Goal: Transaction & Acquisition: Purchase product/service

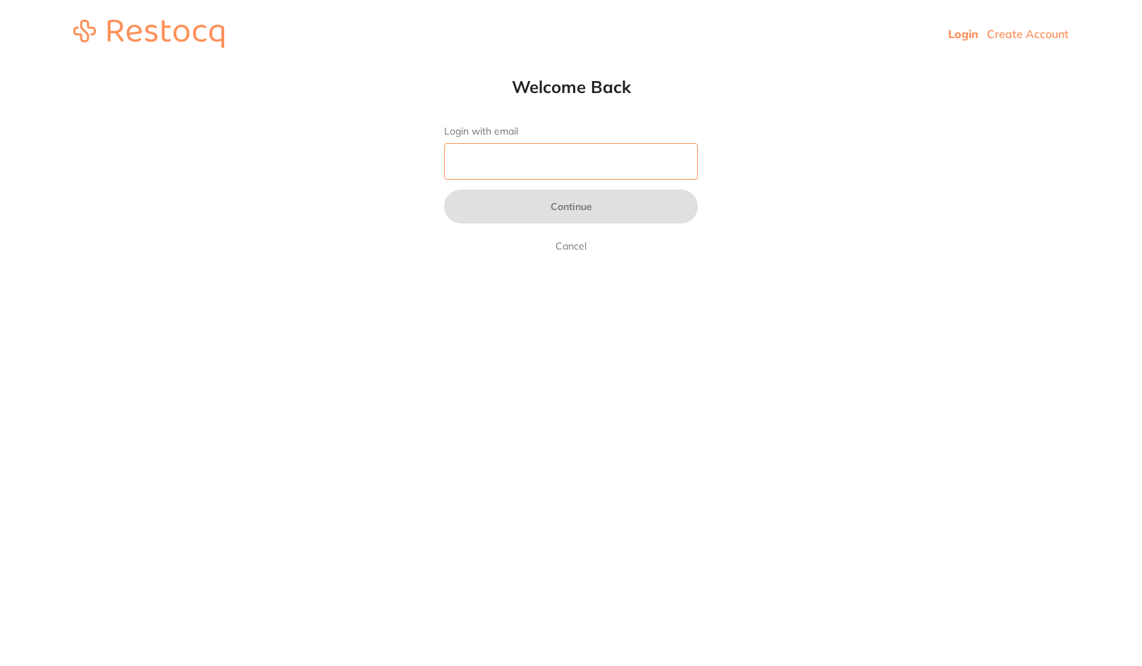
click at [542, 145] on input "Login with email" at bounding box center [571, 161] width 254 height 37
drag, startPoint x: 540, startPoint y: 171, endPoint x: 364, endPoint y: 149, distance: 177.6
click at [364, 68] on html "Login Create Account Welcome Back Login with email in Continue Cancel Welcome b…" at bounding box center [571, 34] width 1142 height 68
paste input "[EMAIL_ADDRESS][DOMAIN_NAME]"
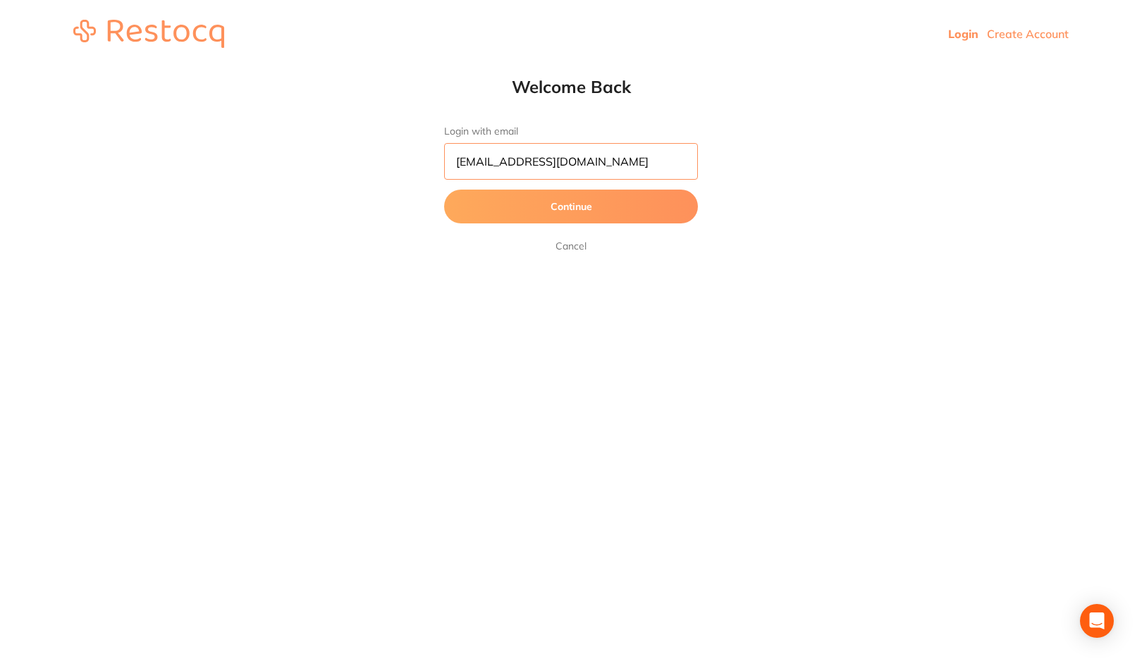
type input "[EMAIL_ADDRESS][DOMAIN_NAME]"
click at [518, 223] on button "Continue" at bounding box center [571, 207] width 254 height 34
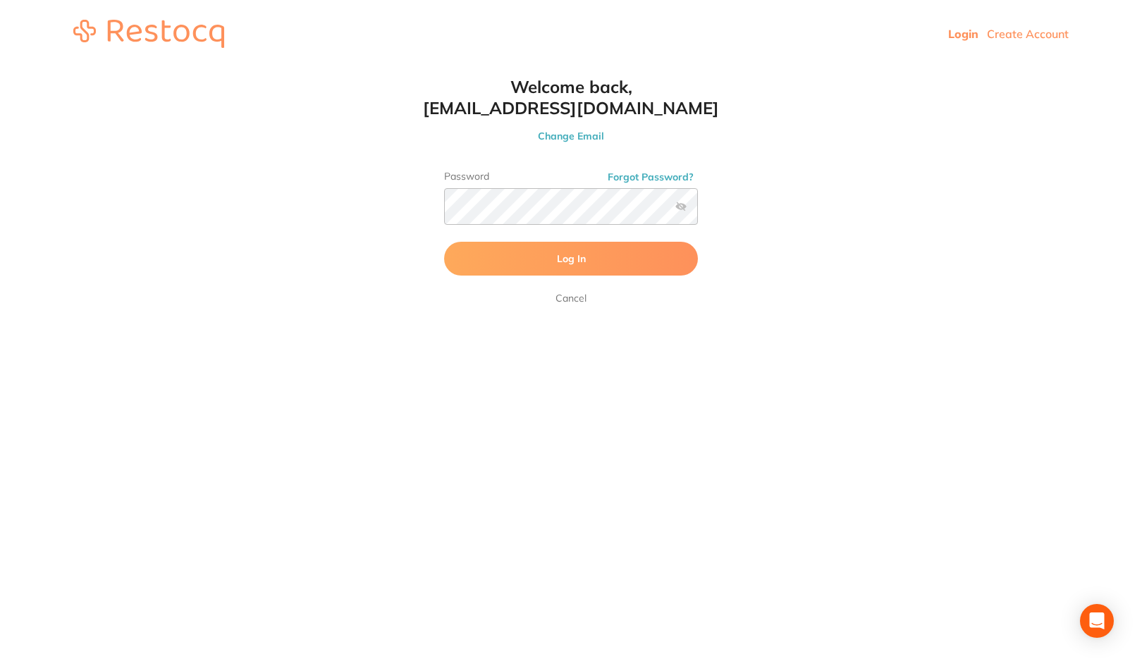
click at [490, 257] on button "Log In" at bounding box center [571, 259] width 254 height 34
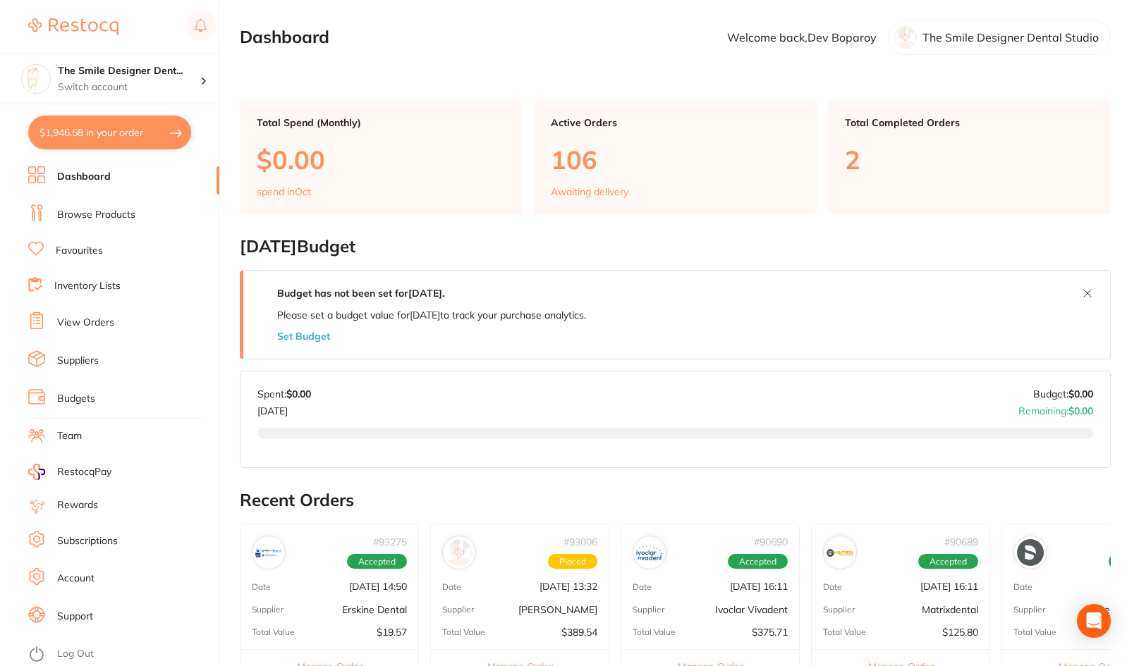
click at [128, 135] on button "$1,946.58 in your order" at bounding box center [109, 133] width 163 height 34
checkbox input "true"
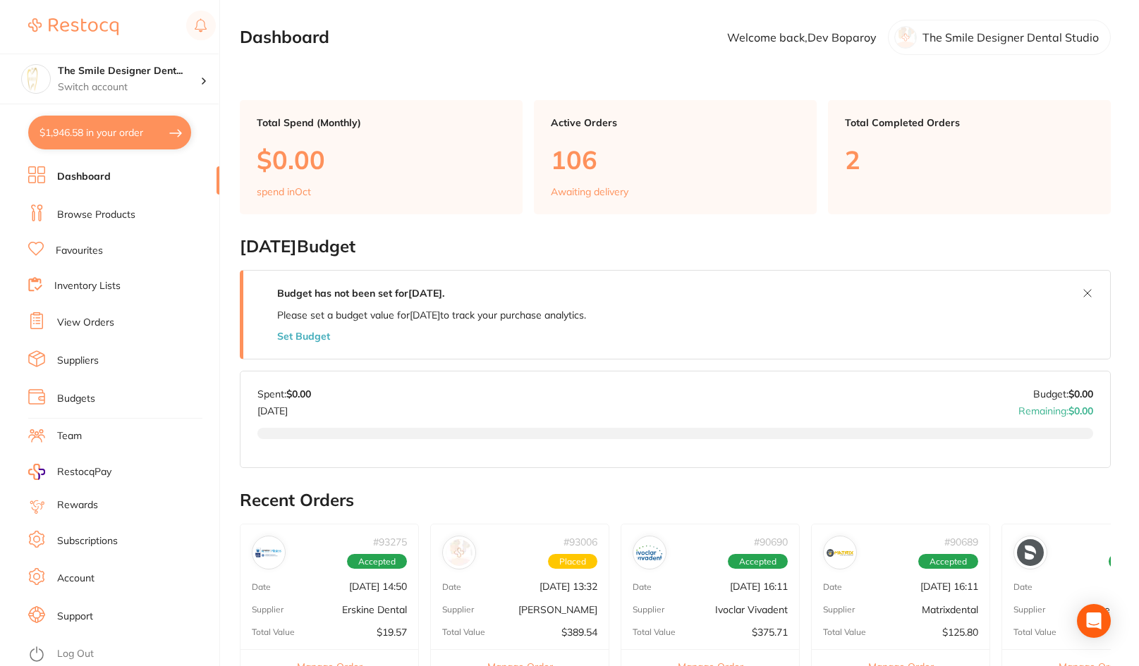
checkbox input "true"
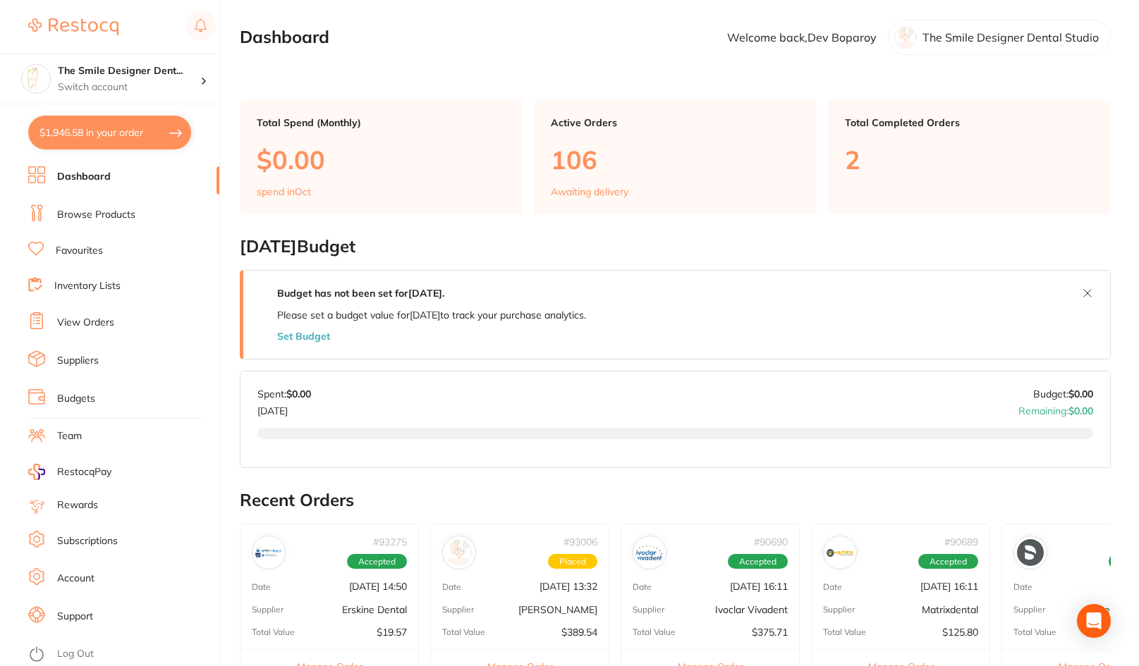
checkbox input "true"
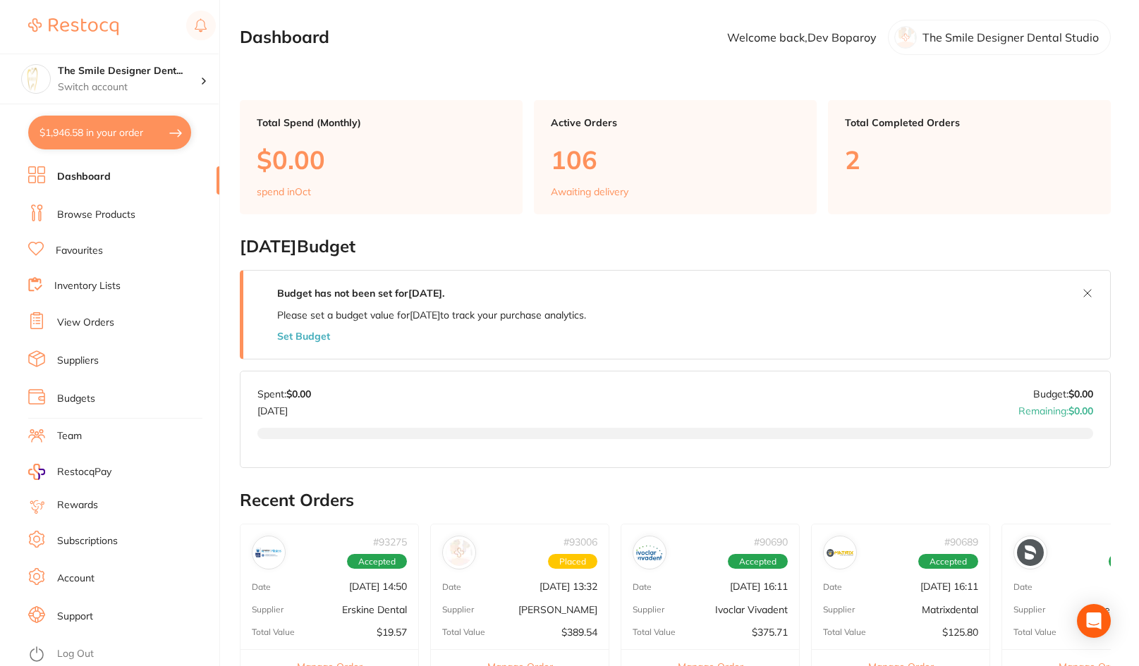
checkbox input "true"
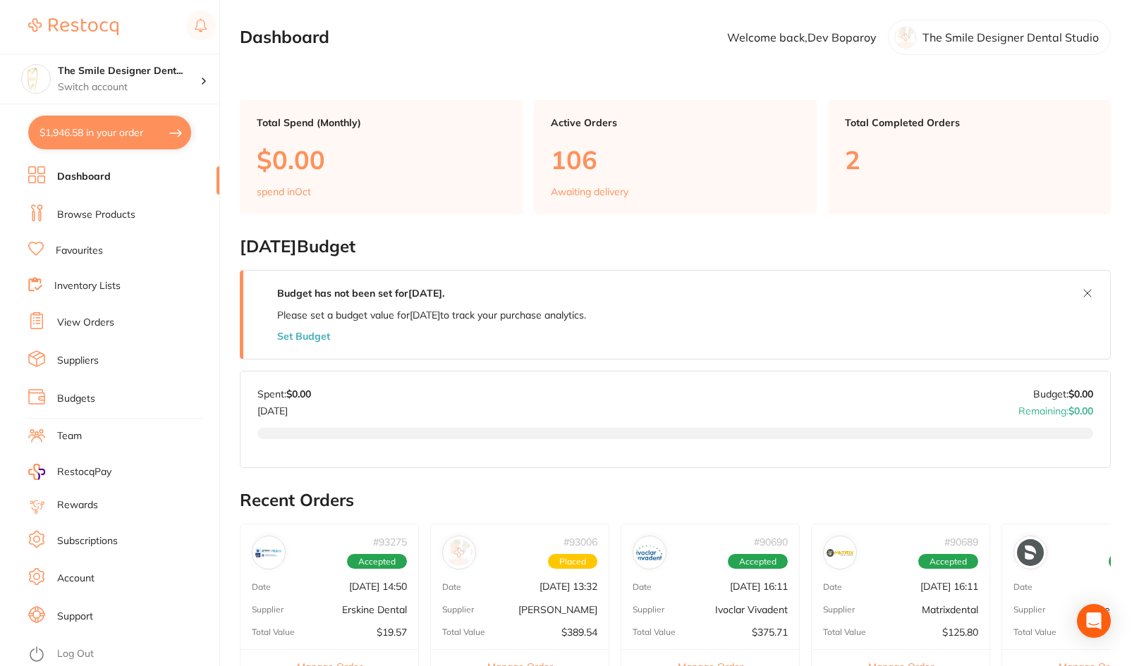
checkbox input "true"
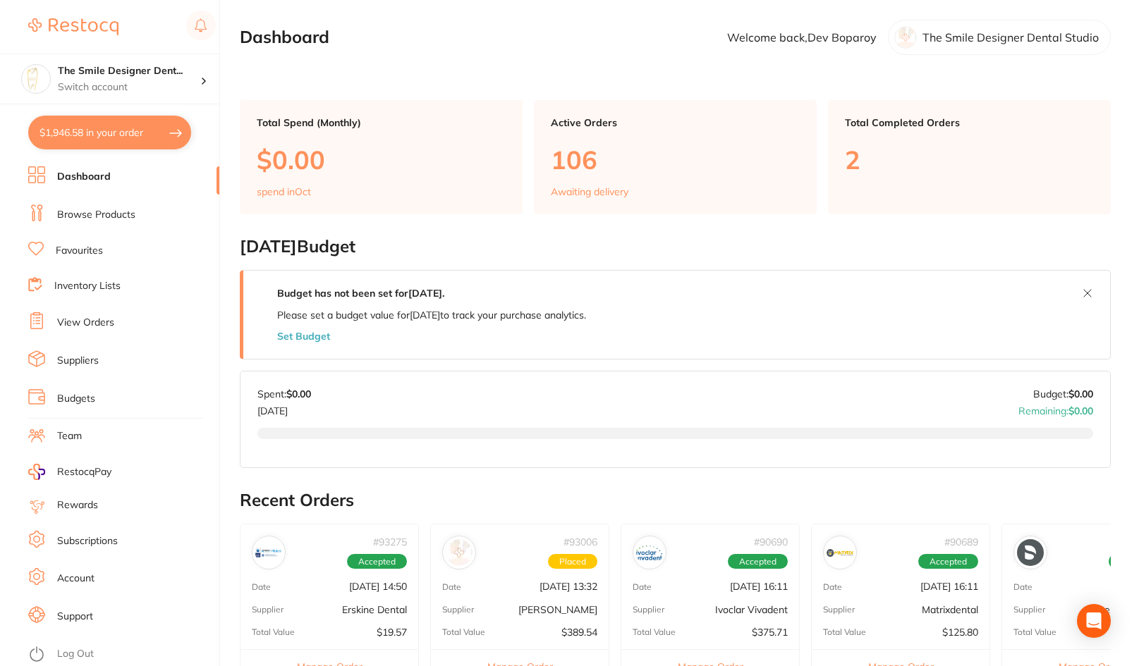
checkbox input "true"
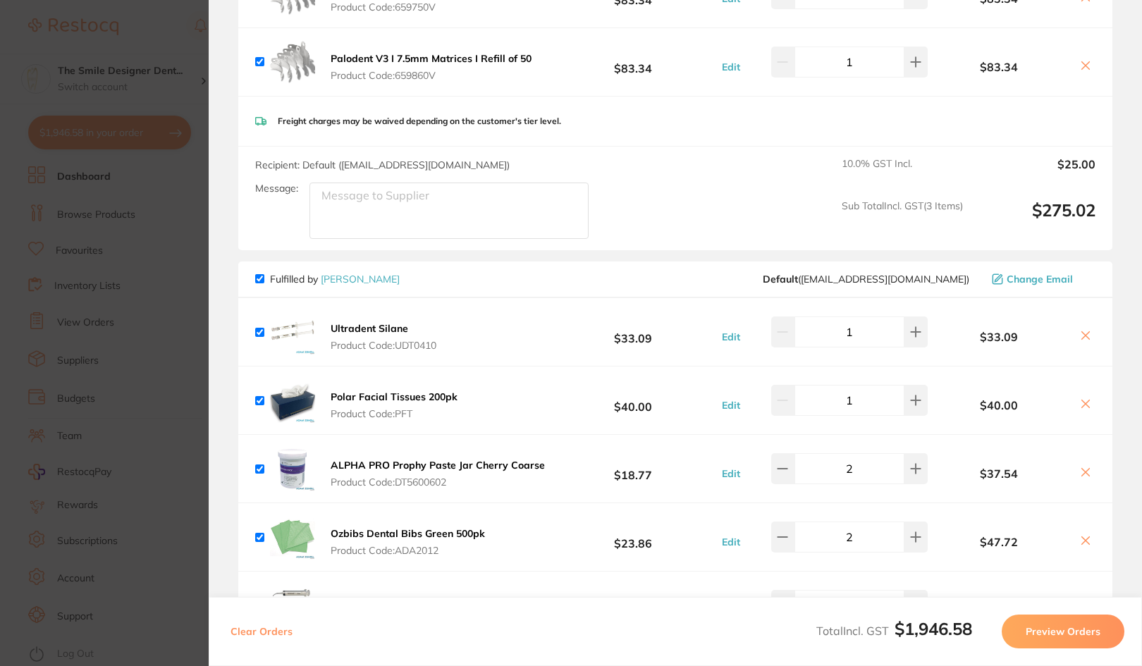
scroll to position [353, 0]
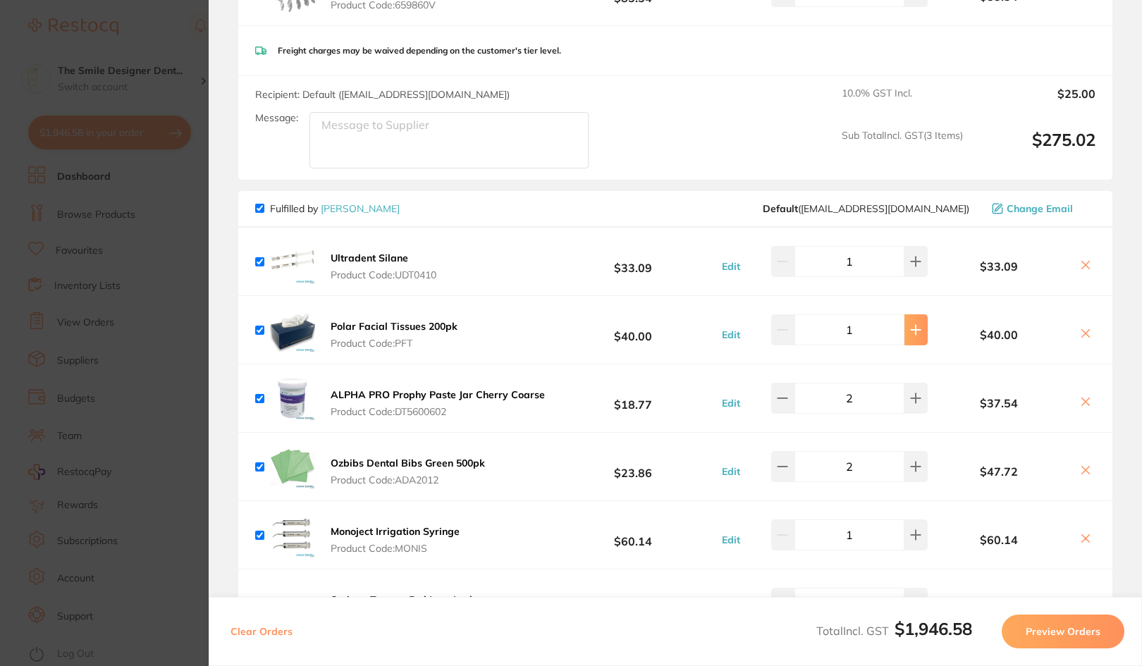
click at [919, 328] on icon at bounding box center [915, 329] width 11 height 11
type input "2"
click at [400, 321] on b "Polar Facial Tissues 200pk" at bounding box center [394, 326] width 127 height 13
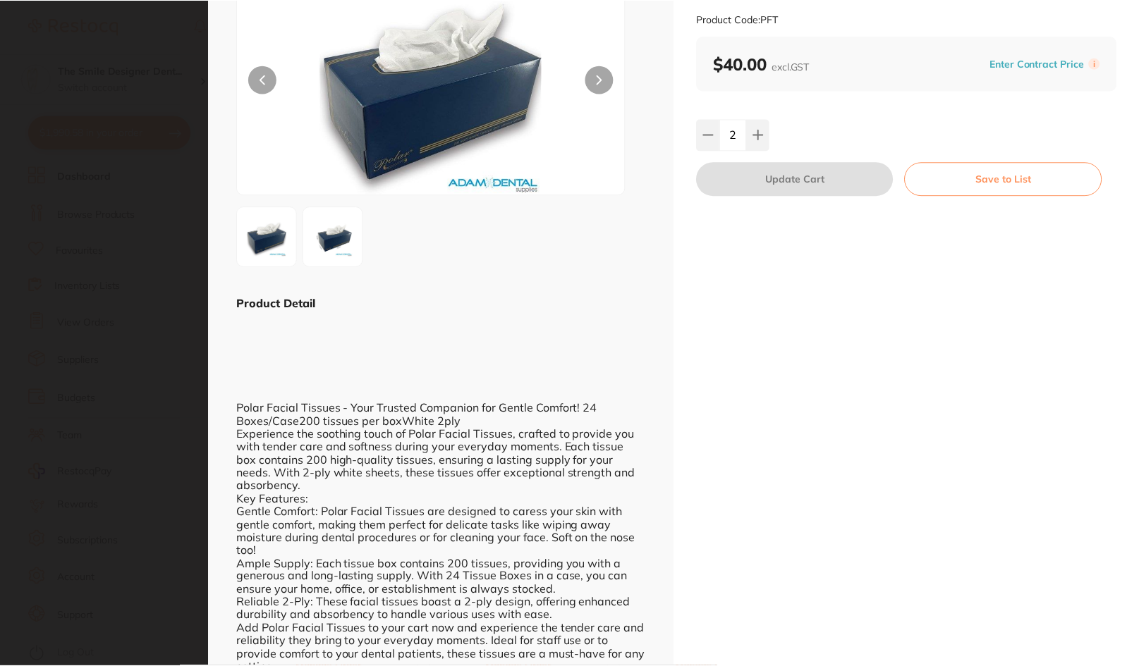
scroll to position [141, 0]
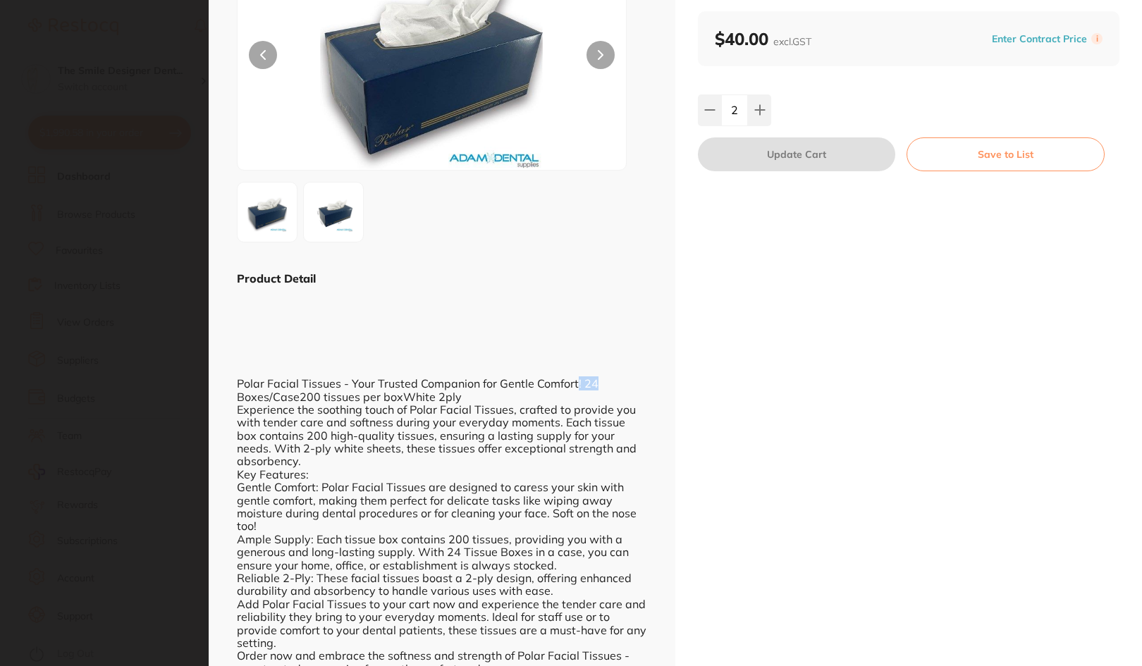
drag, startPoint x: 575, startPoint y: 384, endPoint x: 596, endPoint y: 390, distance: 21.2
click at [595, 390] on div "Polar Facial Tissues - Your Trusted Companion for Gentle Comfort! 24 Boxes/Case…" at bounding box center [442, 513] width 410 height 454
click at [127, 421] on section "Polar Facial Tissues 200pk disposables by Adam Dental Product Code: PFT ESC Pro…" at bounding box center [571, 333] width 1142 height 666
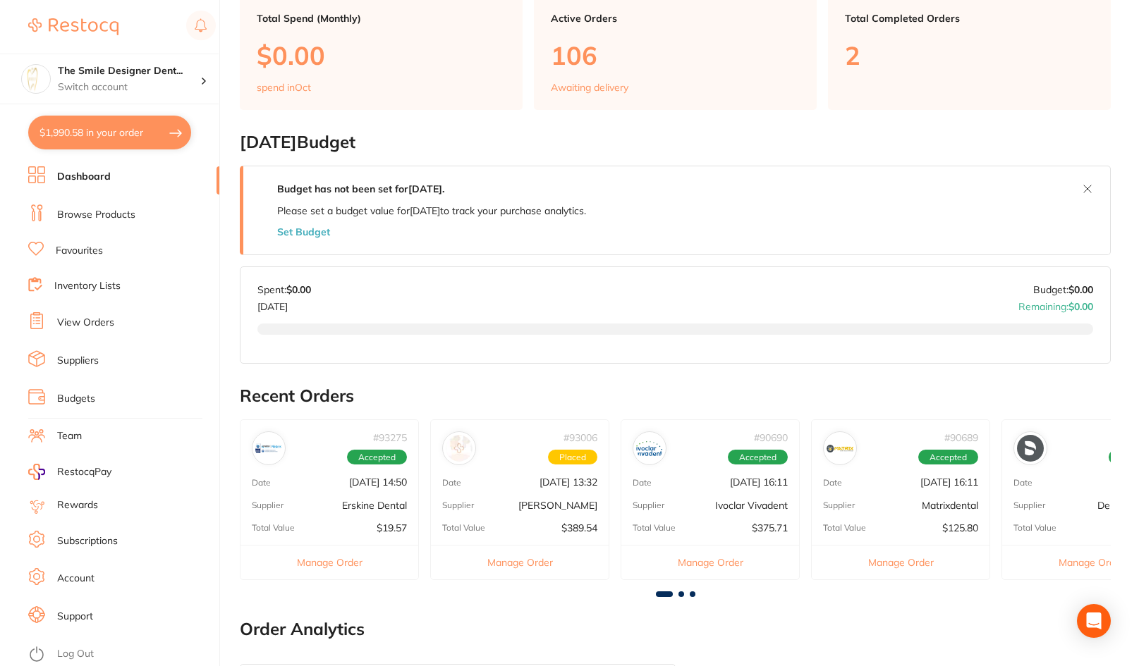
scroll to position [212, 0]
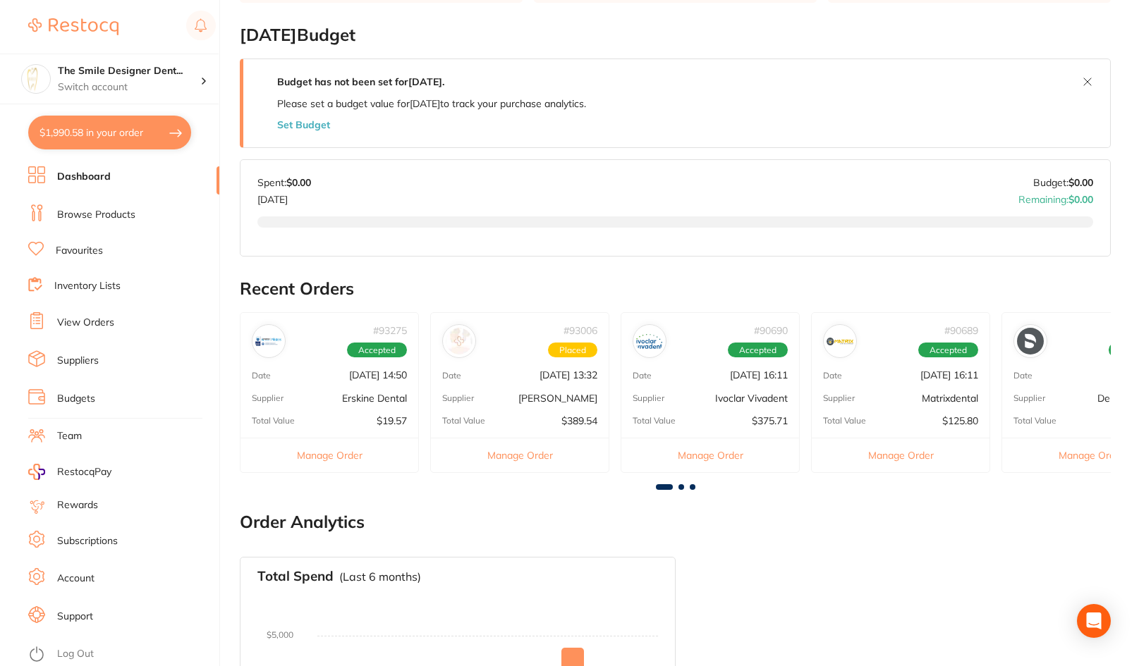
click at [157, 138] on button "$1,990.58 in your order" at bounding box center [109, 133] width 163 height 34
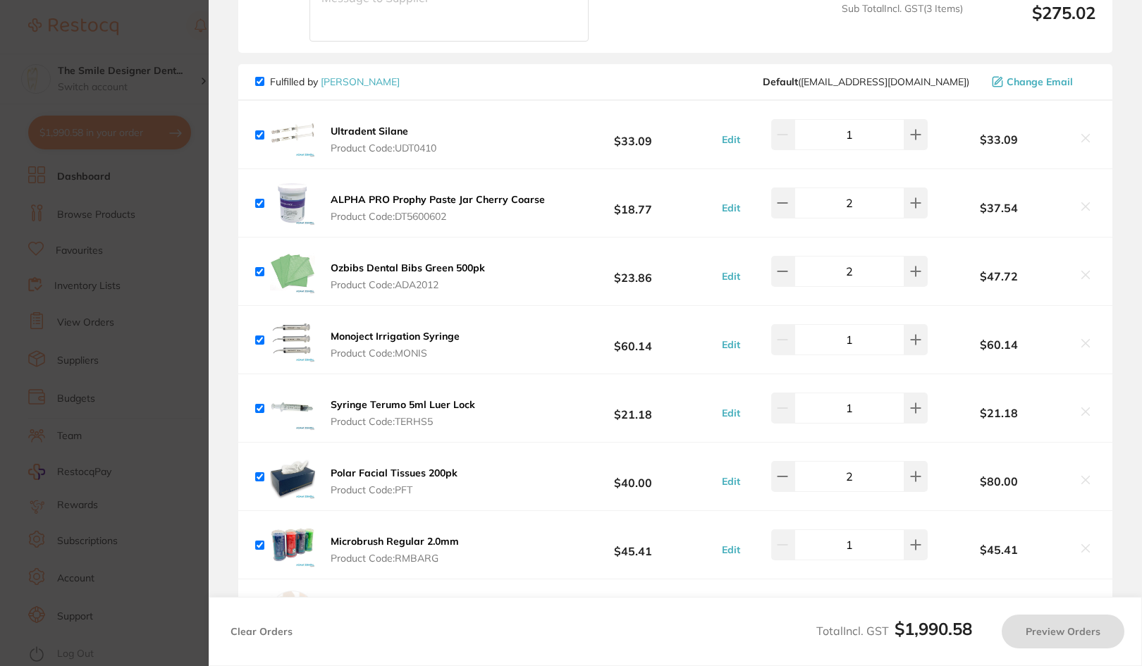
scroll to position [494, 0]
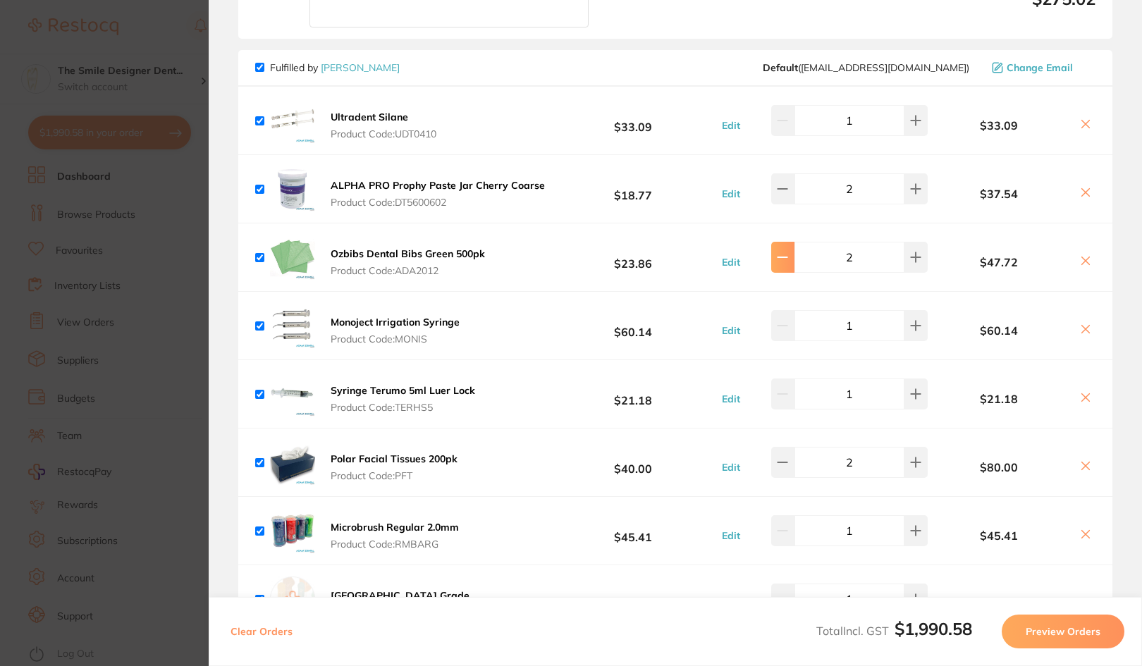
click at [781, 267] on button at bounding box center [782, 257] width 23 height 31
type input "1"
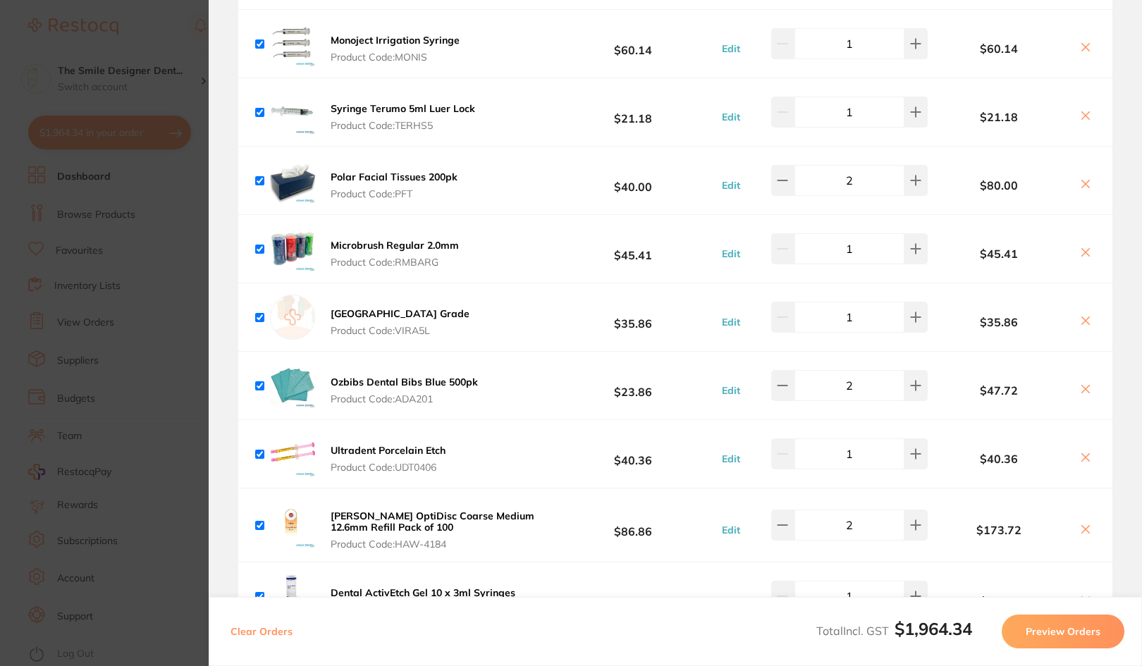
scroll to position [917, 0]
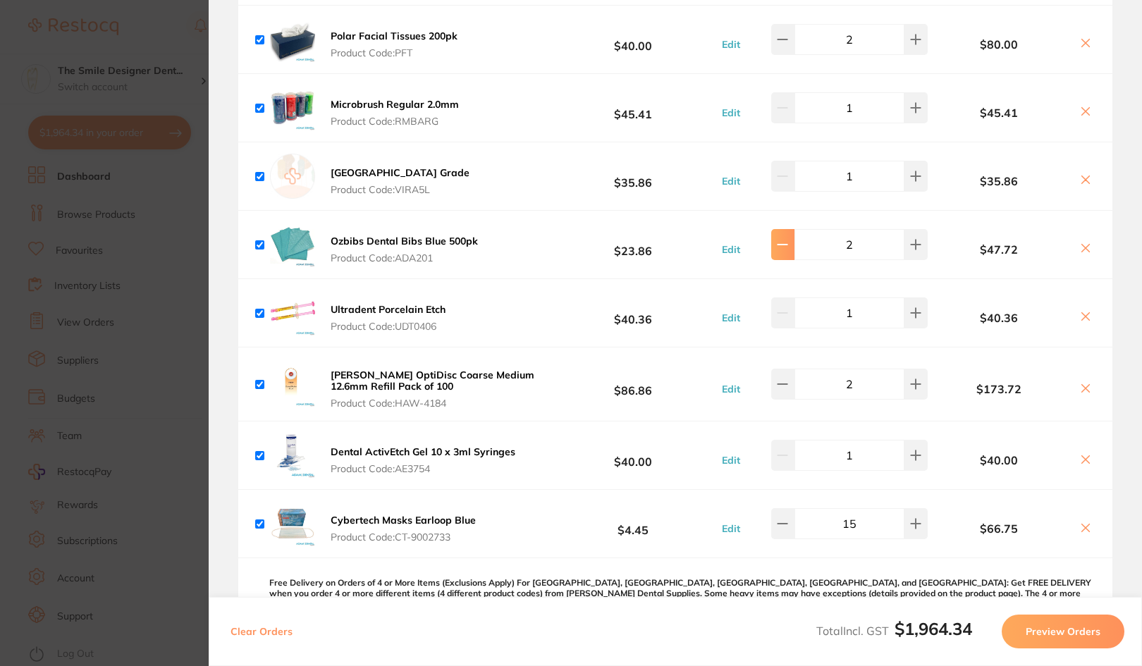
click at [778, 245] on icon at bounding box center [782, 245] width 9 height 0
type input "1"
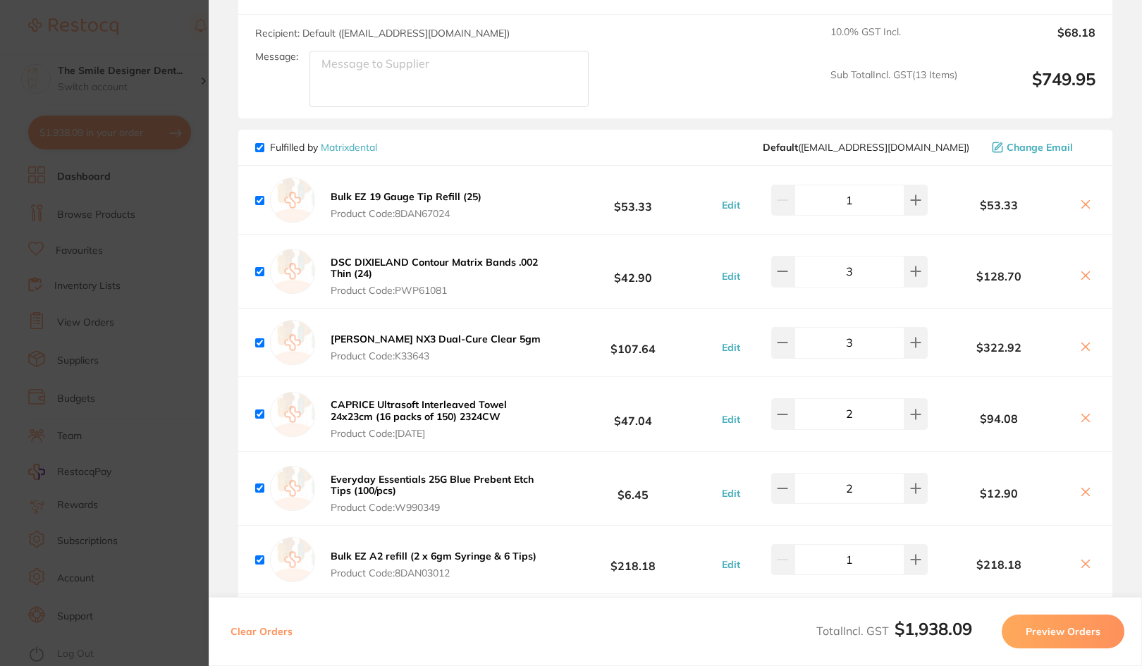
scroll to position [1692, 0]
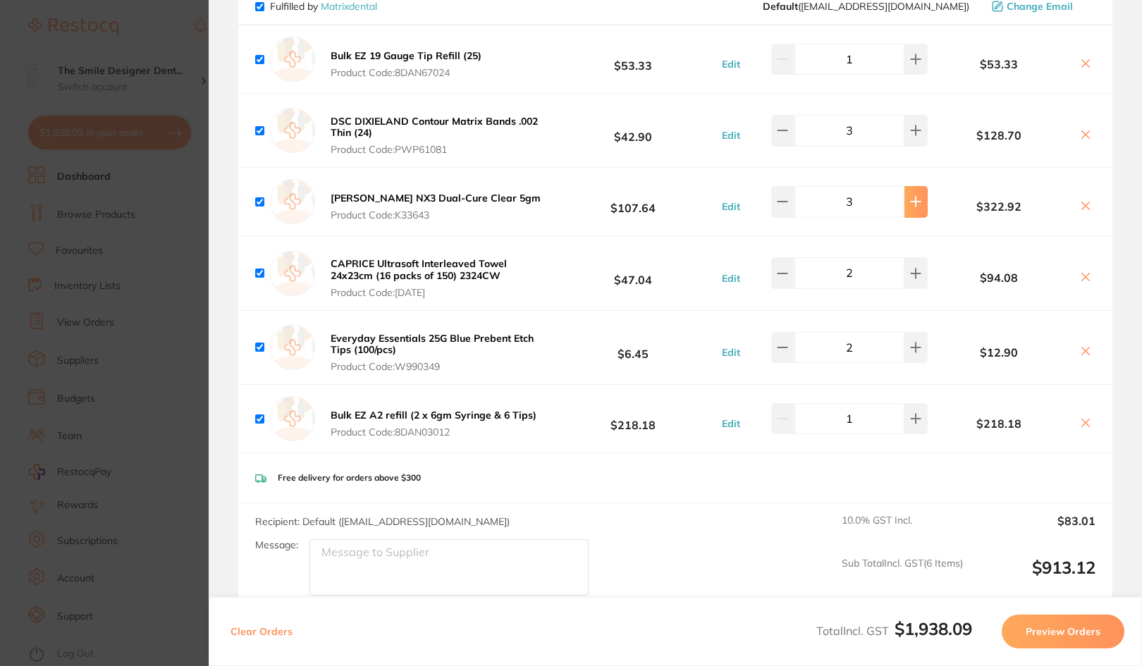
click at [922, 191] on button at bounding box center [916, 201] width 23 height 31
type input "4"
click at [467, 556] on textarea "Message:" at bounding box center [449, 567] width 279 height 56
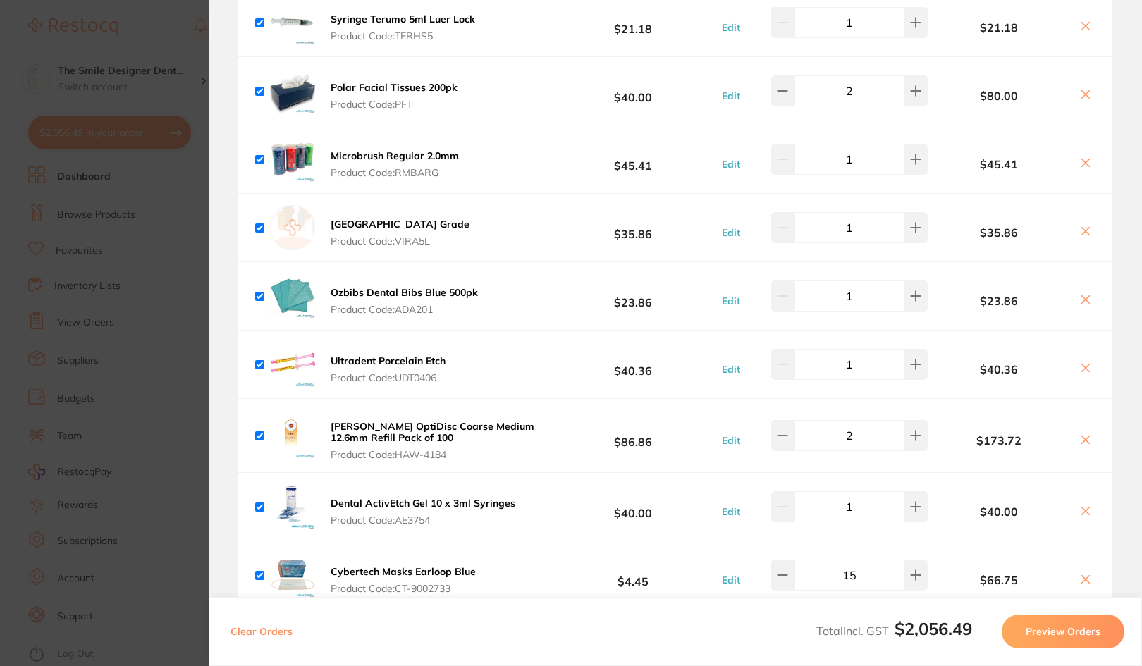
scroll to position [513, 0]
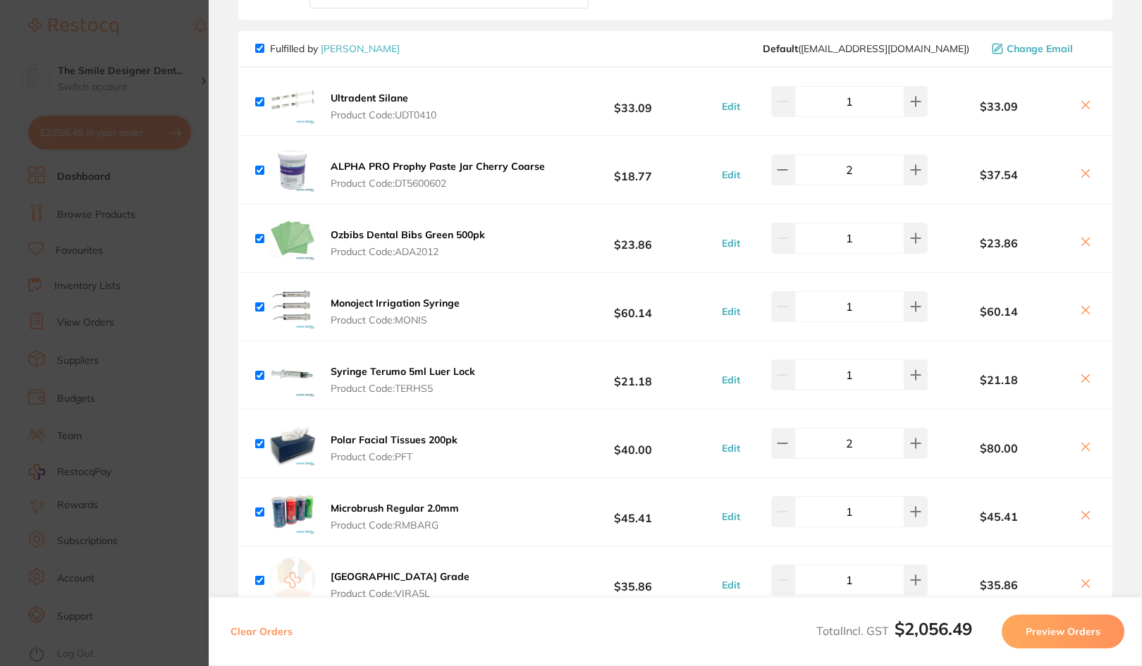
type textarea "buy 4 get one free for NX3"
click at [160, 478] on section "Update RRP Set your pre negotiated price for this item. Item Agreed RRP (excl. …" at bounding box center [571, 333] width 1142 height 666
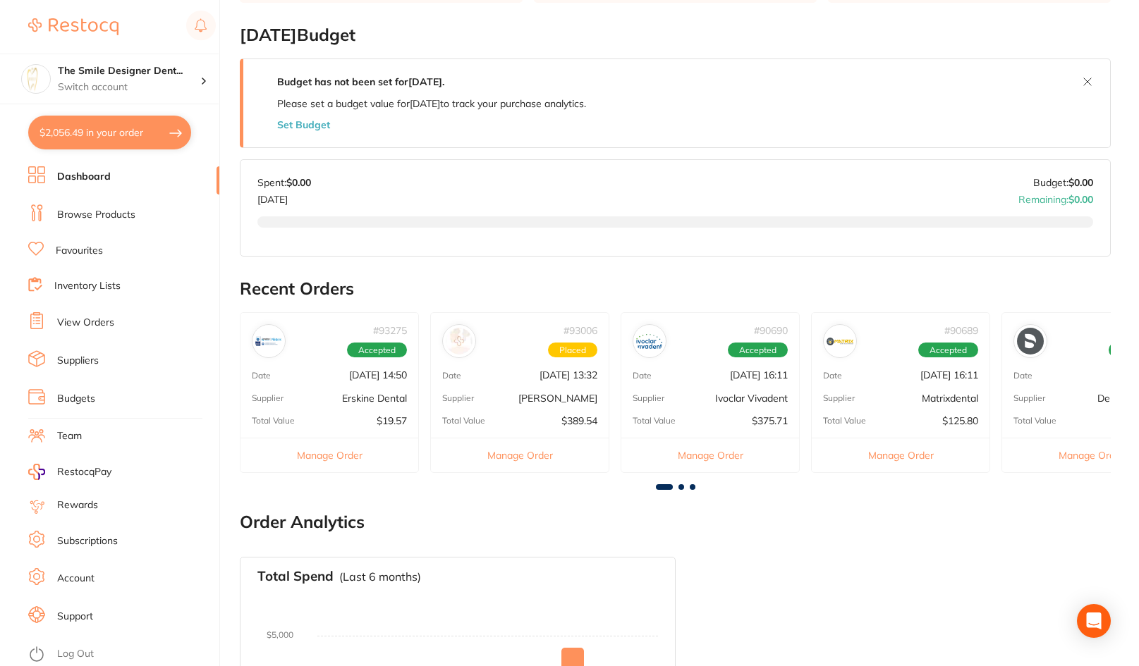
click at [135, 138] on button "$2,056.49 in your order" at bounding box center [109, 133] width 163 height 34
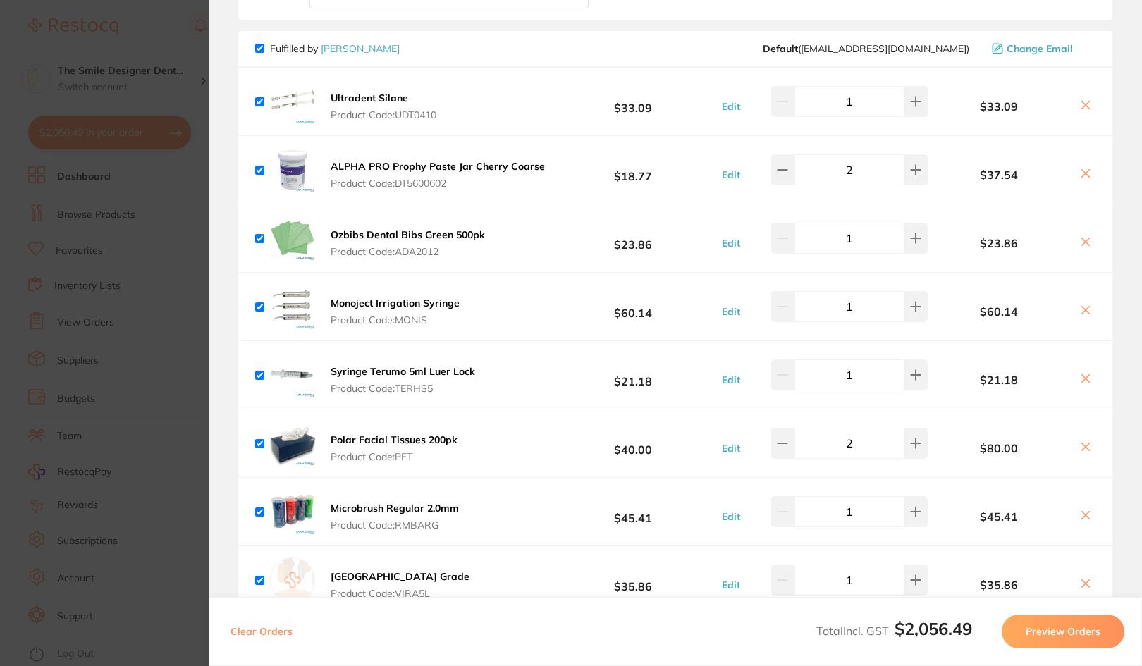
click at [171, 460] on section "Update RRP Set your pre negotiated price for this item. Item Agreed RRP (excl. …" at bounding box center [571, 333] width 1142 height 666
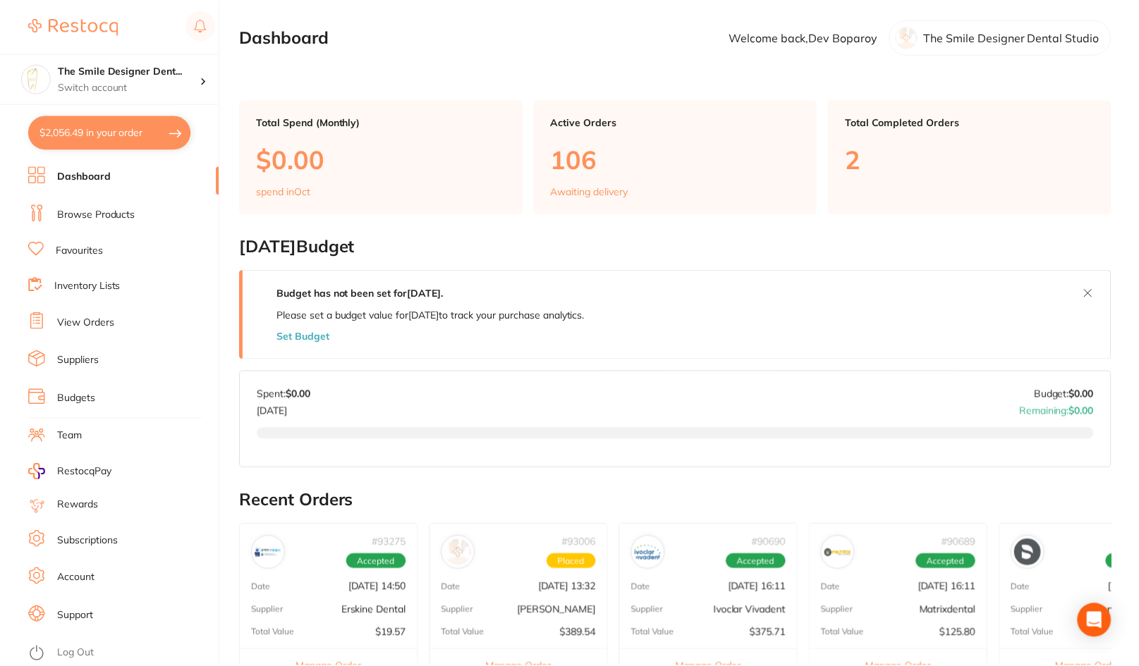
scroll to position [212, 0]
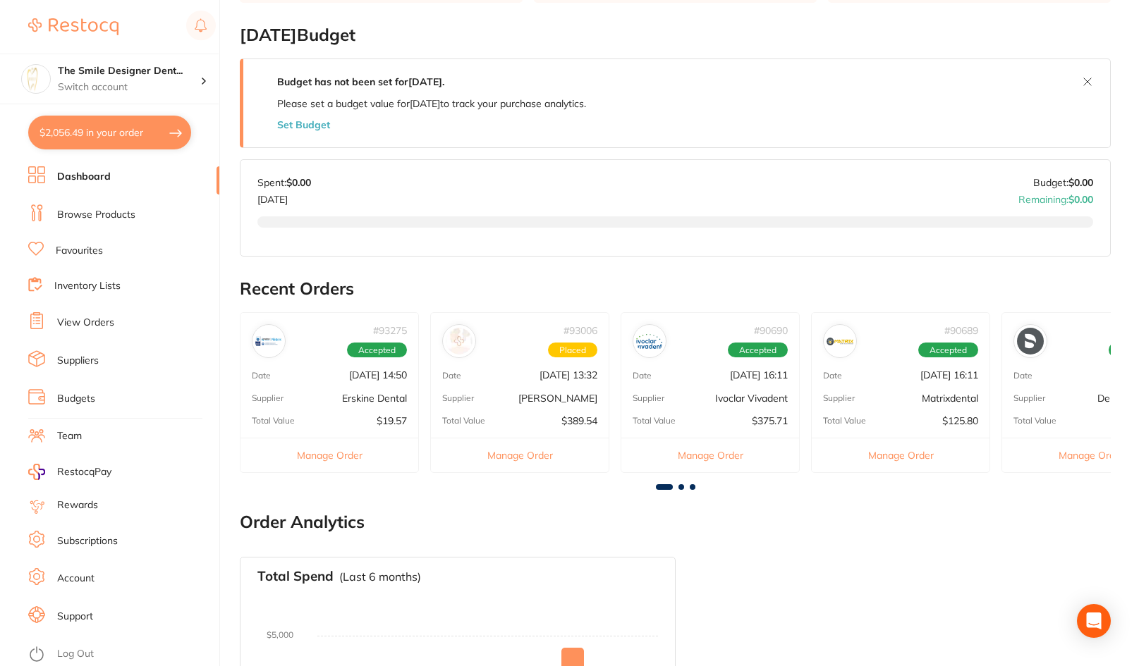
click at [109, 216] on link "Browse Products" at bounding box center [96, 215] width 78 height 14
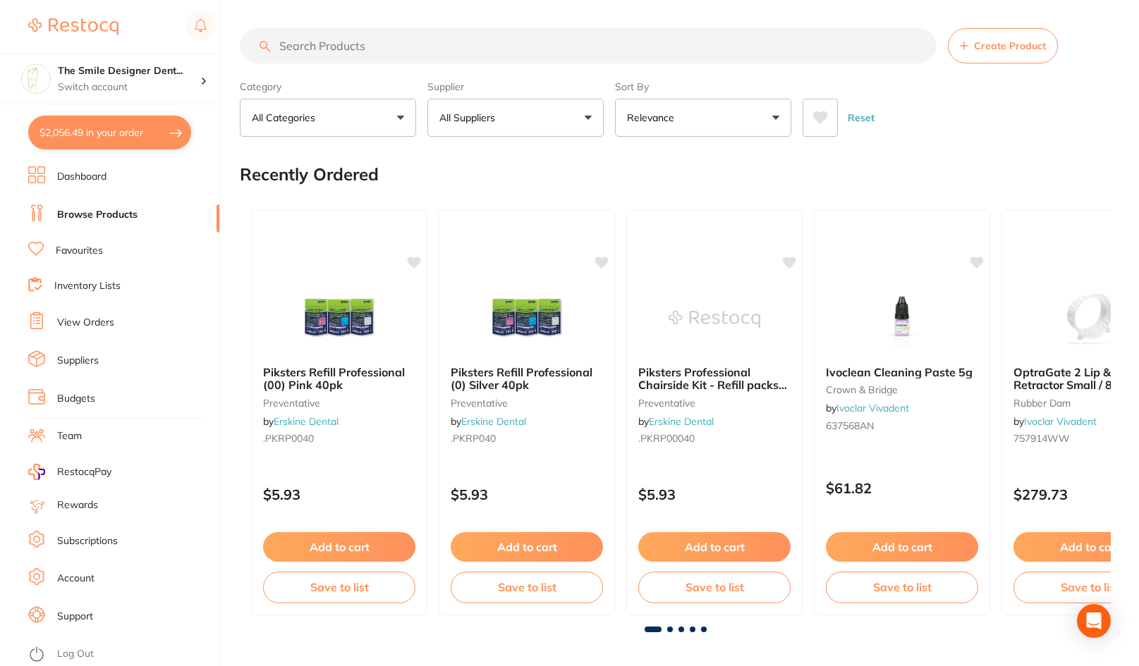
click at [427, 42] on input "search" at bounding box center [588, 45] width 697 height 35
type input "spray"
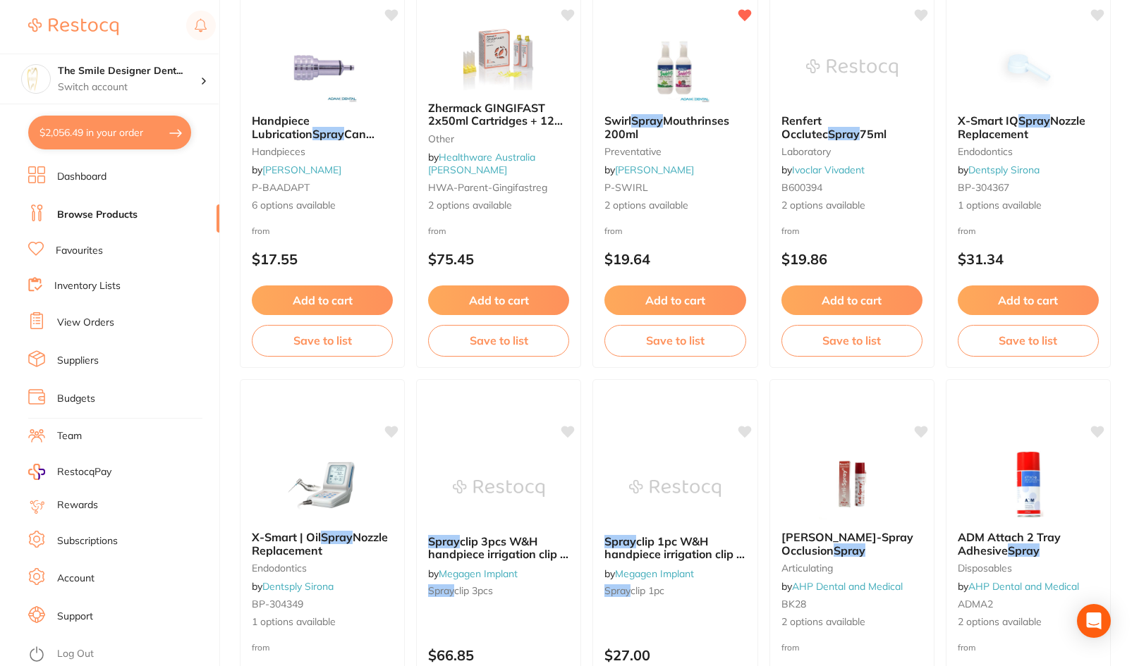
scroll to position [423, 0]
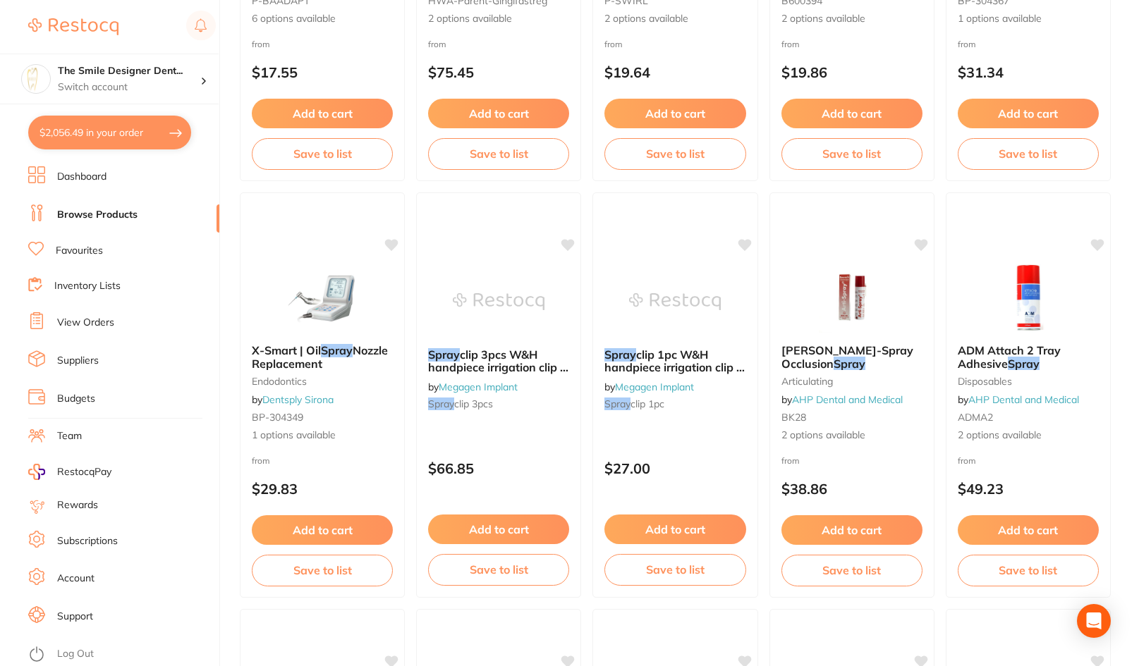
click at [68, 254] on link "Favourites" at bounding box center [79, 251] width 47 height 14
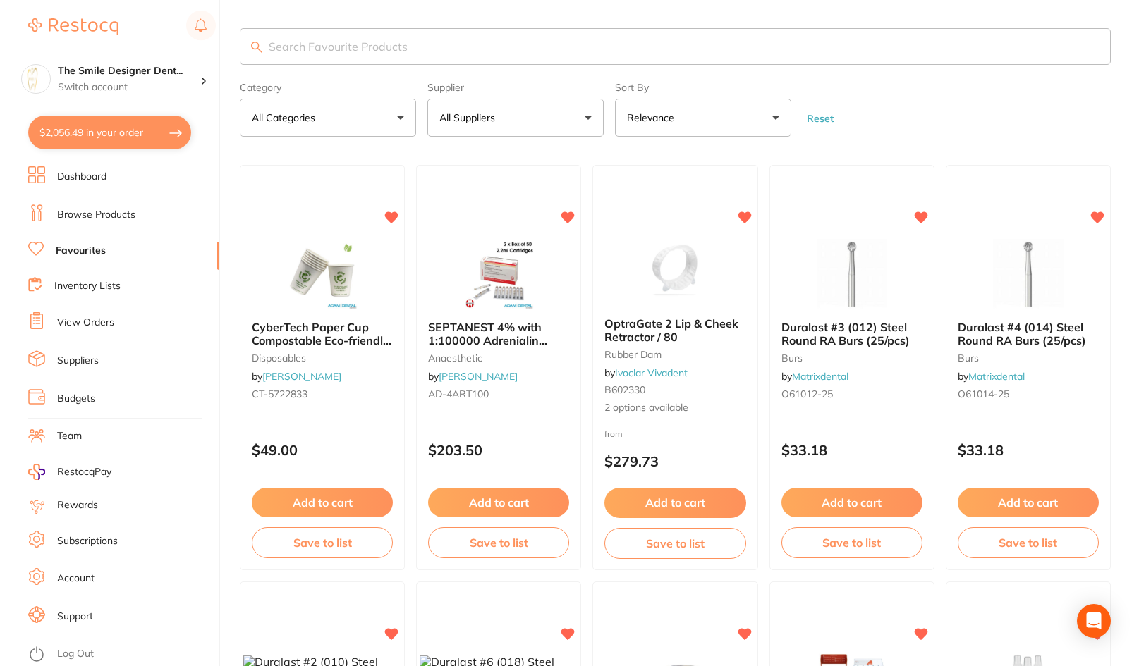
click at [352, 42] on input "search" at bounding box center [675, 46] width 871 height 37
type input "spray"
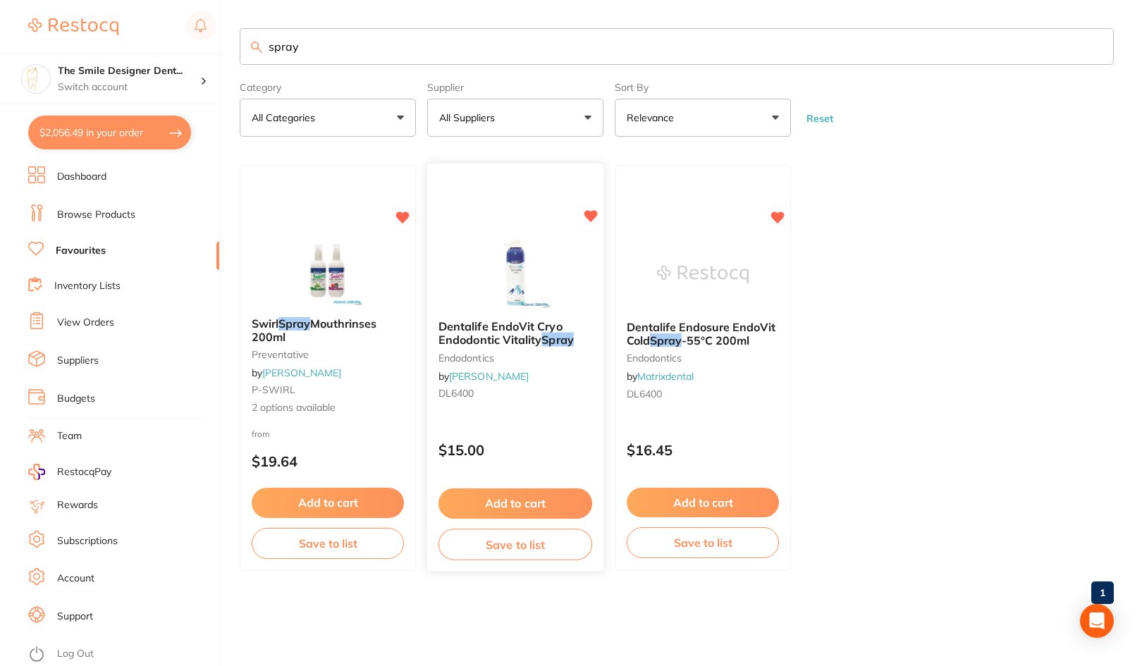
click at [570, 501] on button "Add to cart" at bounding box center [516, 504] width 154 height 30
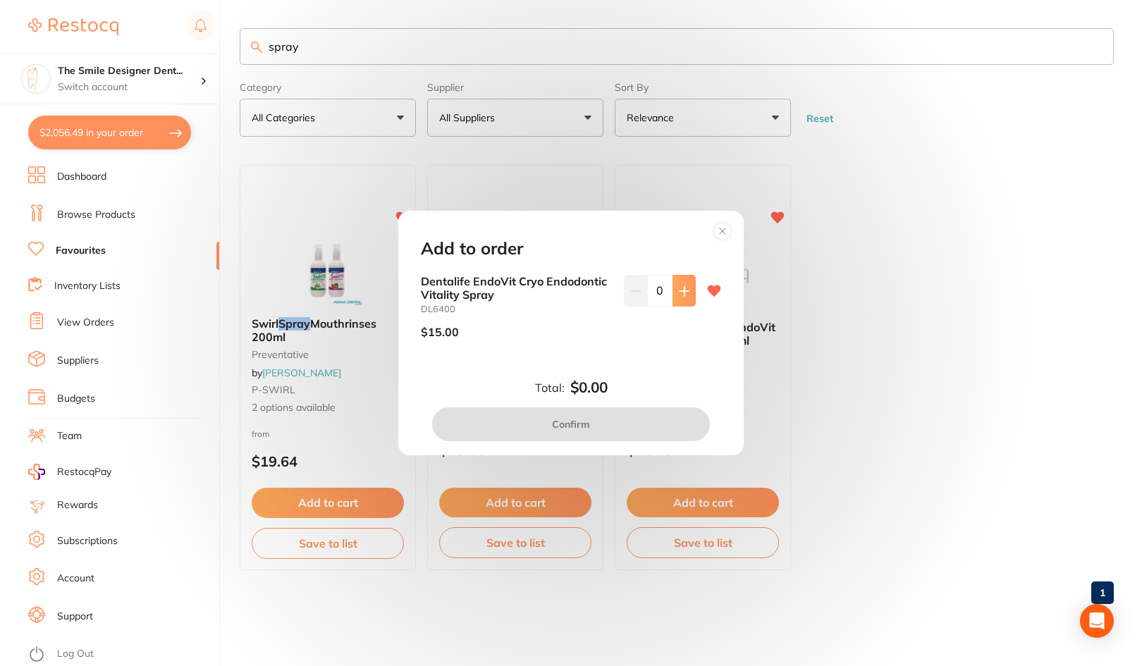
click at [681, 286] on icon at bounding box center [684, 291] width 11 height 11
type input "1"
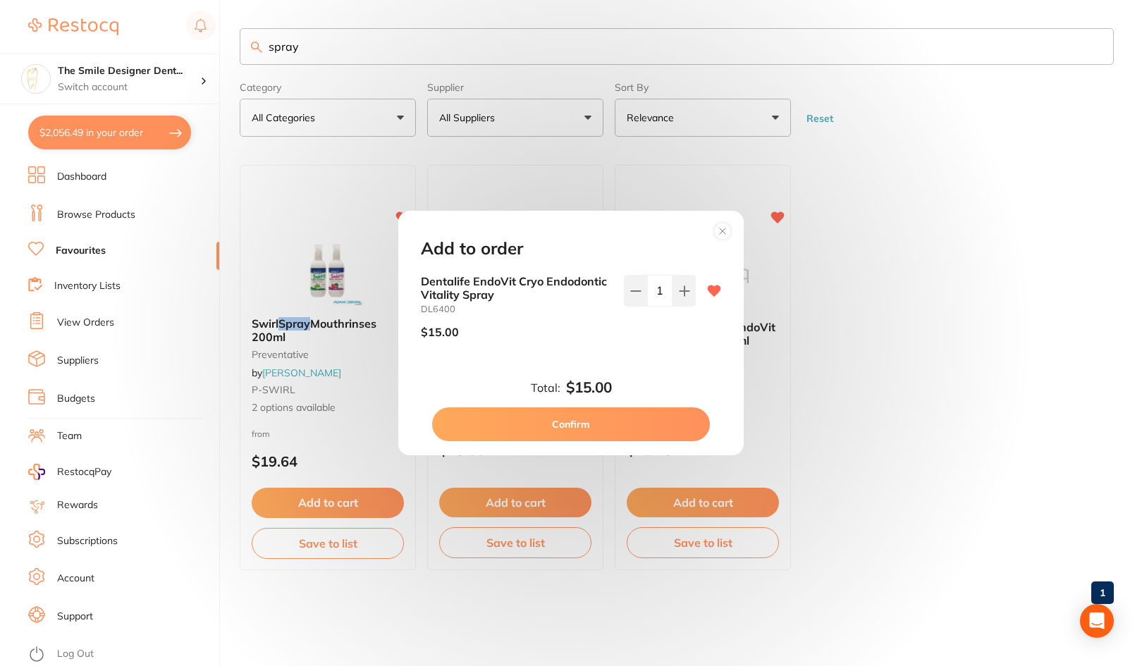
click at [639, 421] on button "Confirm" at bounding box center [571, 425] width 278 height 34
checkbox input "false"
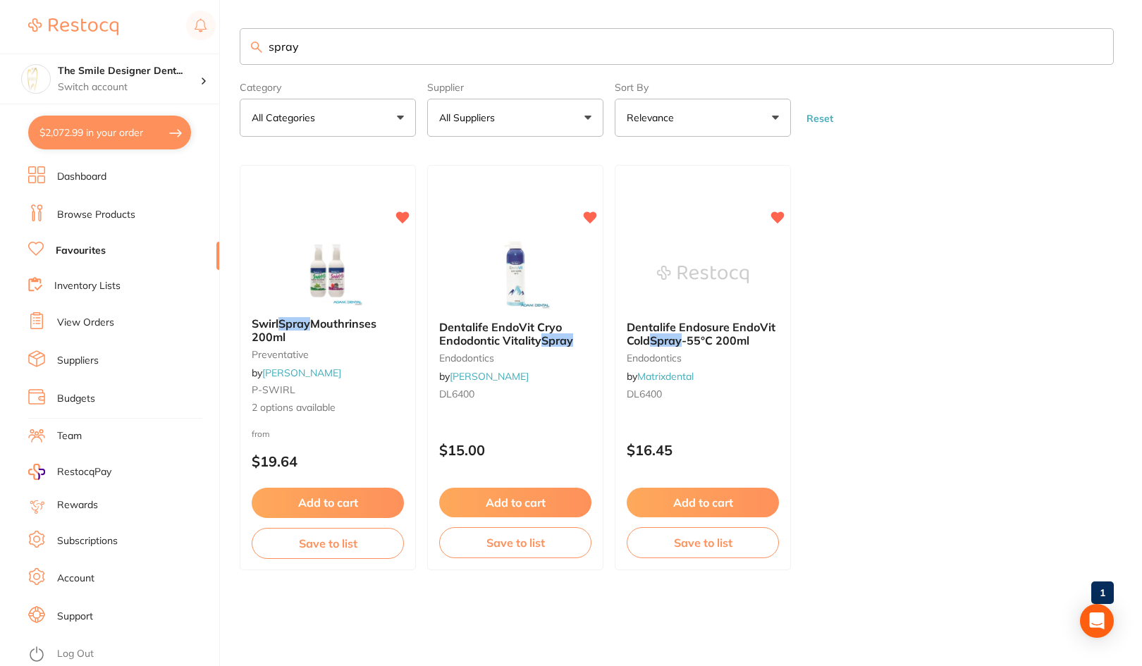
drag, startPoint x: 324, startPoint y: 39, endPoint x: 231, endPoint y: 42, distance: 93.8
click at [231, 42] on div "$2,072.99 The Smile Designer Dent... Switch account The Smile Designer Dental S…" at bounding box center [571, 333] width 1142 height 666
type input "chromic gut"
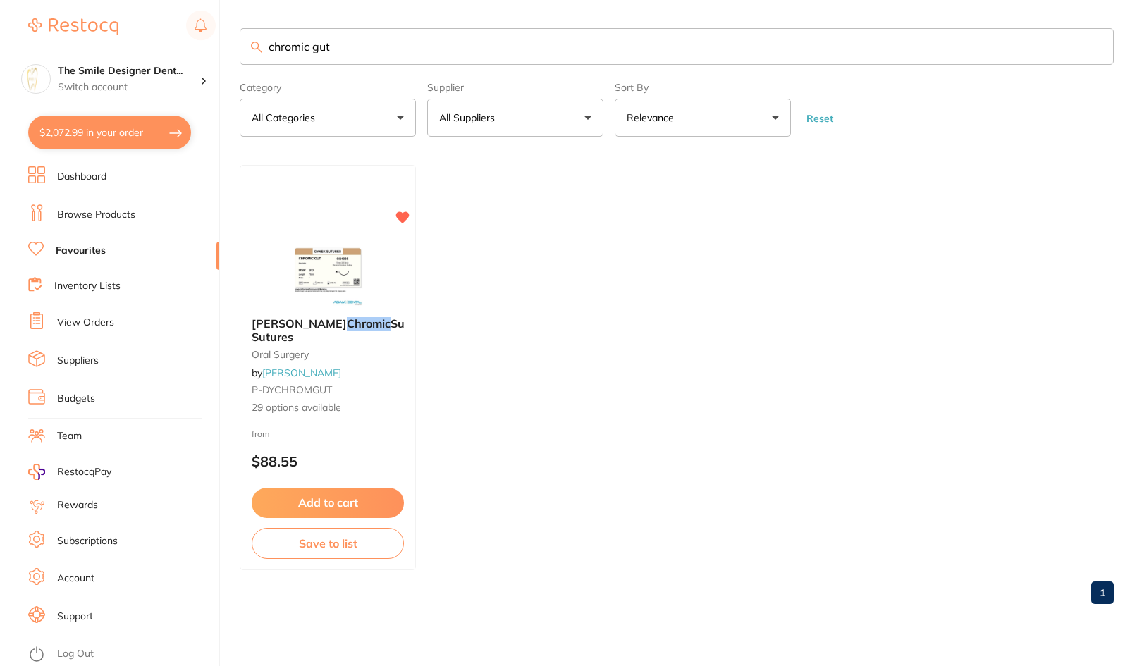
click at [343, 269] on img at bounding box center [328, 271] width 92 height 71
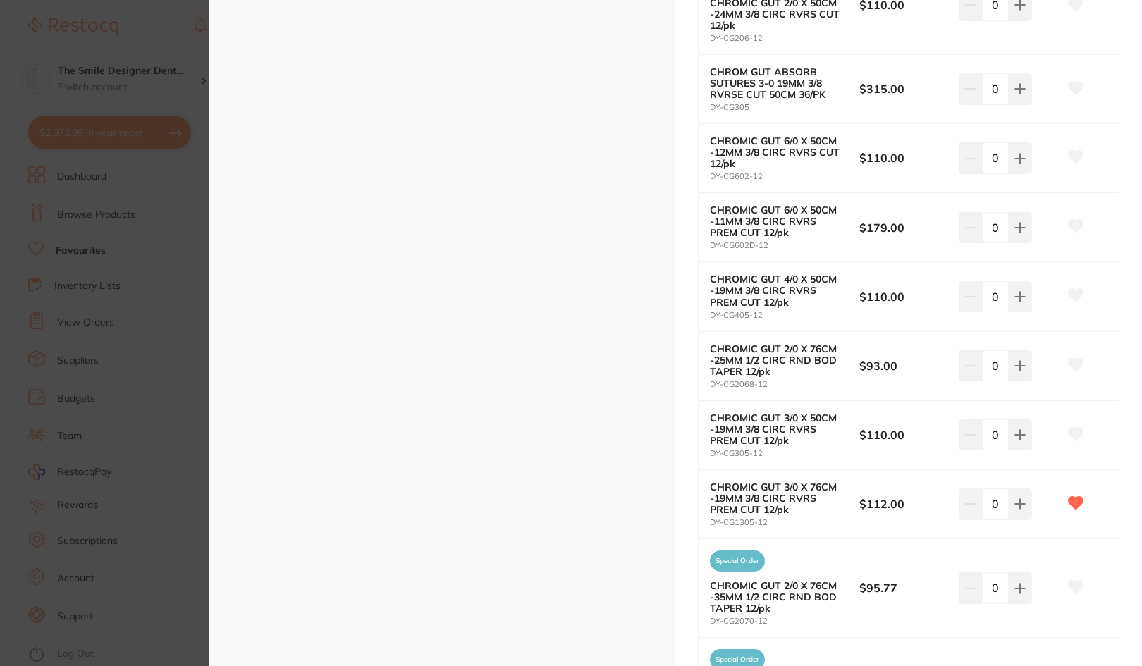
scroll to position [1058, 0]
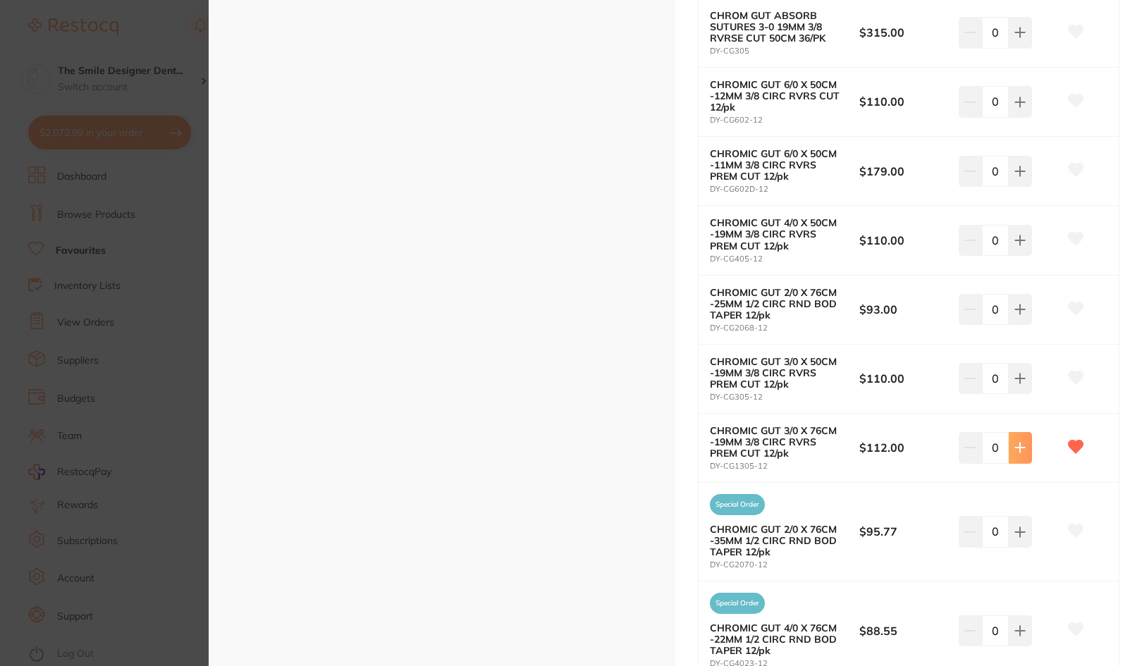
click at [1015, 442] on icon at bounding box center [1020, 447] width 11 height 11
type input "1"
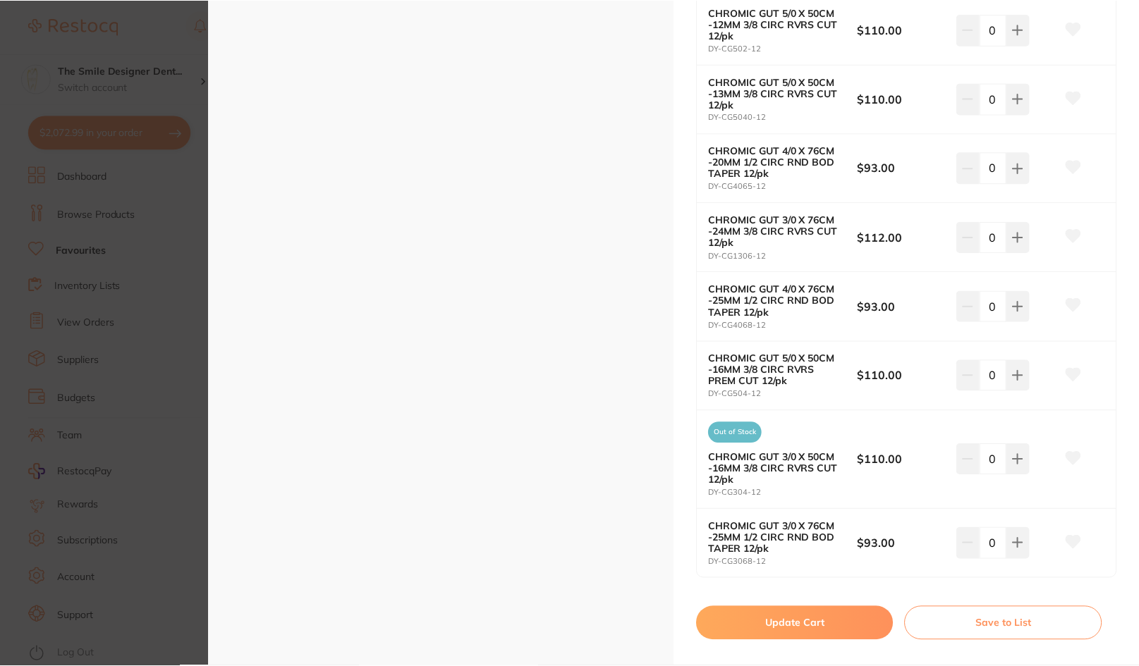
scroll to position [1984, 0]
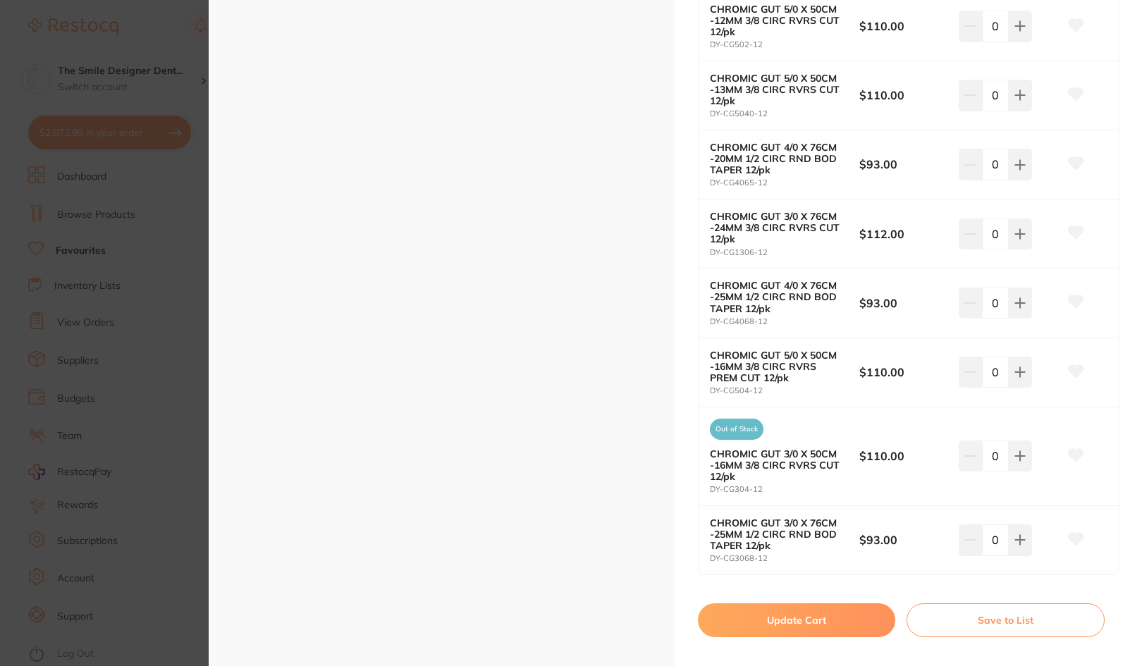
click at [783, 604] on button "Update Cart" at bounding box center [796, 621] width 197 height 34
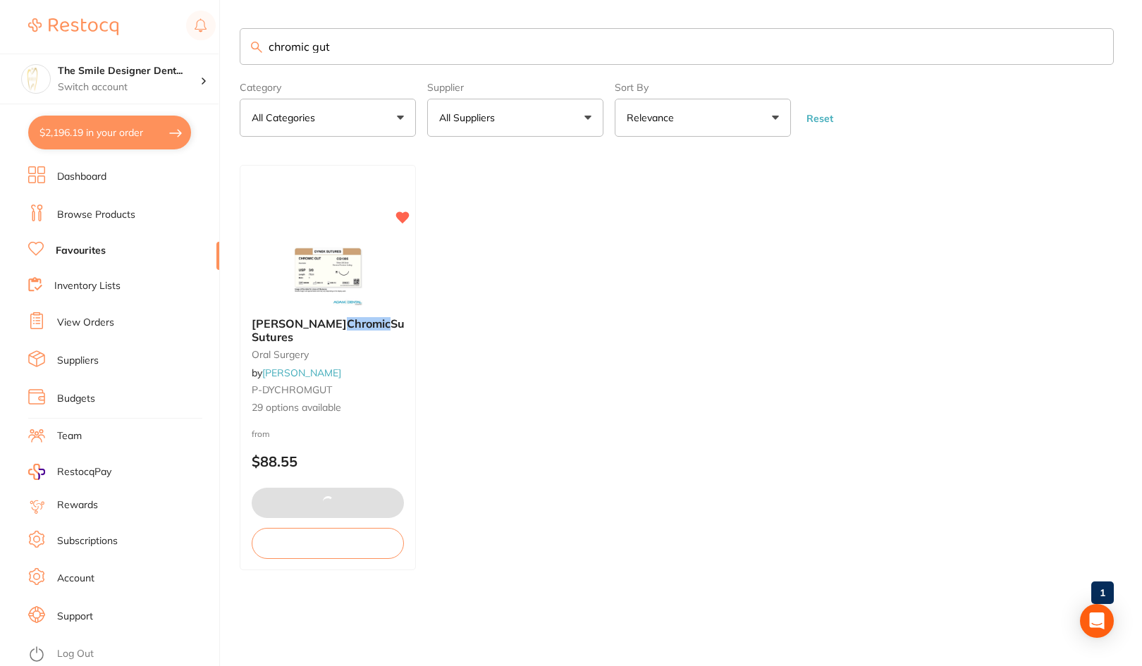
drag, startPoint x: 347, startPoint y: 54, endPoint x: 239, endPoint y: 44, distance: 108.4
click at [239, 44] on div "$2,196.19 The Smile Designer Dent... Switch account The Smile Designer Dental S…" at bounding box center [571, 333] width 1142 height 666
click at [109, 212] on link "Browse Products" at bounding box center [96, 215] width 78 height 14
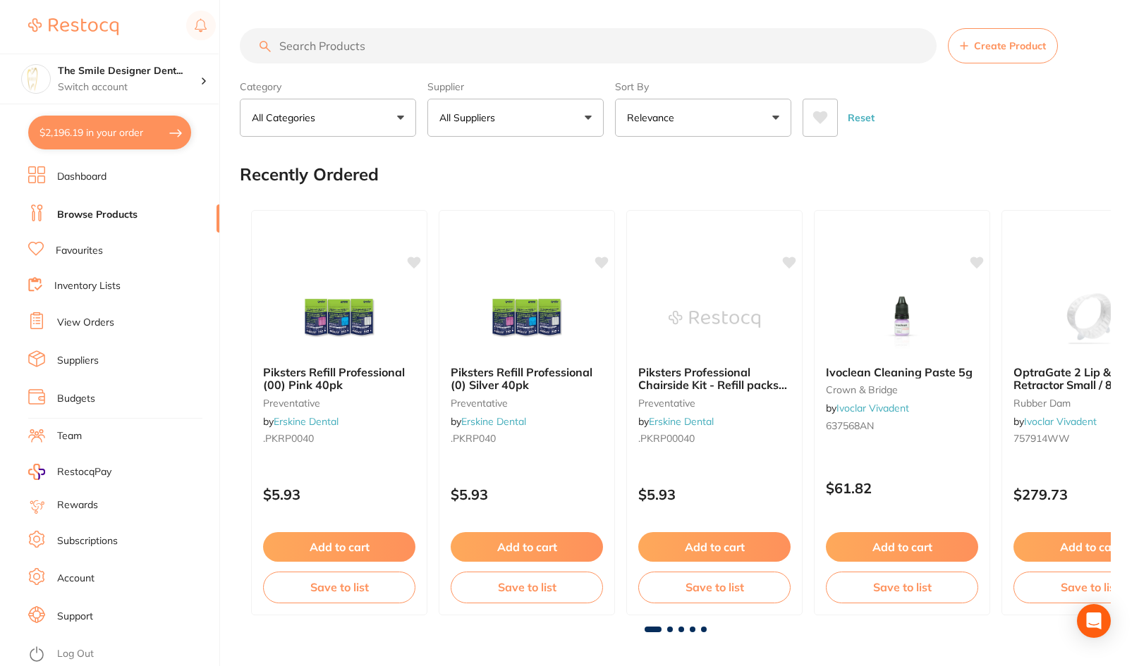
click at [339, 48] on input "search" at bounding box center [588, 45] width 697 height 35
type input "hodgies"
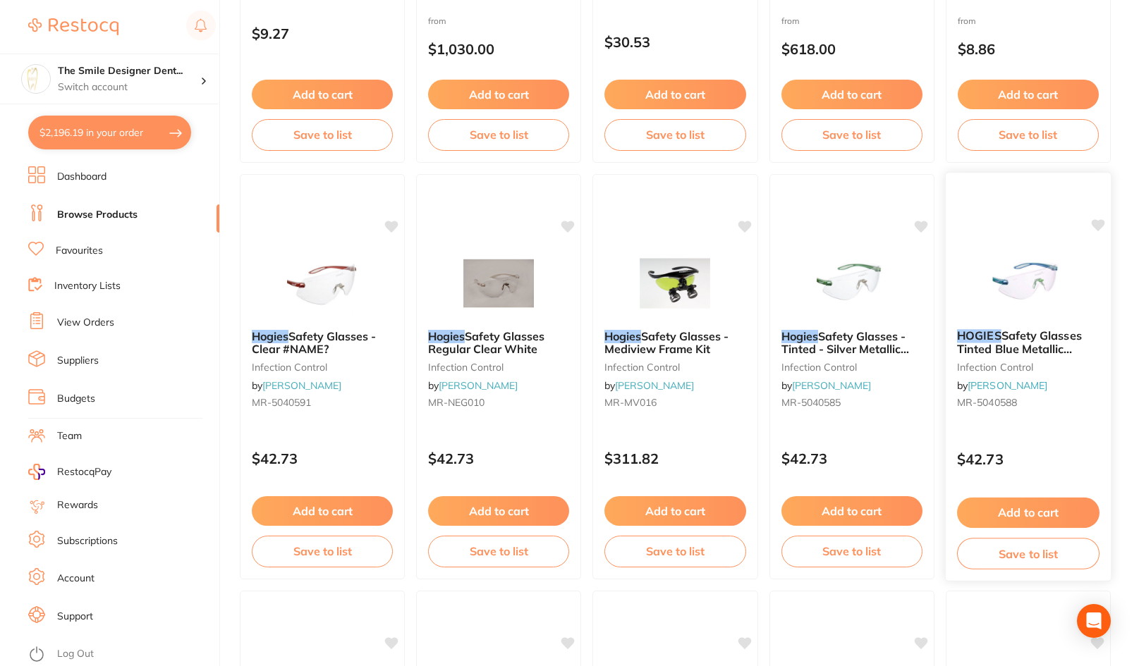
scroll to position [423, 0]
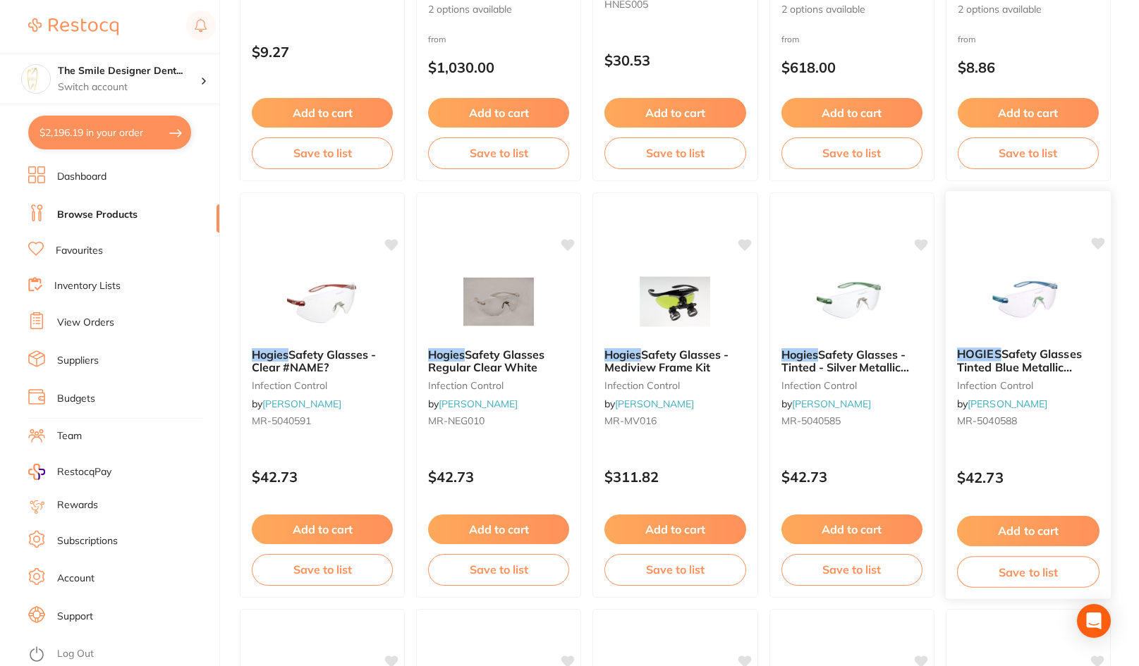
click at [1050, 310] on img at bounding box center [1028, 300] width 92 height 71
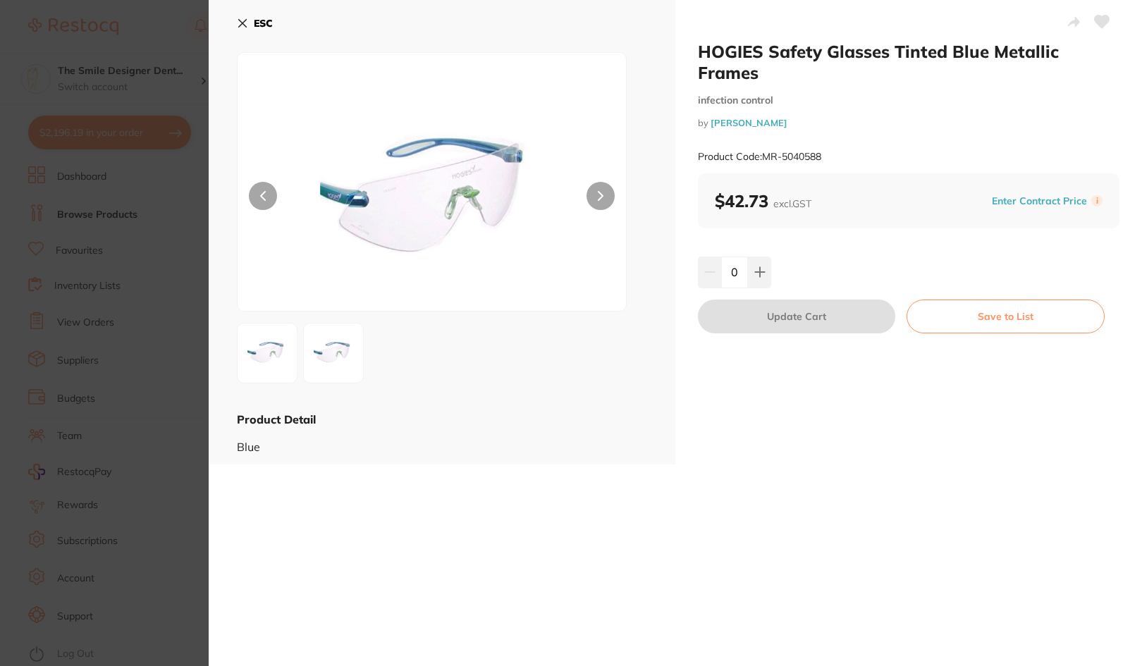
click at [149, 350] on section "HOGIES Safety Glasses Tinted Blue Metallic Frames infection control by Henry Sc…" at bounding box center [571, 333] width 1142 height 666
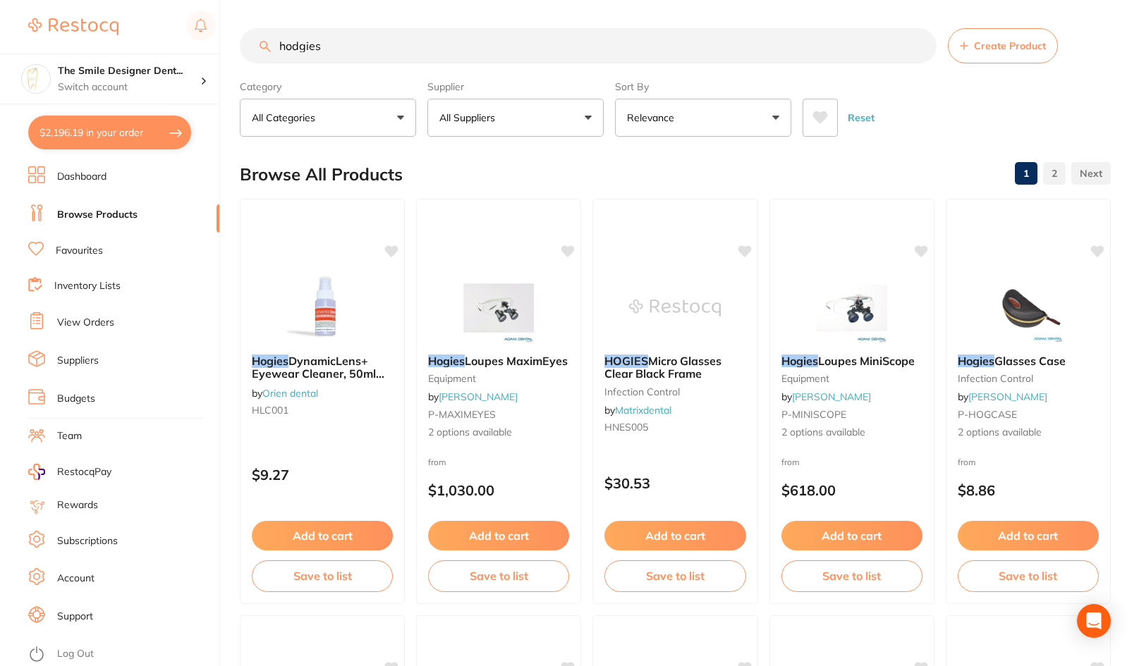
click at [484, 116] on p "All Suppliers" at bounding box center [469, 118] width 61 height 14
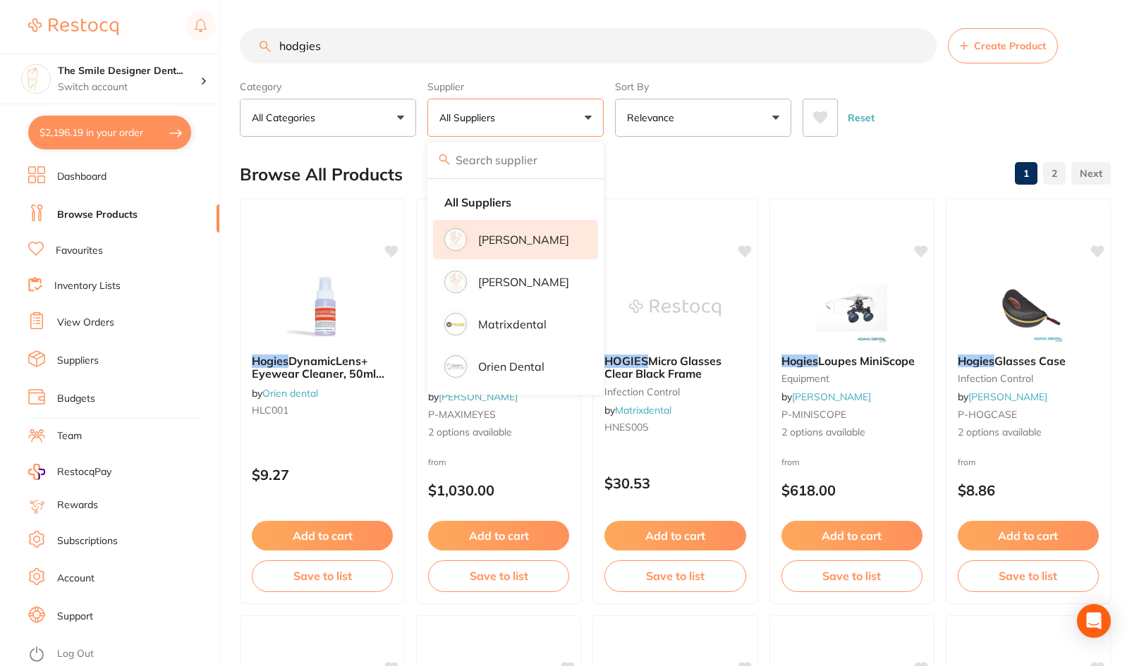
click at [508, 242] on p "[PERSON_NAME]" at bounding box center [523, 239] width 91 height 13
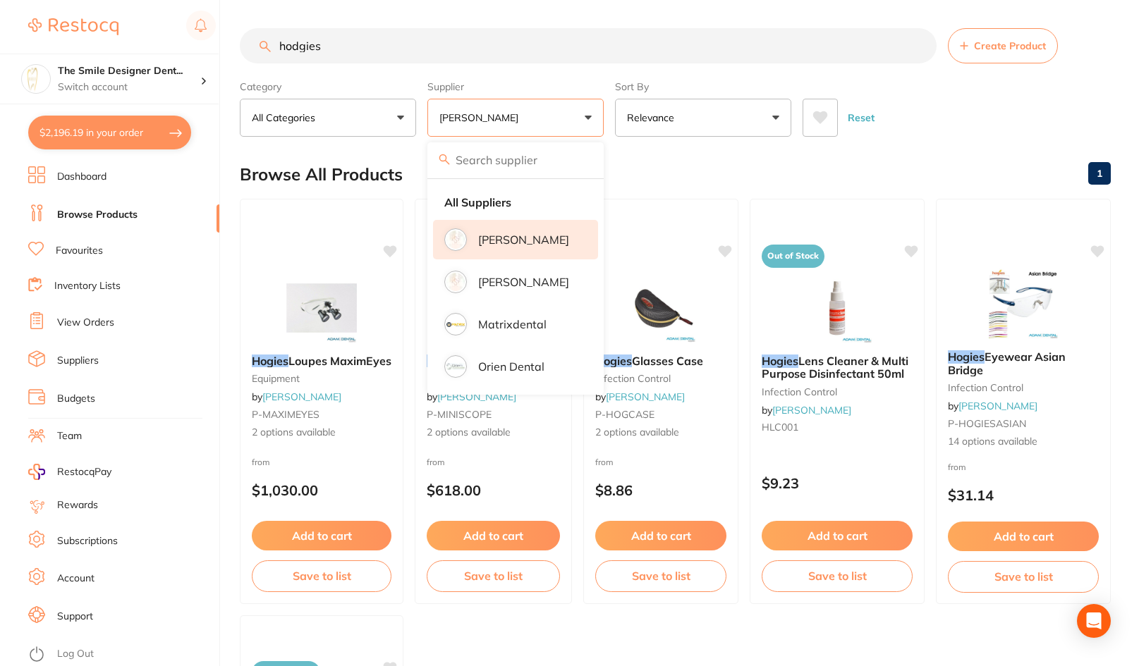
click at [530, 120] on button "[PERSON_NAME]" at bounding box center [515, 118] width 176 height 38
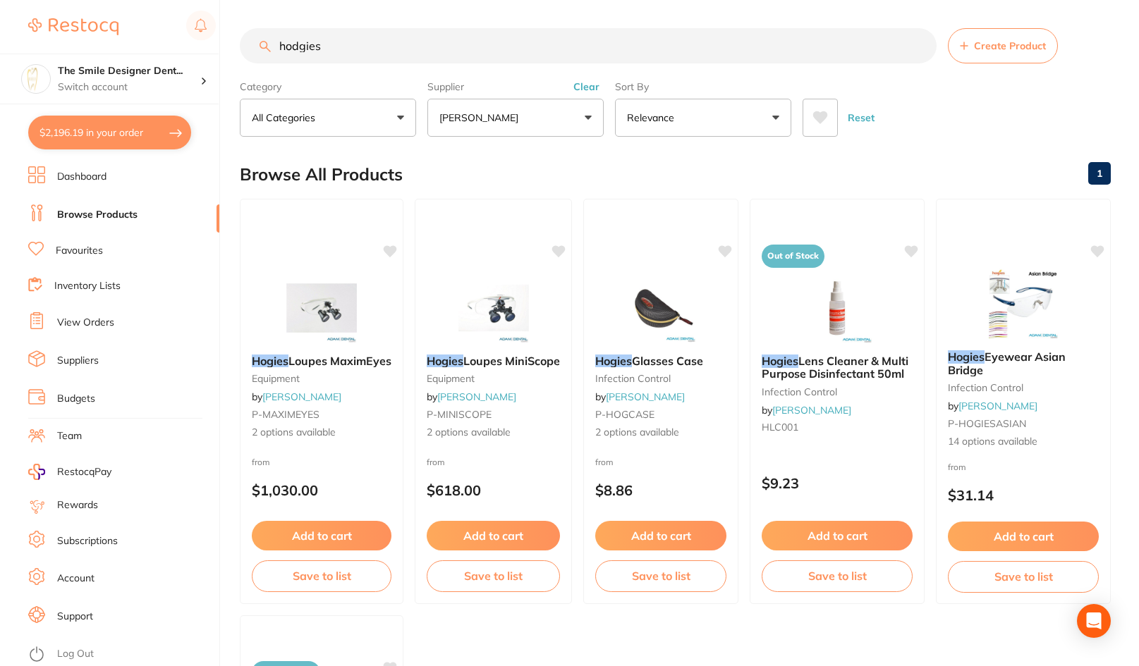
click at [530, 120] on button "[PERSON_NAME]" at bounding box center [515, 118] width 176 height 38
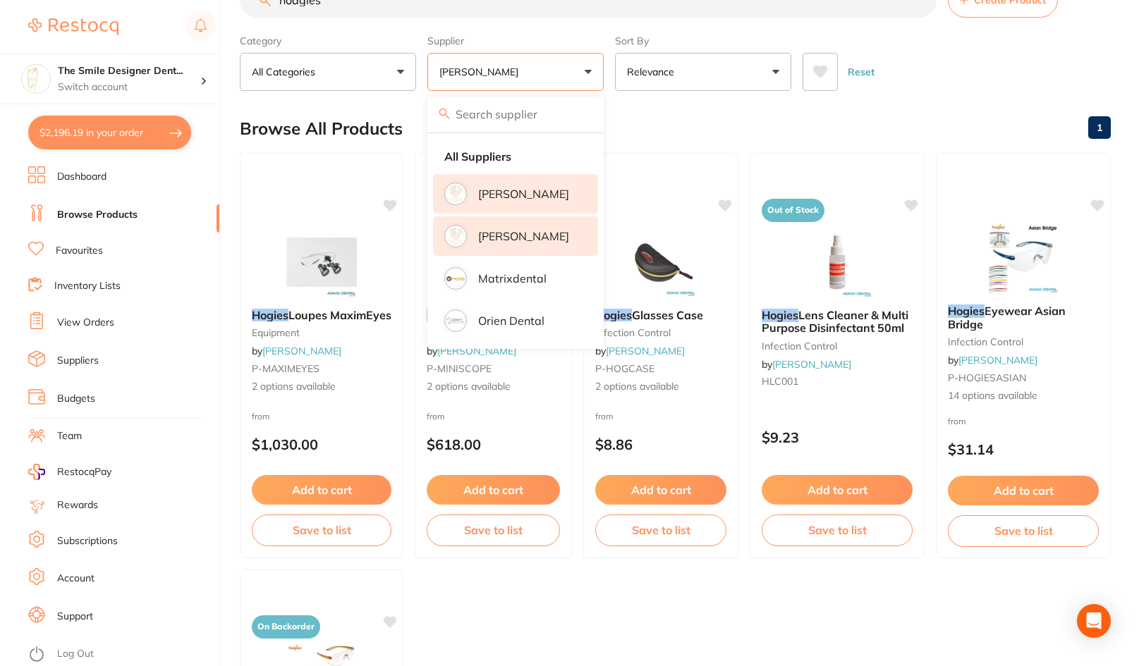
scroll to position [71, 0]
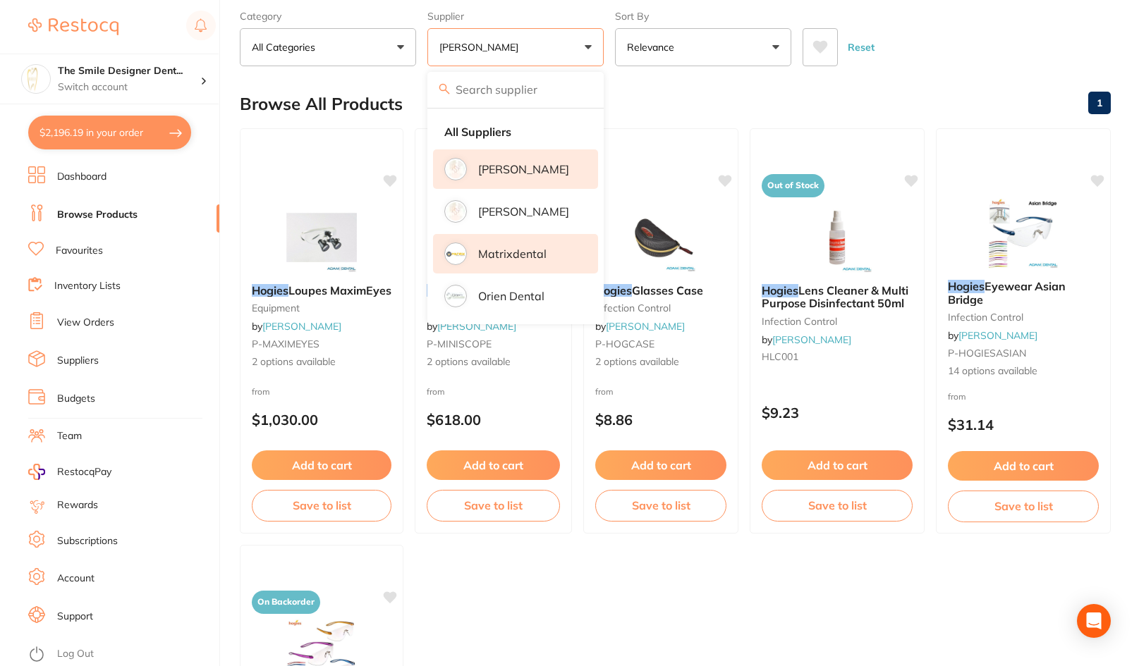
click at [549, 253] on li "Matrixdental" at bounding box center [515, 253] width 165 height 39
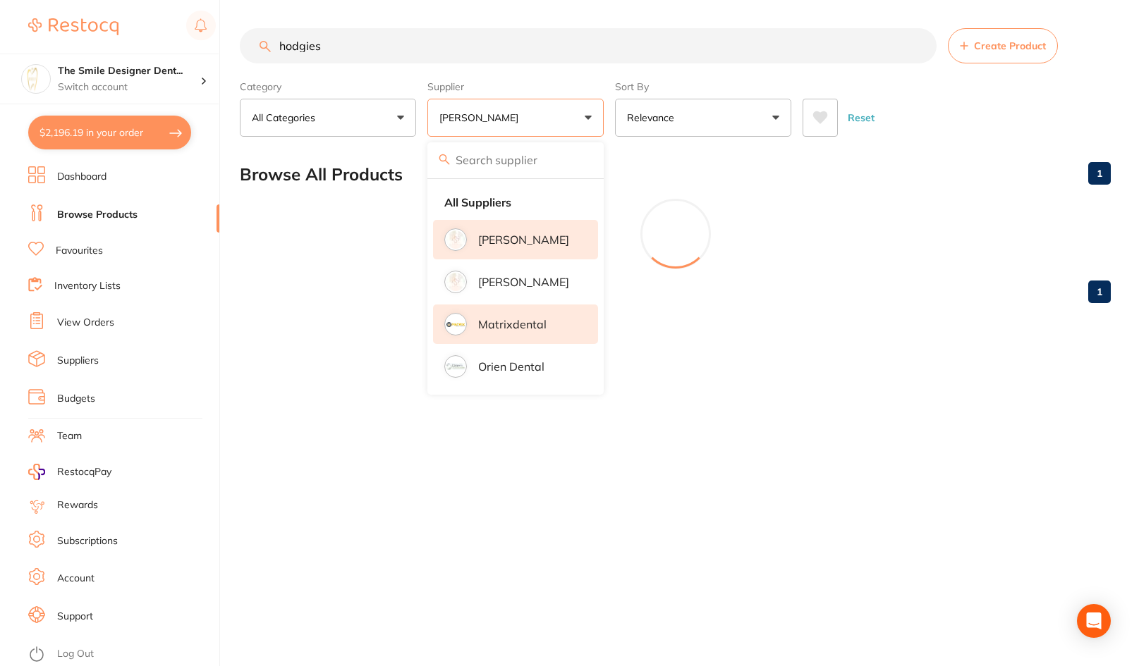
scroll to position [0, 0]
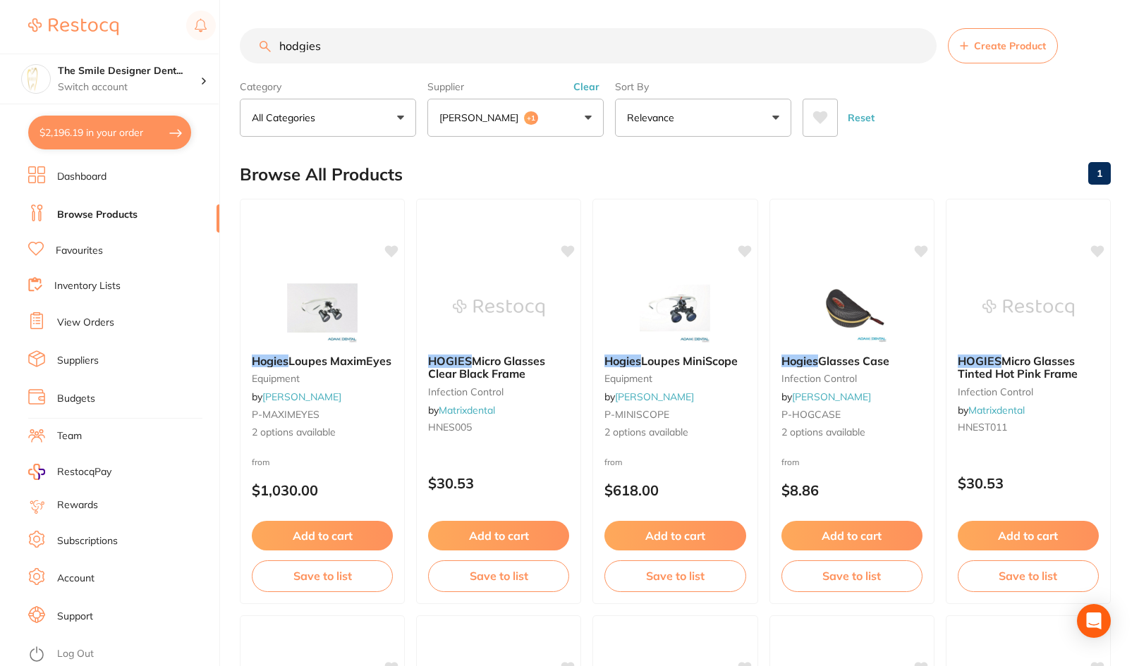
click at [524, 120] on span "+1" at bounding box center [531, 118] width 14 height 14
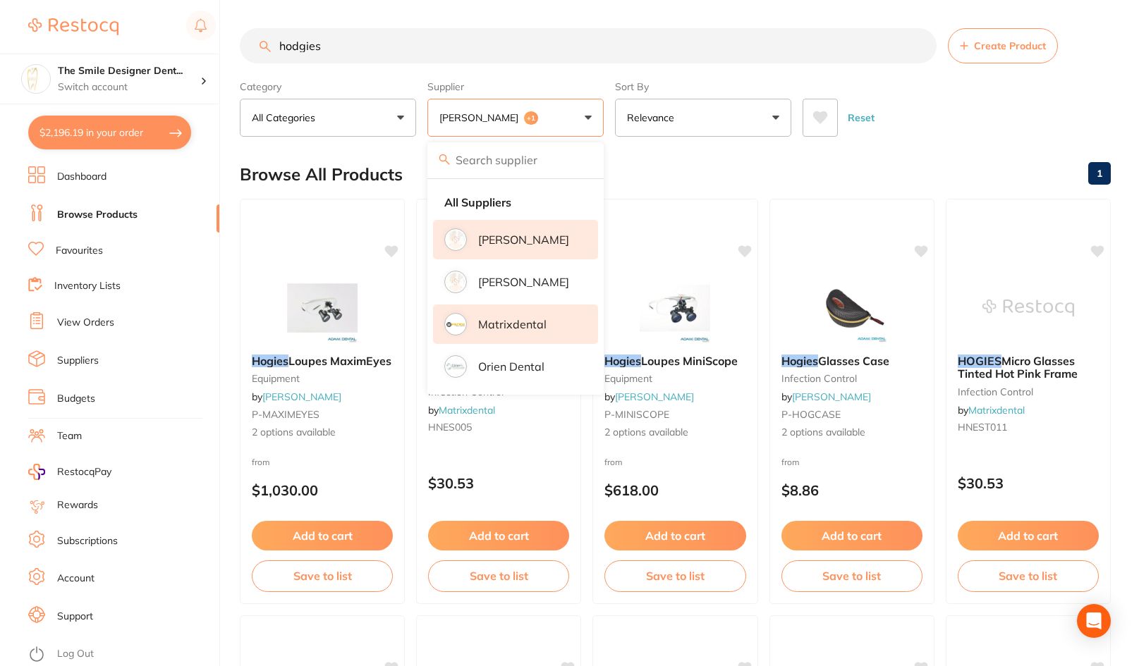
click at [553, 116] on button "[PERSON_NAME] +1" at bounding box center [515, 118] width 176 height 38
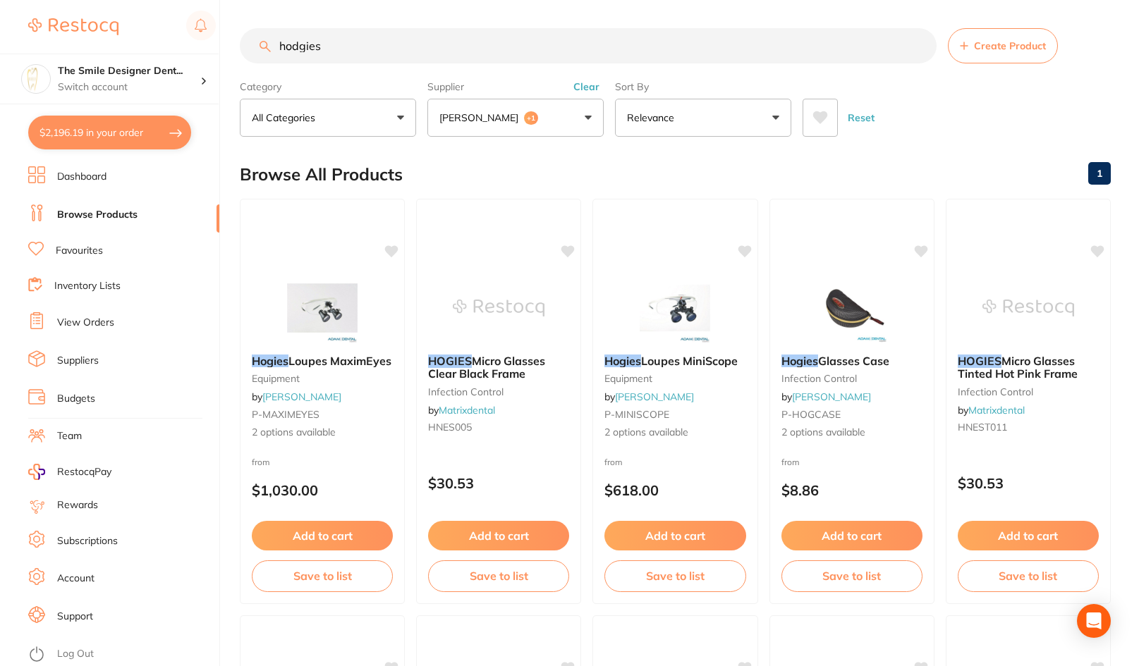
click at [537, 117] on button "[PERSON_NAME] +1" at bounding box center [515, 118] width 176 height 38
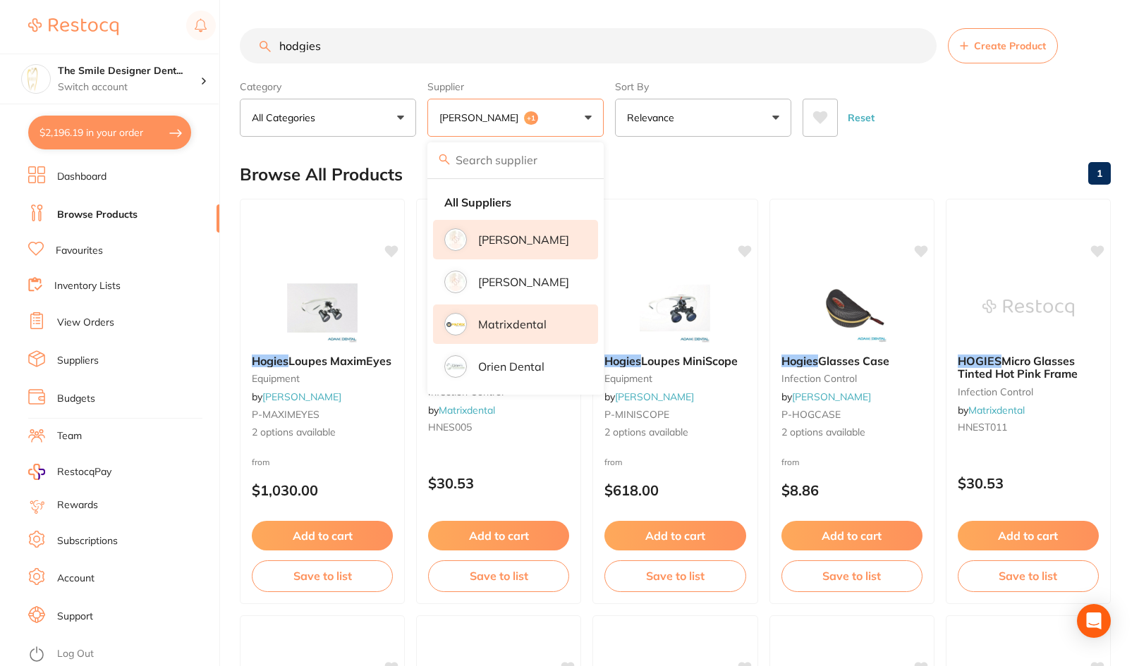
click at [523, 114] on button "[PERSON_NAME] +1" at bounding box center [515, 118] width 176 height 38
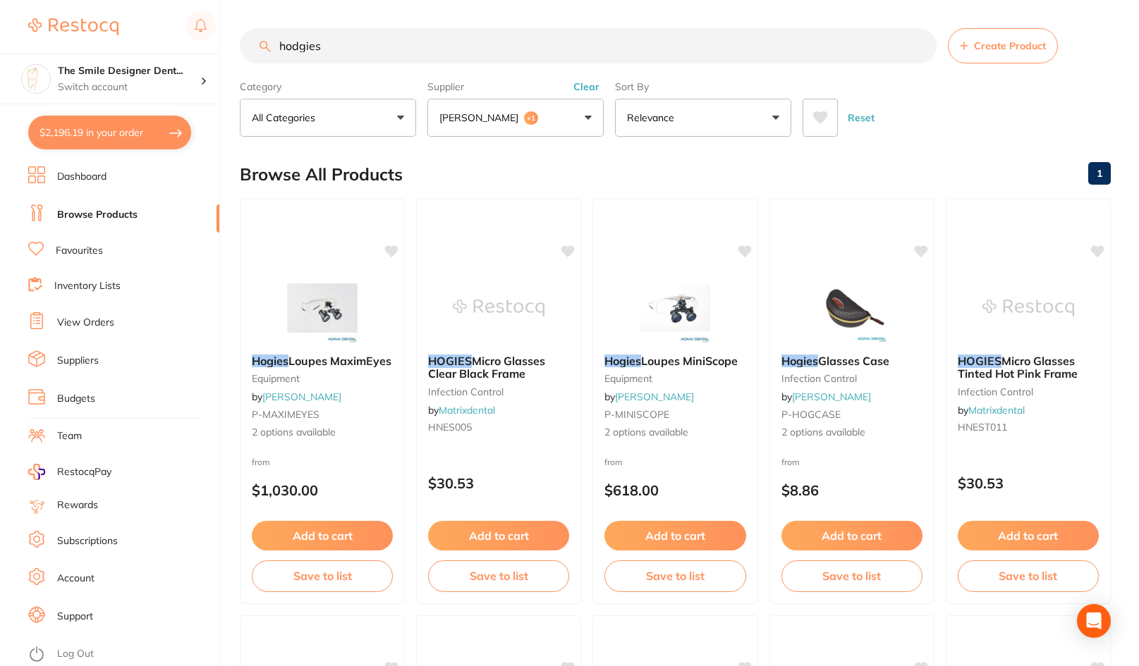
click at [524, 114] on span "+1" at bounding box center [531, 118] width 14 height 14
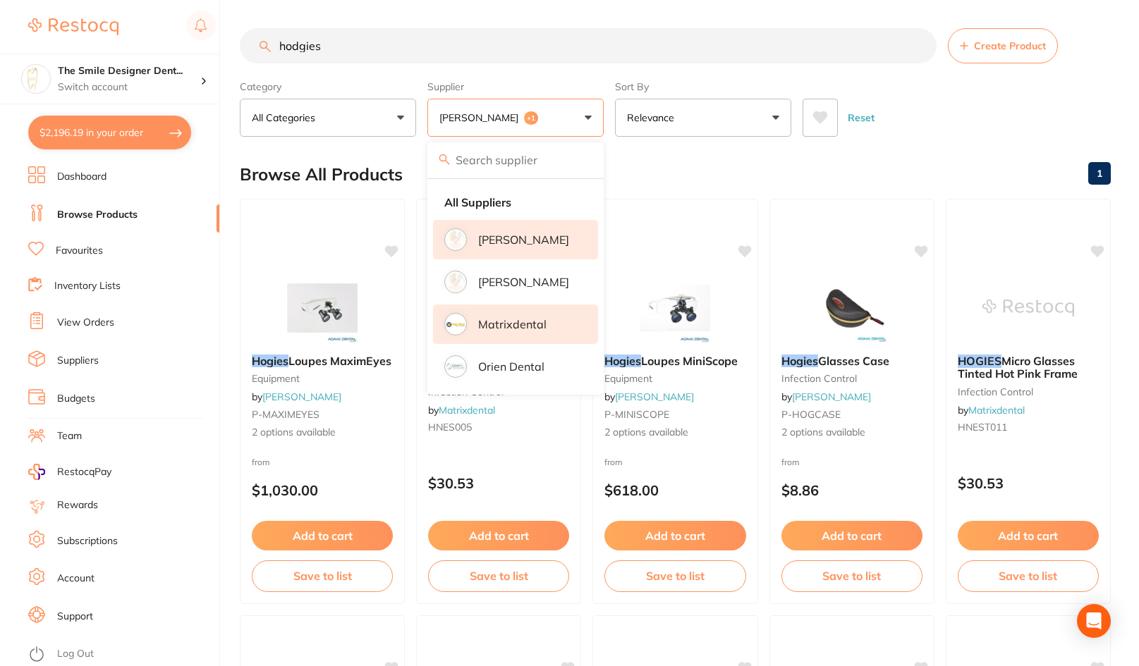
click at [509, 319] on li "Matrixdental" at bounding box center [515, 324] width 165 height 39
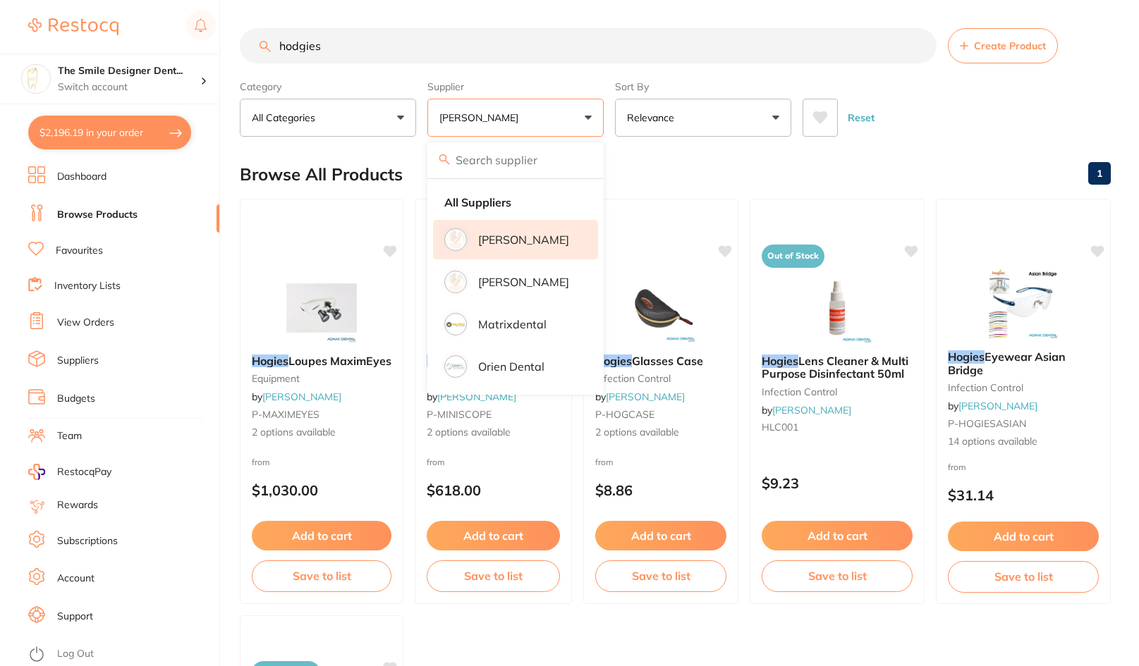
click at [554, 241] on li "[PERSON_NAME]" at bounding box center [515, 239] width 165 height 39
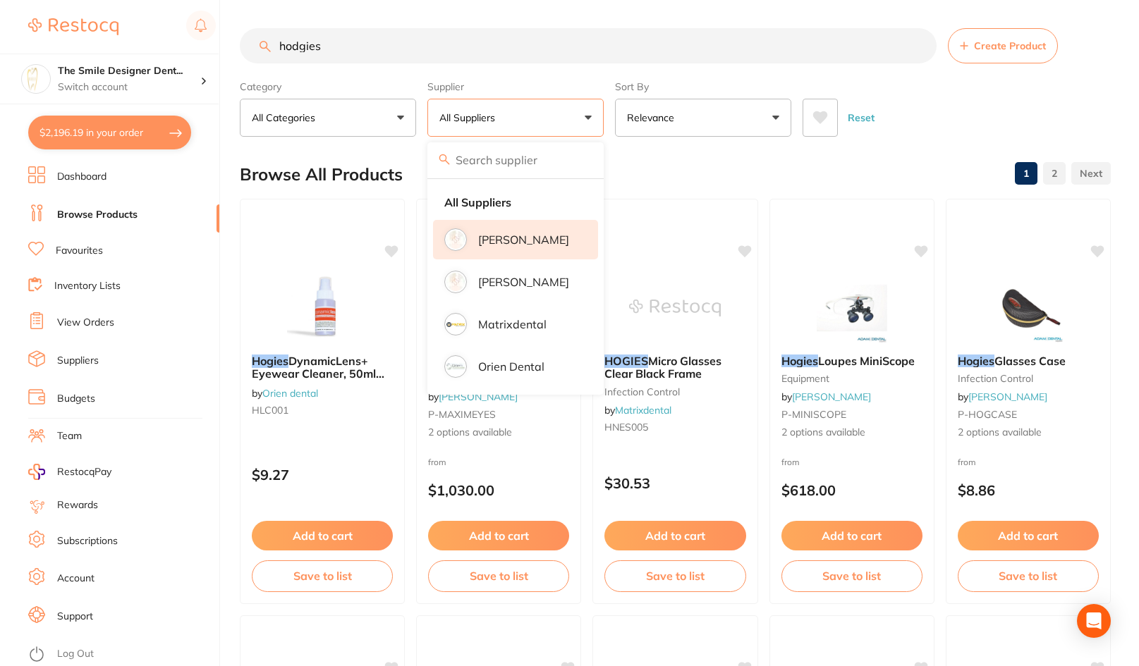
click at [486, 238] on p "[PERSON_NAME]" at bounding box center [523, 239] width 91 height 13
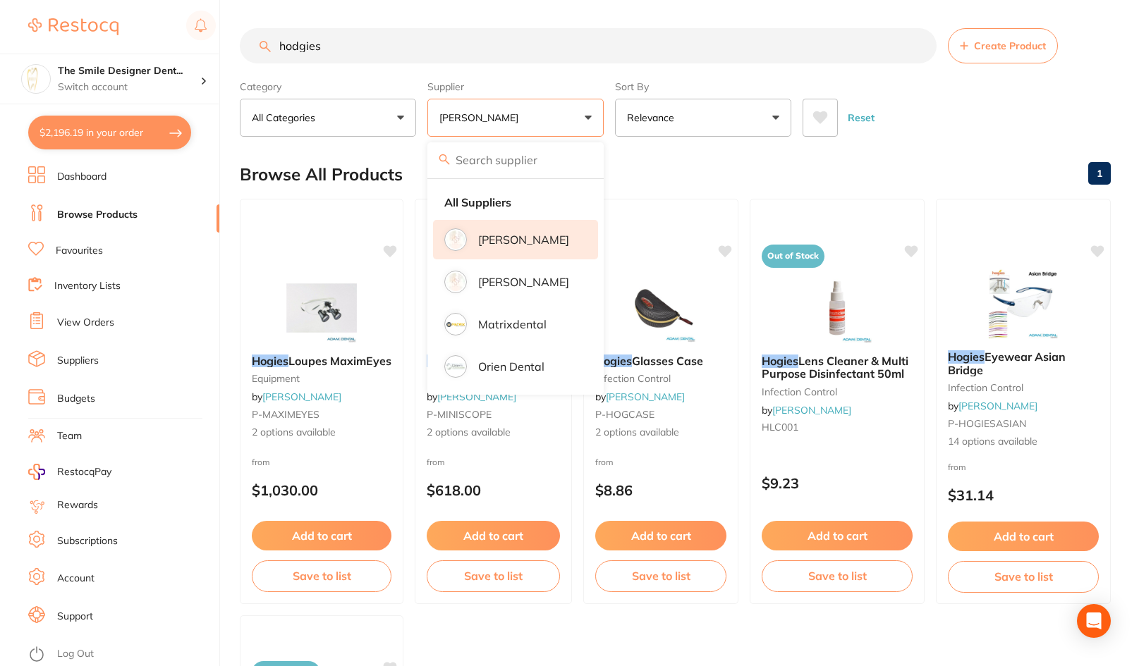
click at [1020, 145] on main "hodgies Create Product Category All Categories All Categories equipment infecti…" at bounding box center [689, 547] width 899 height 1094
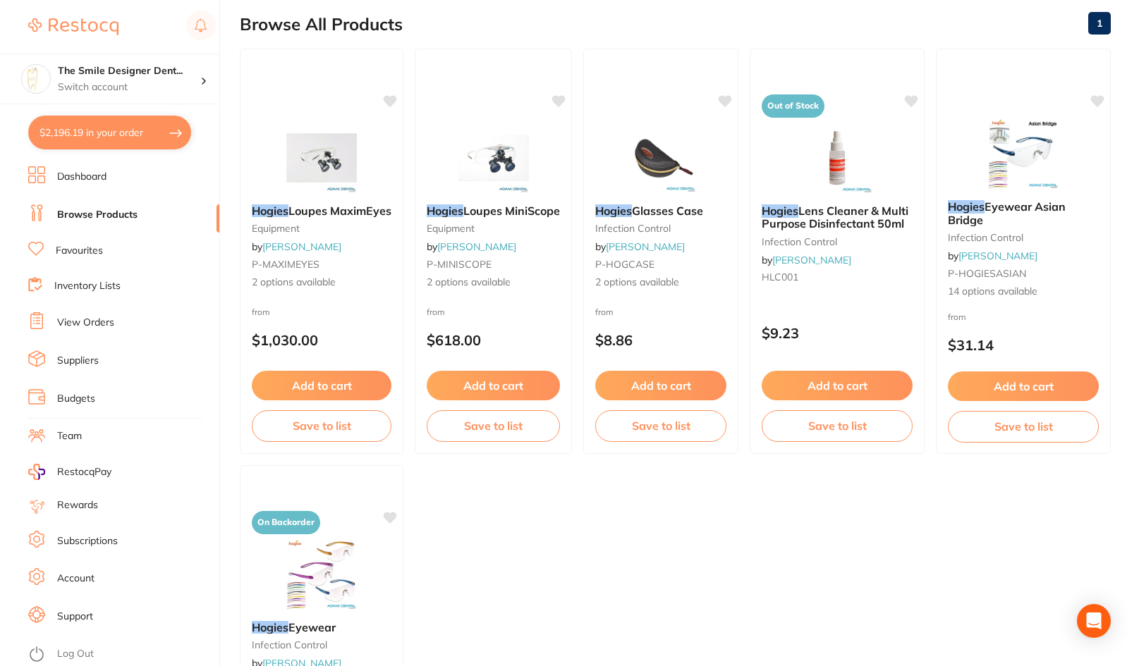
scroll to position [212, 0]
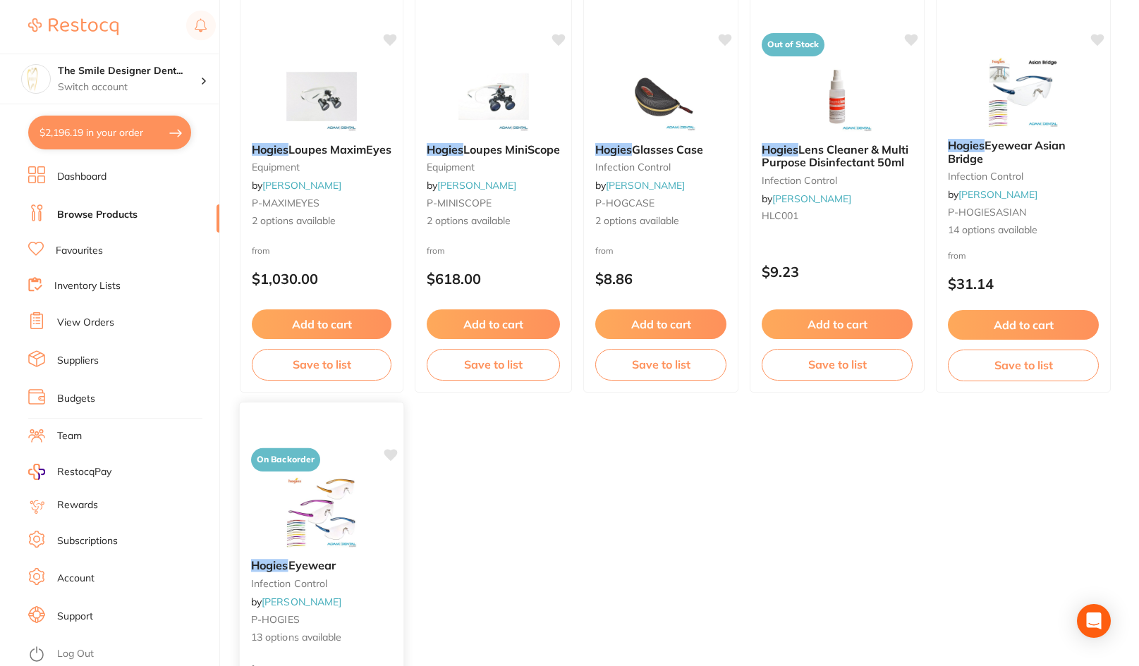
click at [324, 526] on img at bounding box center [321, 512] width 92 height 71
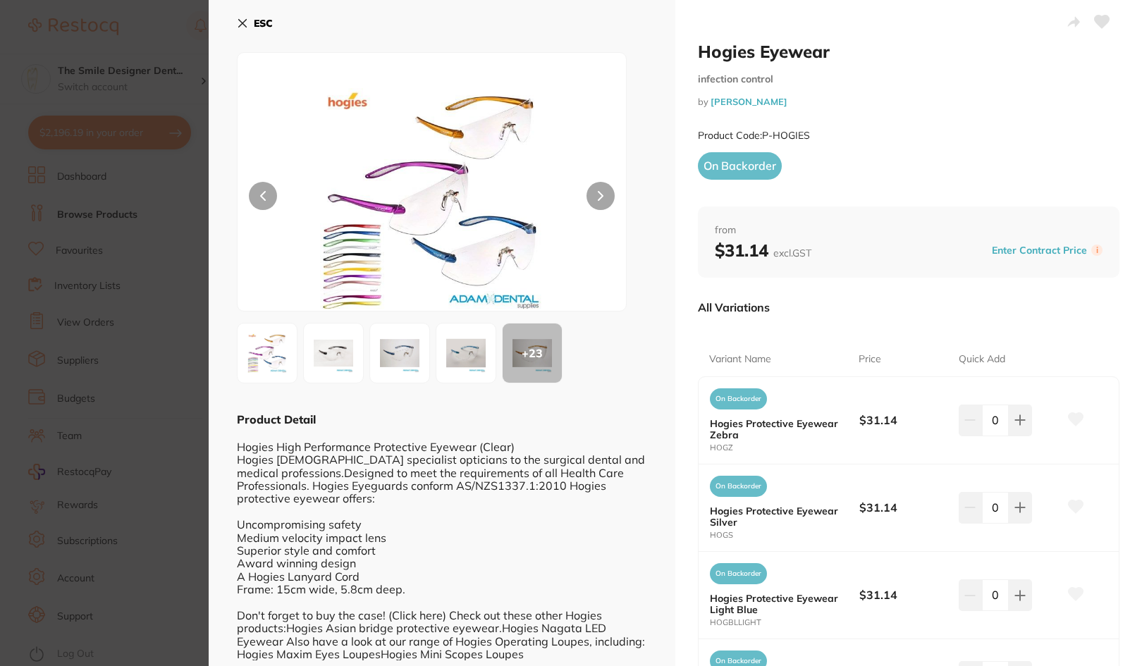
click at [133, 431] on section "Hogies Eyewear infection control by Adam Dental Product Code: P-HOGIES ESC + 23…" at bounding box center [571, 333] width 1142 height 666
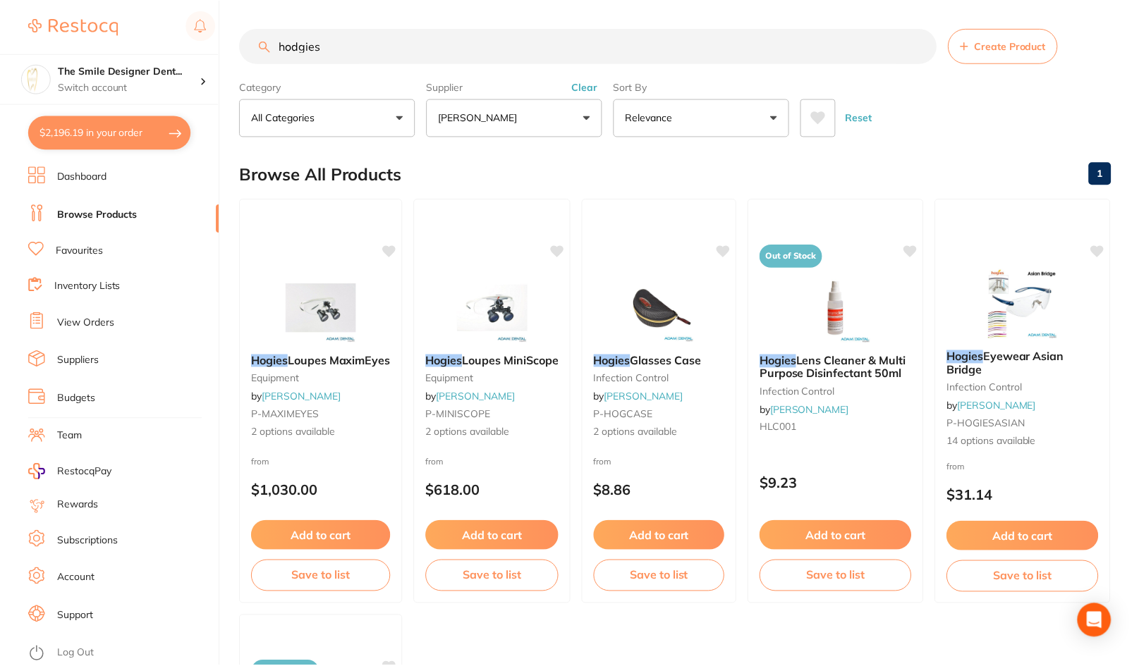
scroll to position [212, 0]
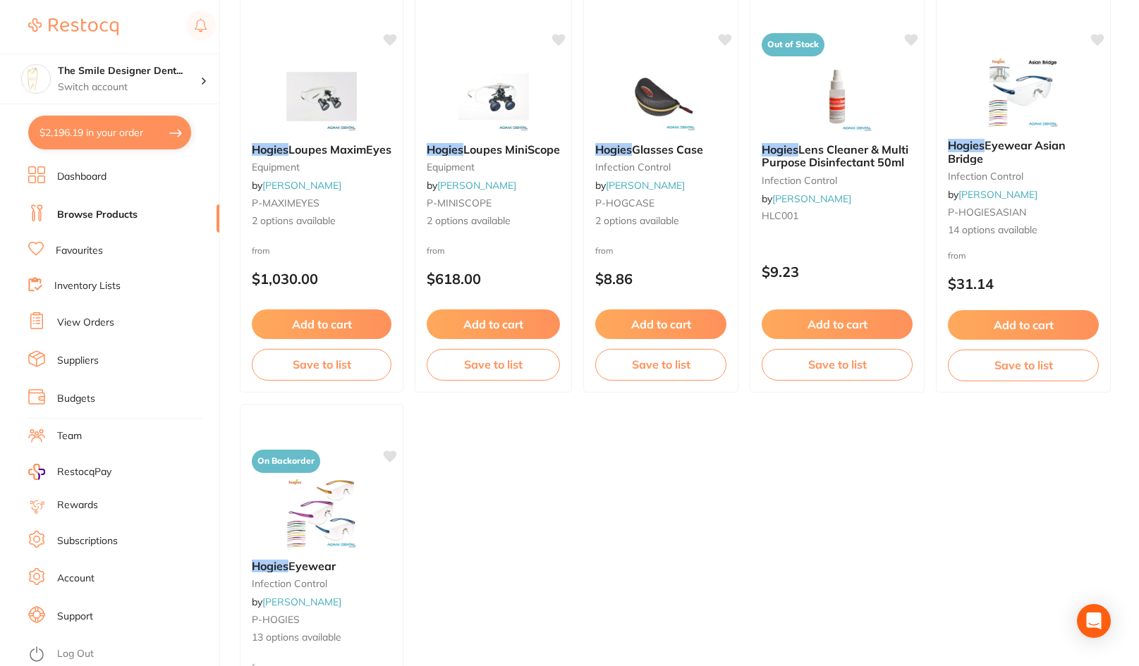
click at [114, 133] on button "$2,196.19 in your order" at bounding box center [109, 133] width 163 height 34
checkbox input "true"
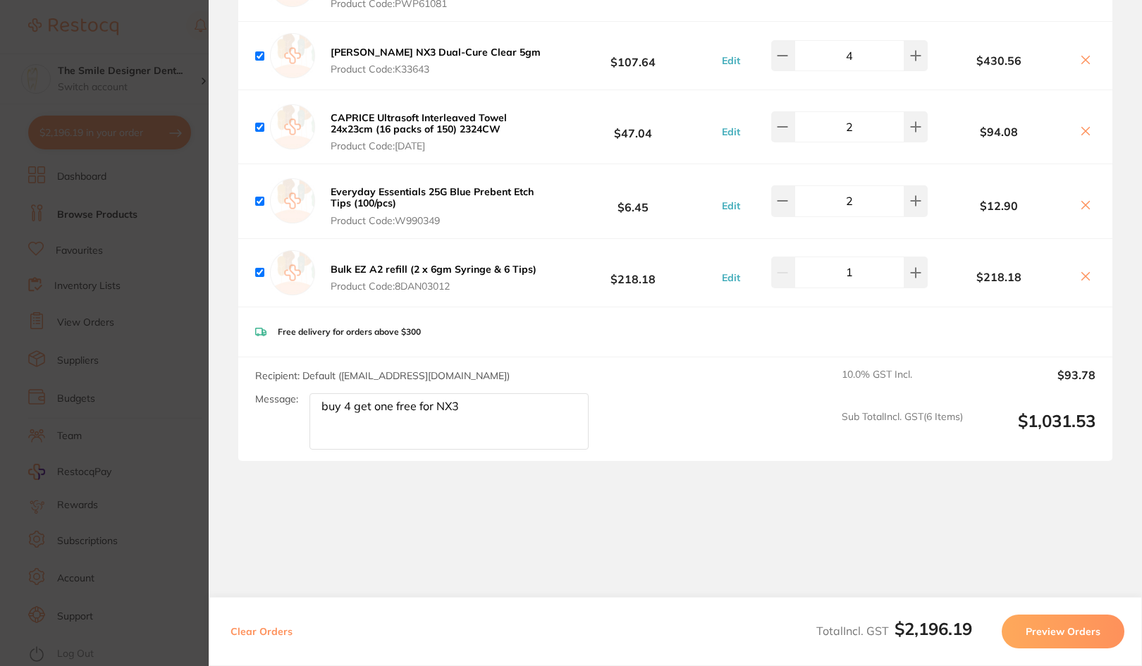
scroll to position [2001, 0]
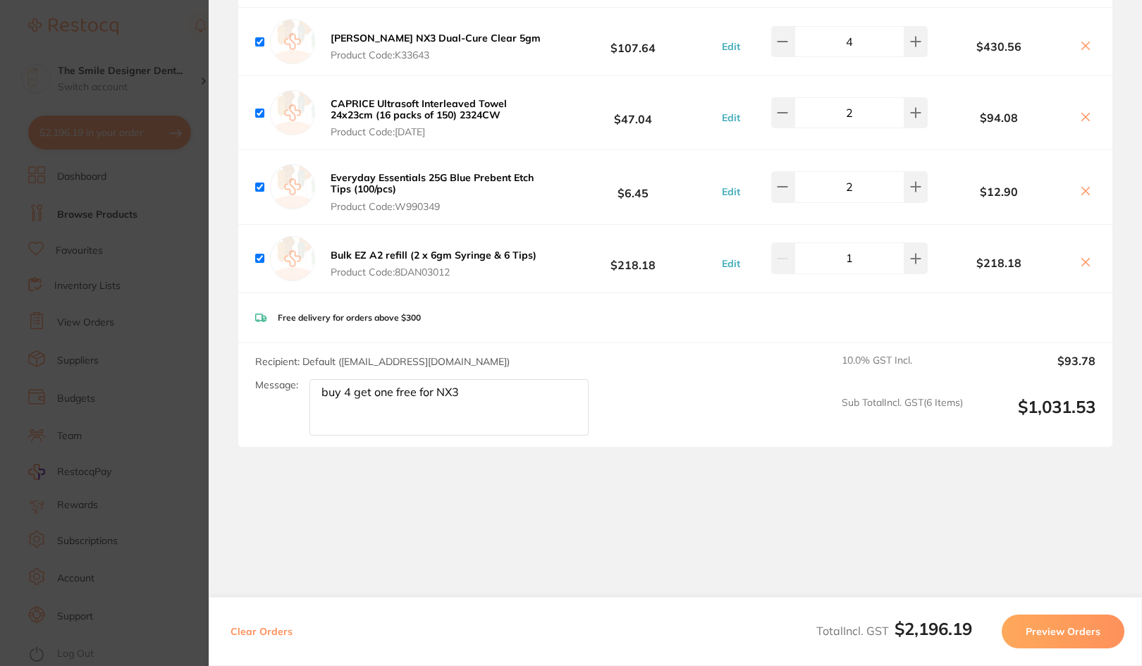
click at [164, 460] on section "Update RRP Set your pre negotiated price for this item. Item Agreed RRP (excl. …" at bounding box center [571, 333] width 1142 height 666
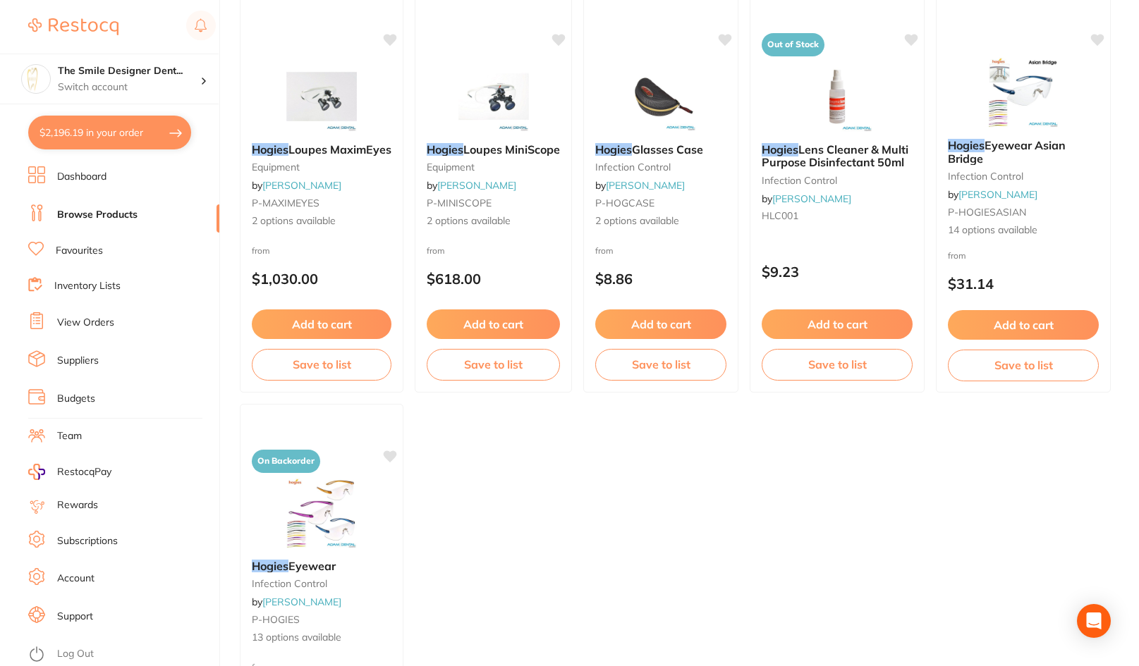
click at [94, 236] on ul "Dashboard Browse Products Favourites Inventory Lists View Orders Suppliers Budg…" at bounding box center [123, 416] width 191 height 500
click at [74, 245] on link "Favourites" at bounding box center [79, 251] width 47 height 14
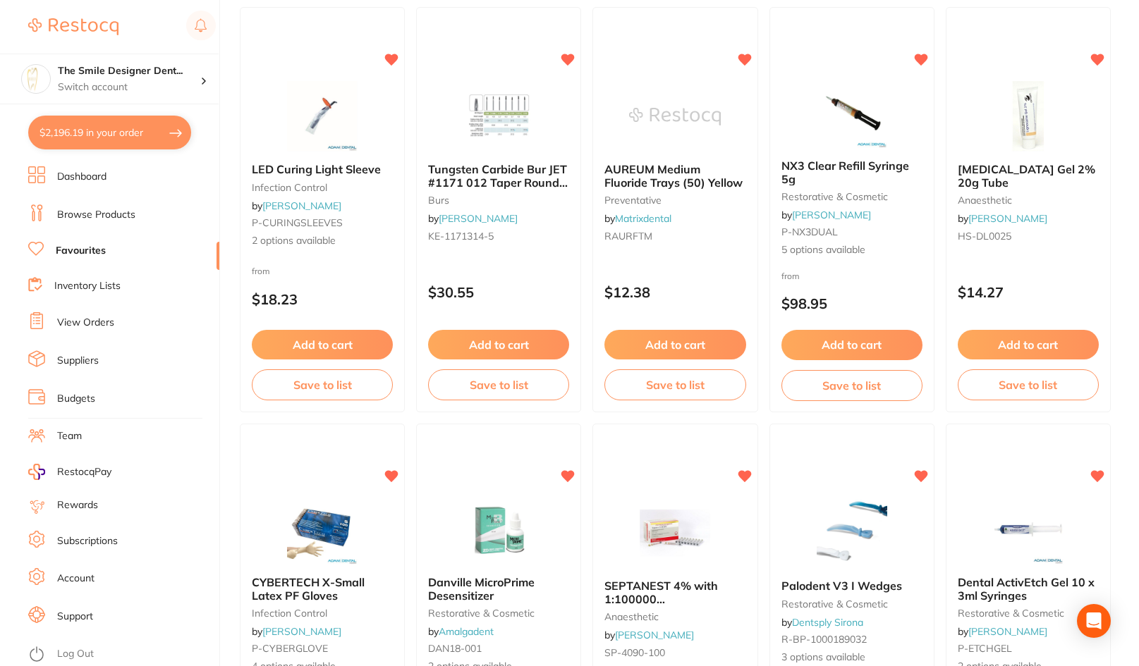
scroll to position [1410, 0]
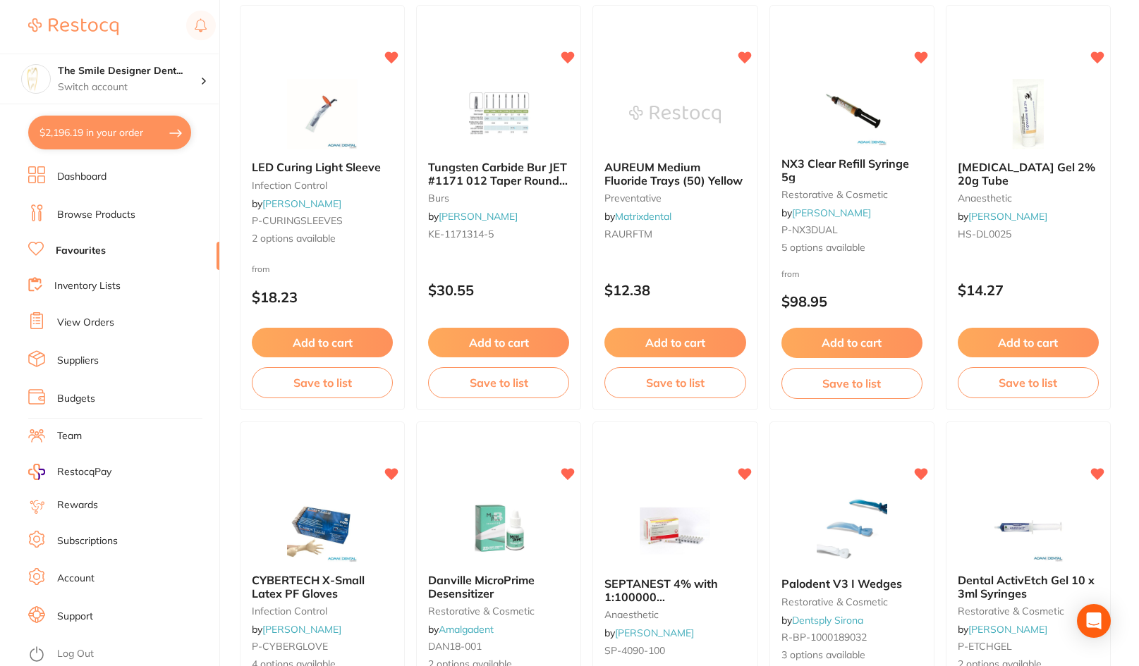
click at [87, 250] on link "Favourites" at bounding box center [81, 251] width 50 height 14
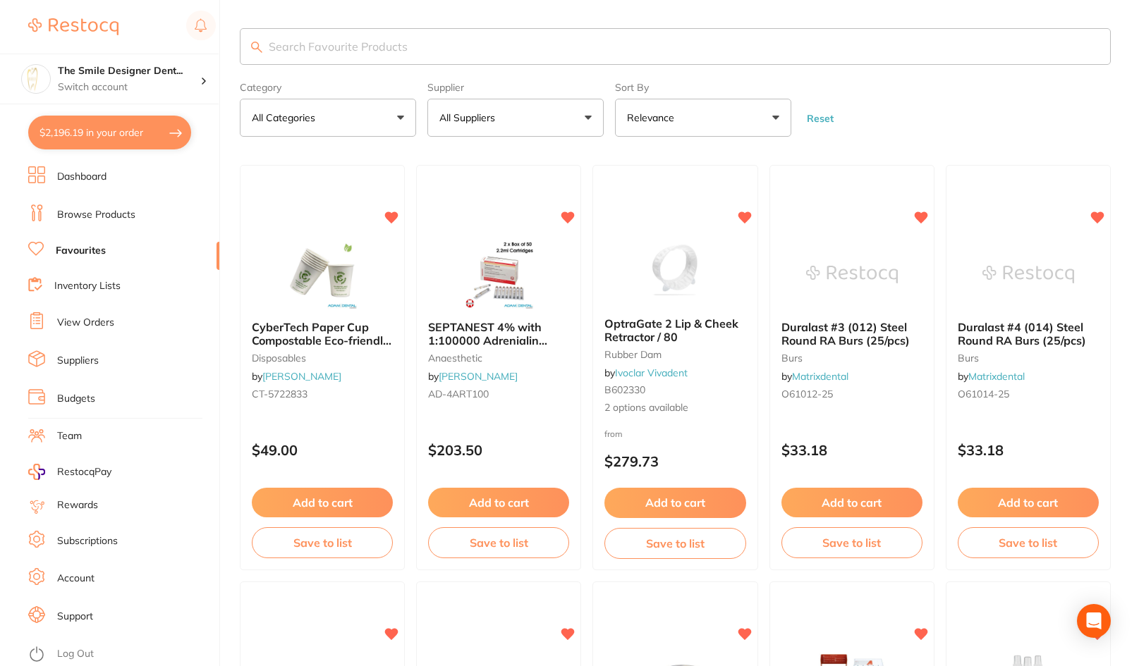
click at [446, 46] on input "search" at bounding box center [675, 46] width 871 height 37
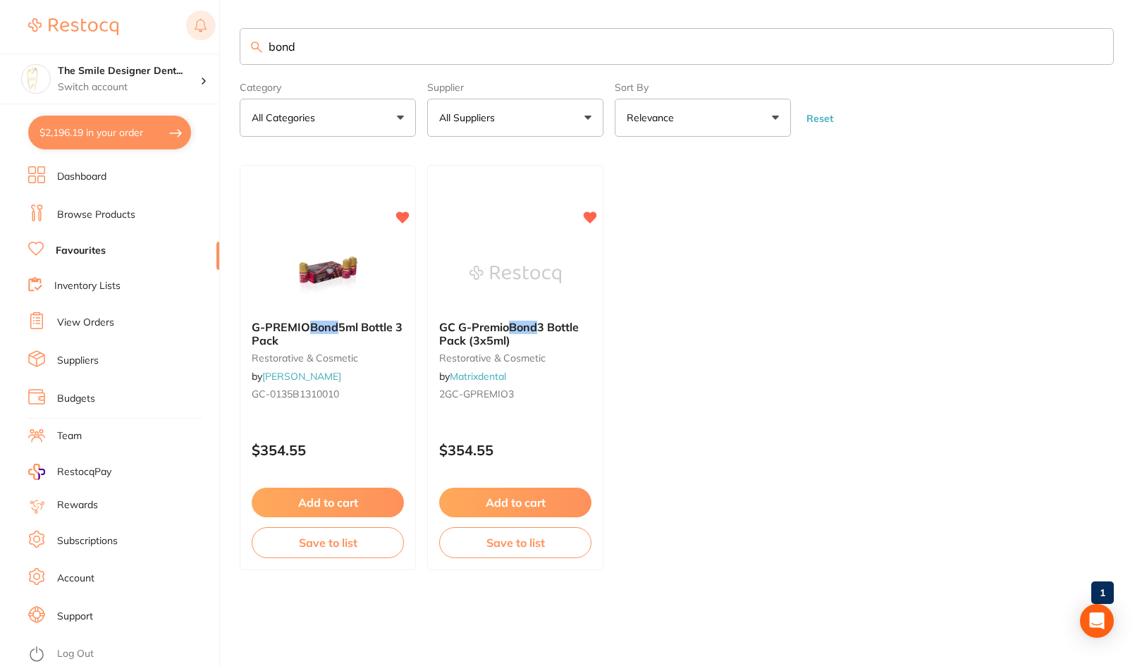
drag, startPoint x: 306, startPoint y: 50, endPoint x: 192, endPoint y: 37, distance: 114.9
click at [192, 37] on div "$2,196.19 The Smile Designer Dent... Switch account The Smile Designer Dental S…" at bounding box center [571, 333] width 1142 height 666
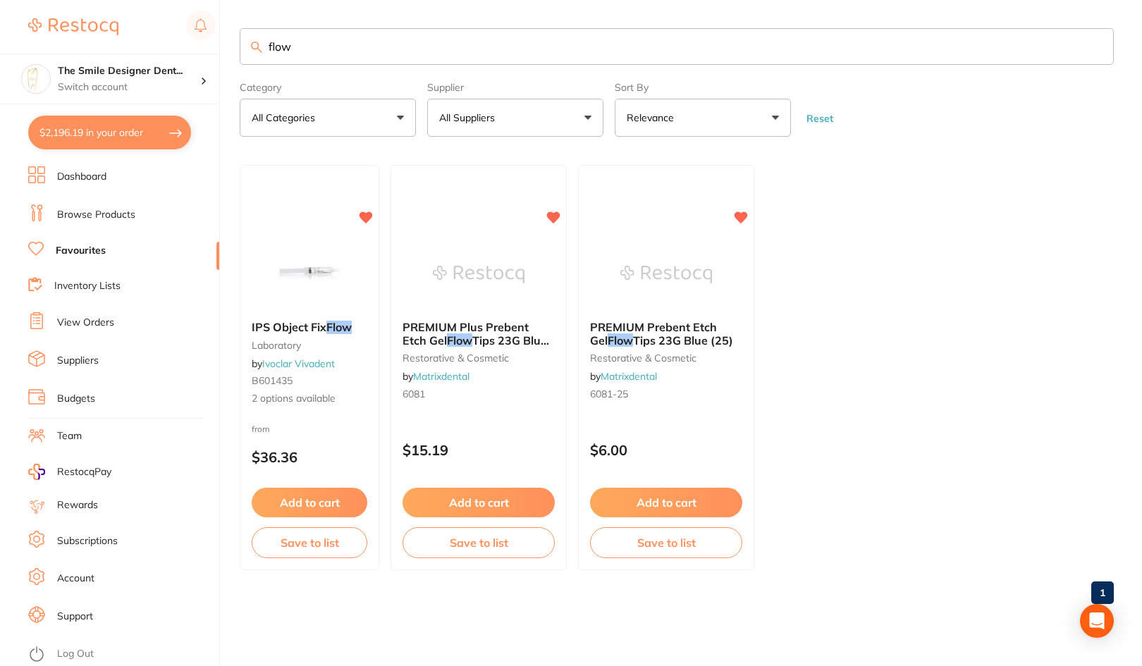
drag, startPoint x: 407, startPoint y: 43, endPoint x: 251, endPoint y: 44, distance: 155.8
click at [251, 44] on div "flow" at bounding box center [677, 46] width 874 height 37
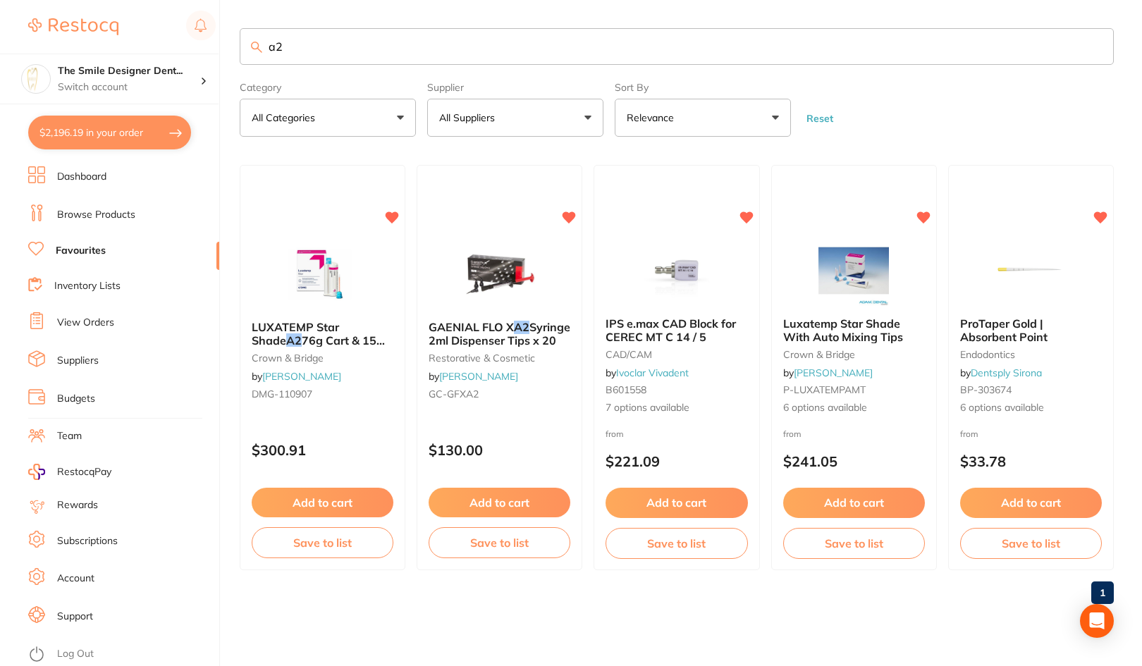
drag, startPoint x: 290, startPoint y: 42, endPoint x: 233, endPoint y: 32, distance: 57.8
click at [233, 32] on div "$2,196.19 The Smile Designer Dent... Switch account The Smile Designer Dental S…" at bounding box center [571, 333] width 1142 height 666
type input "bond"
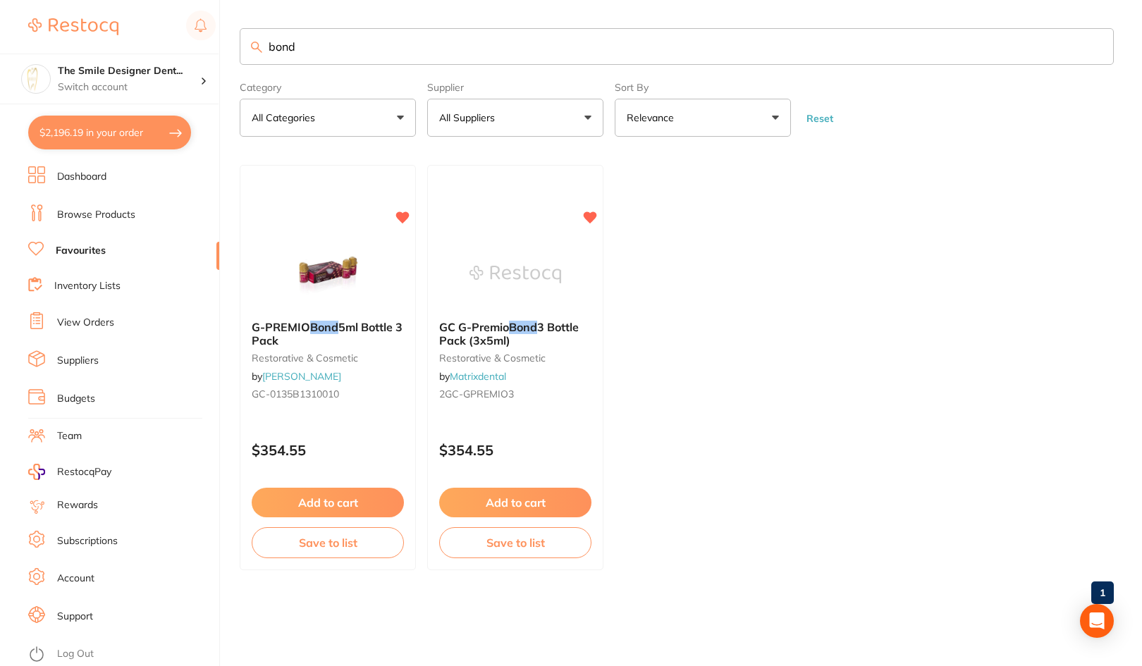
click at [93, 208] on link "Browse Products" at bounding box center [96, 215] width 78 height 14
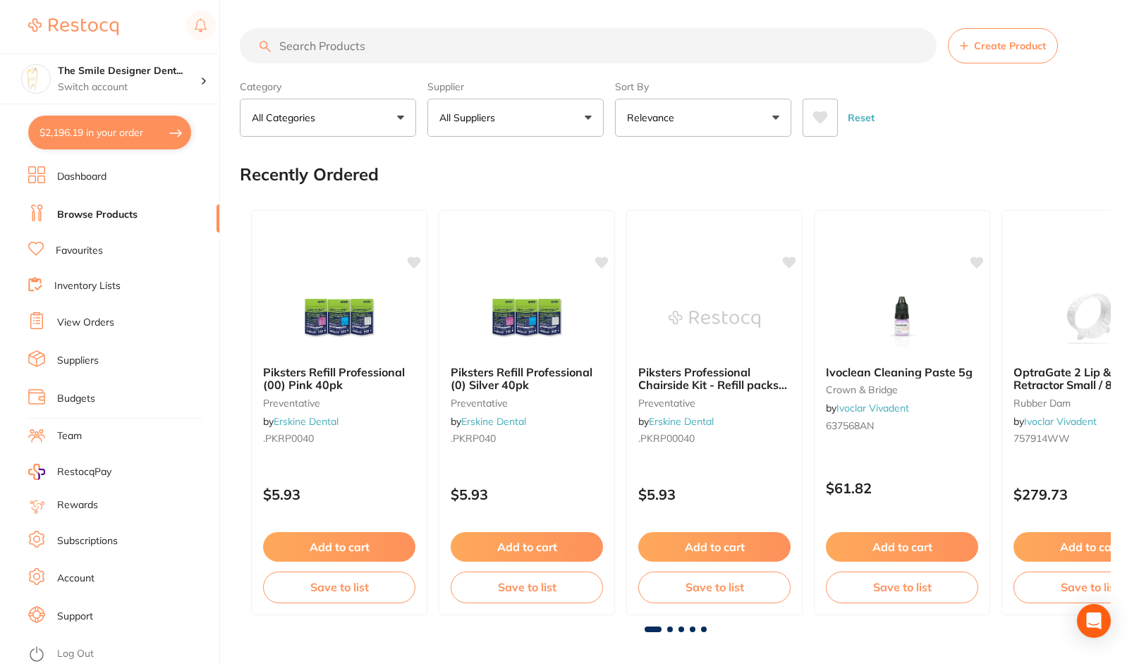
click at [87, 254] on link "Favourites" at bounding box center [79, 251] width 47 height 14
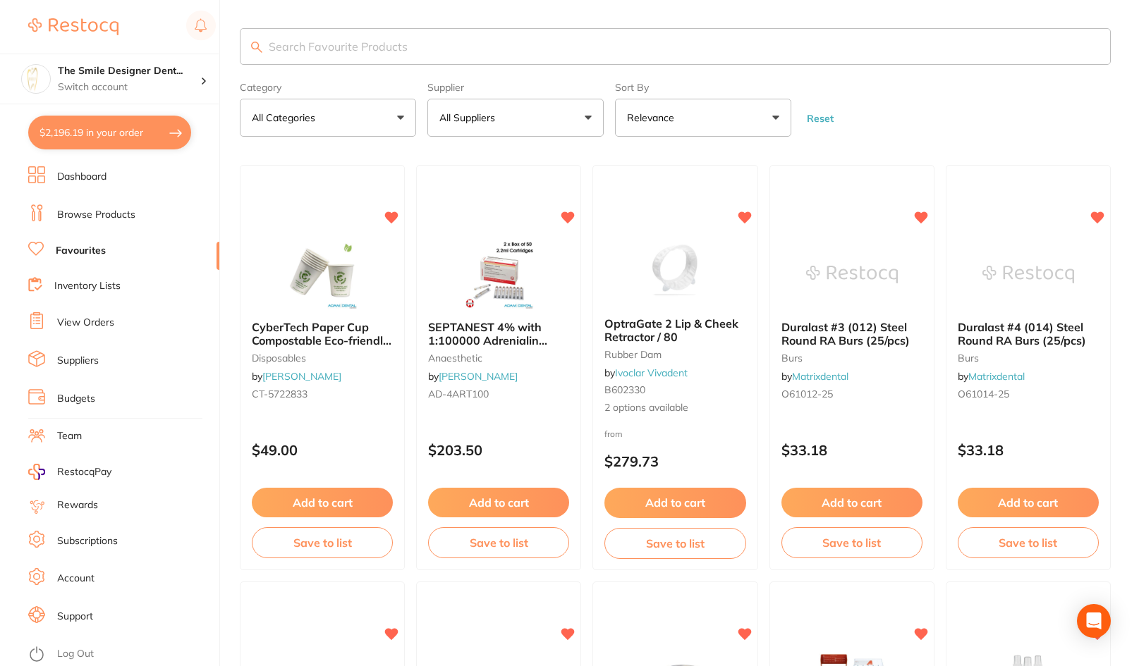
click at [336, 42] on input "search" at bounding box center [675, 46] width 871 height 37
type input "w"
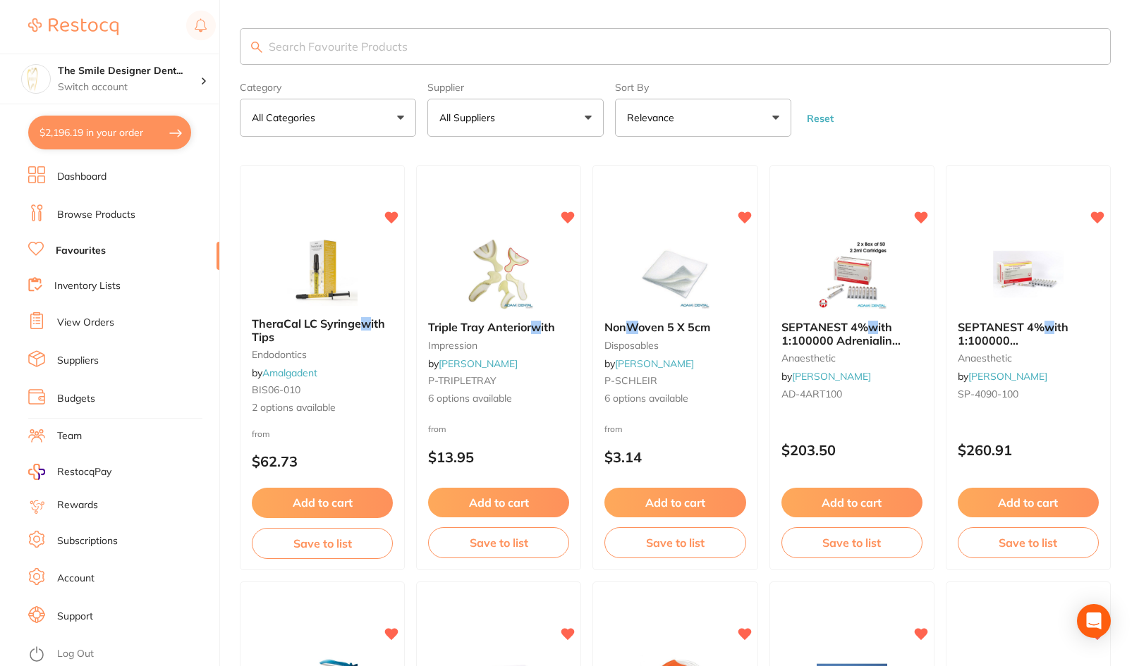
click at [379, 49] on input "search" at bounding box center [675, 46] width 871 height 37
click at [101, 214] on link "Browse Products" at bounding box center [96, 215] width 78 height 14
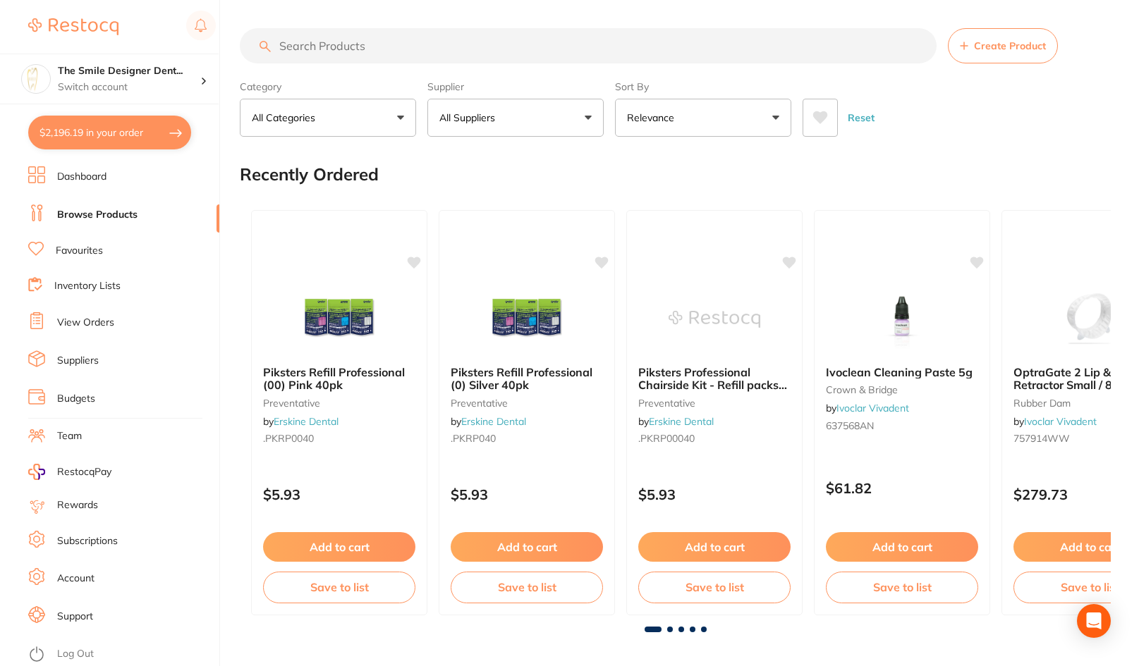
click at [364, 52] on input "search" at bounding box center [588, 45] width 697 height 35
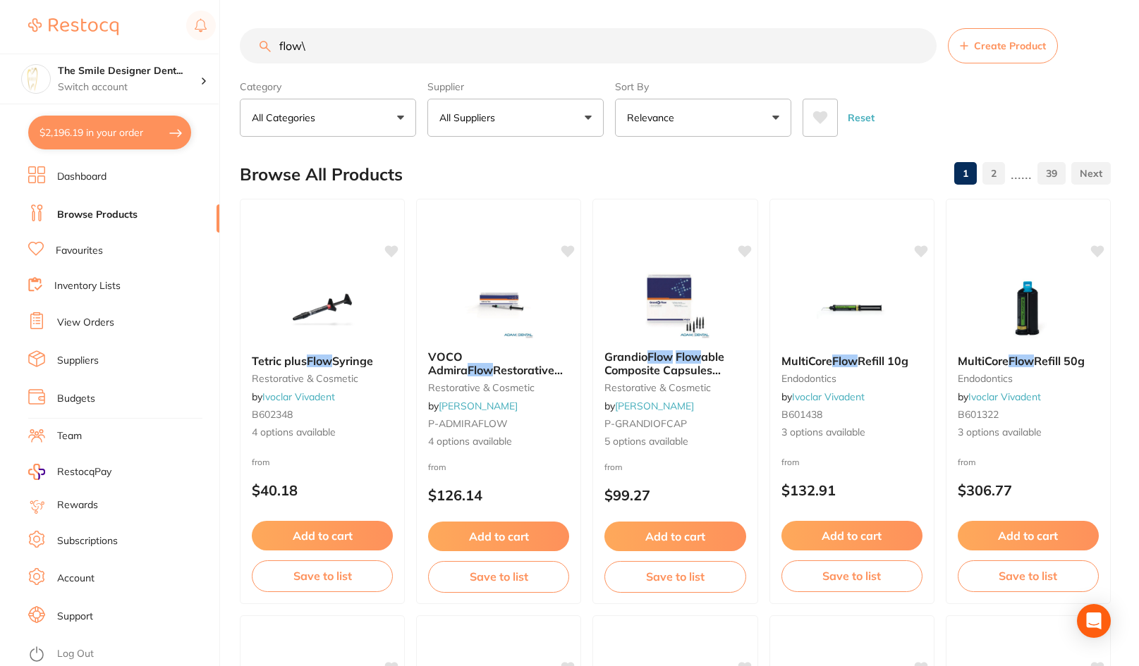
click at [364, 51] on input "flow\" at bounding box center [588, 45] width 697 height 35
type input "flow"
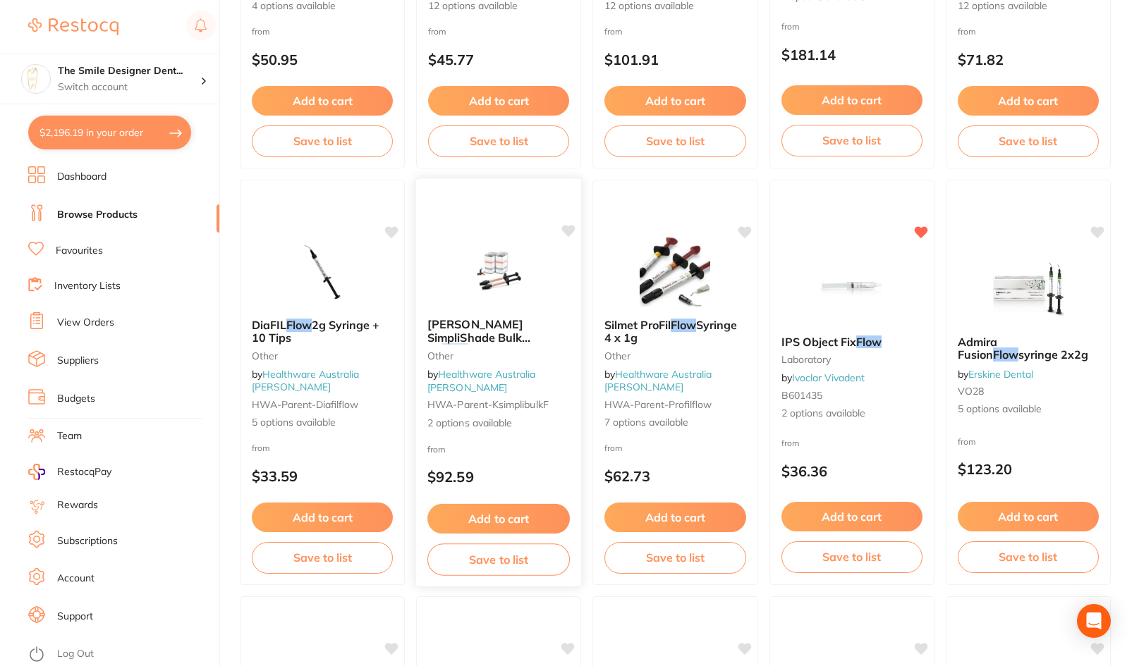
scroll to position [1904, 0]
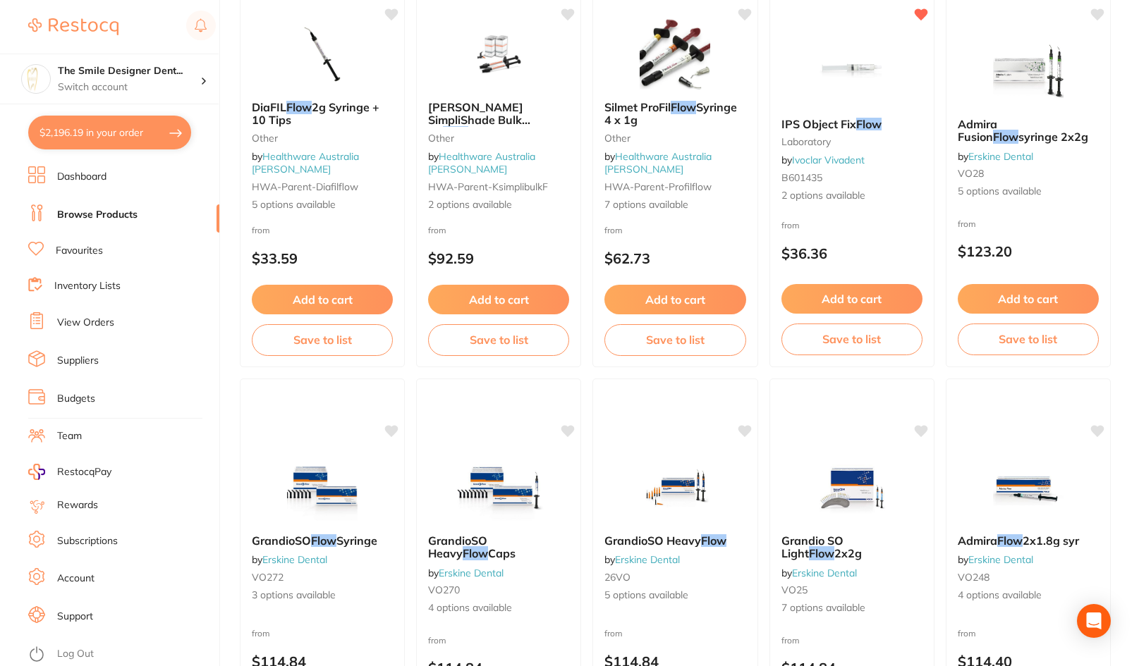
click at [78, 255] on link "Favourites" at bounding box center [79, 251] width 47 height 14
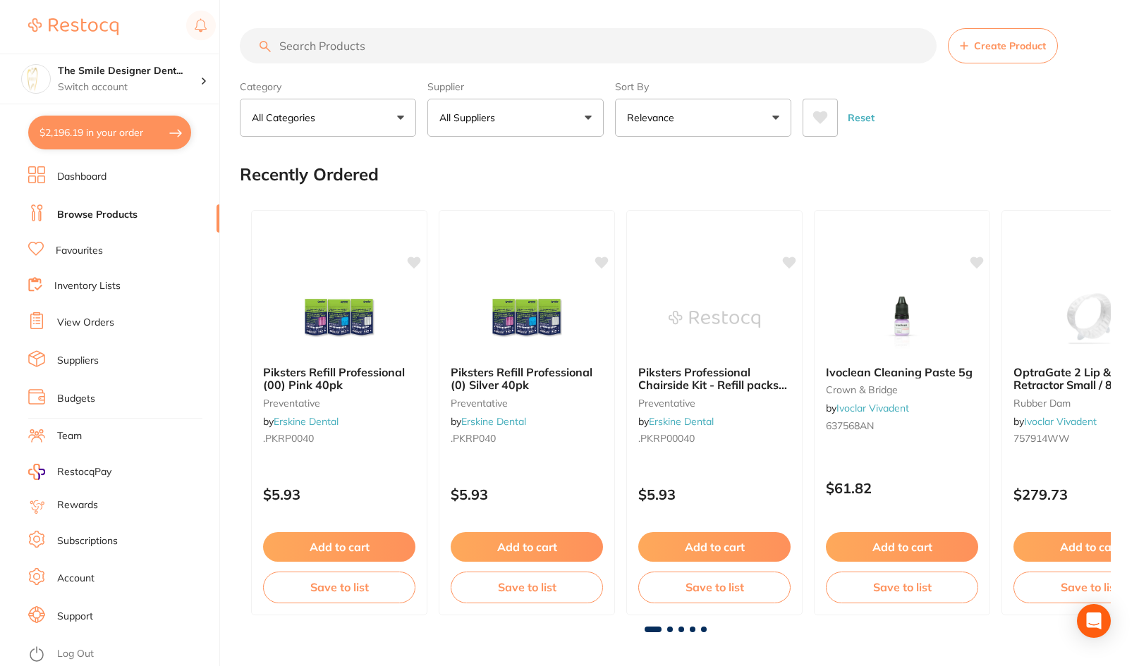
click at [390, 47] on input "search" at bounding box center [588, 45] width 697 height 35
type input "a2"
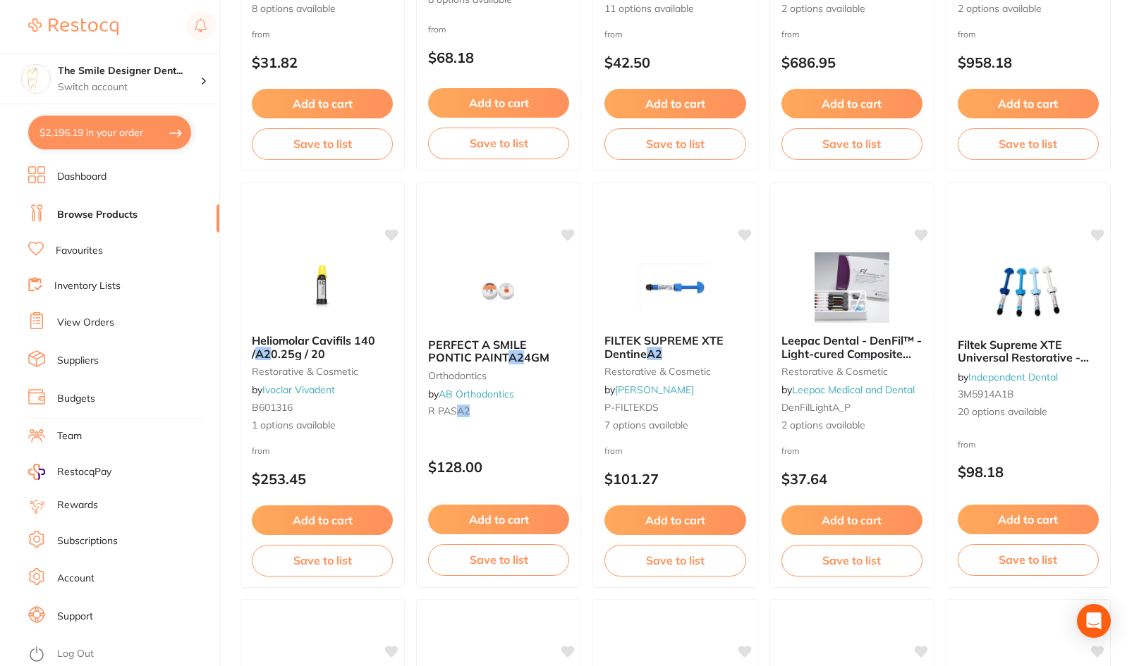
scroll to position [1904, 0]
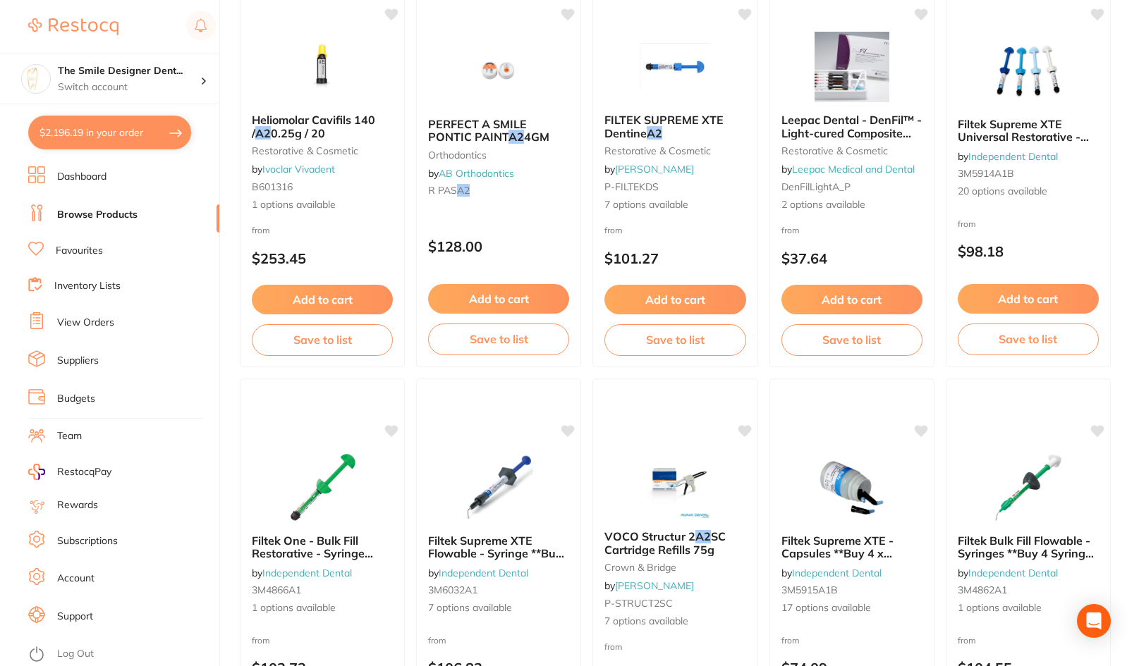
drag, startPoint x: 74, startPoint y: 252, endPoint x: 128, endPoint y: 200, distance: 75.3
click at [74, 252] on link "Favourites" at bounding box center [79, 251] width 47 height 14
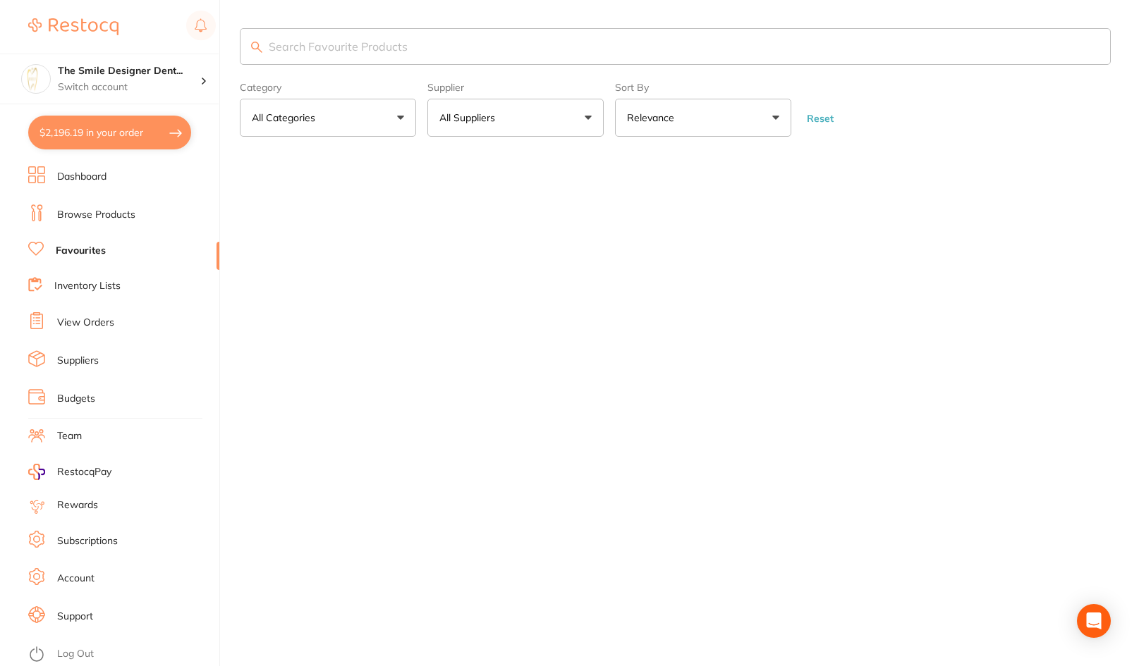
click at [293, 51] on input "search" at bounding box center [675, 46] width 871 height 37
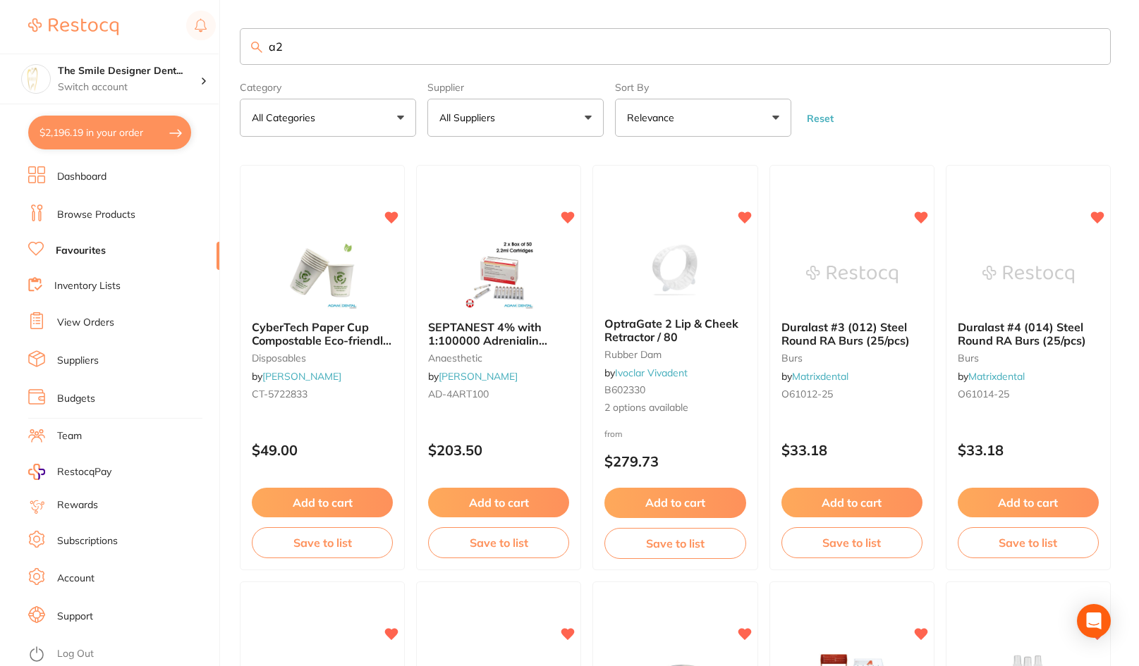
type input "a2"
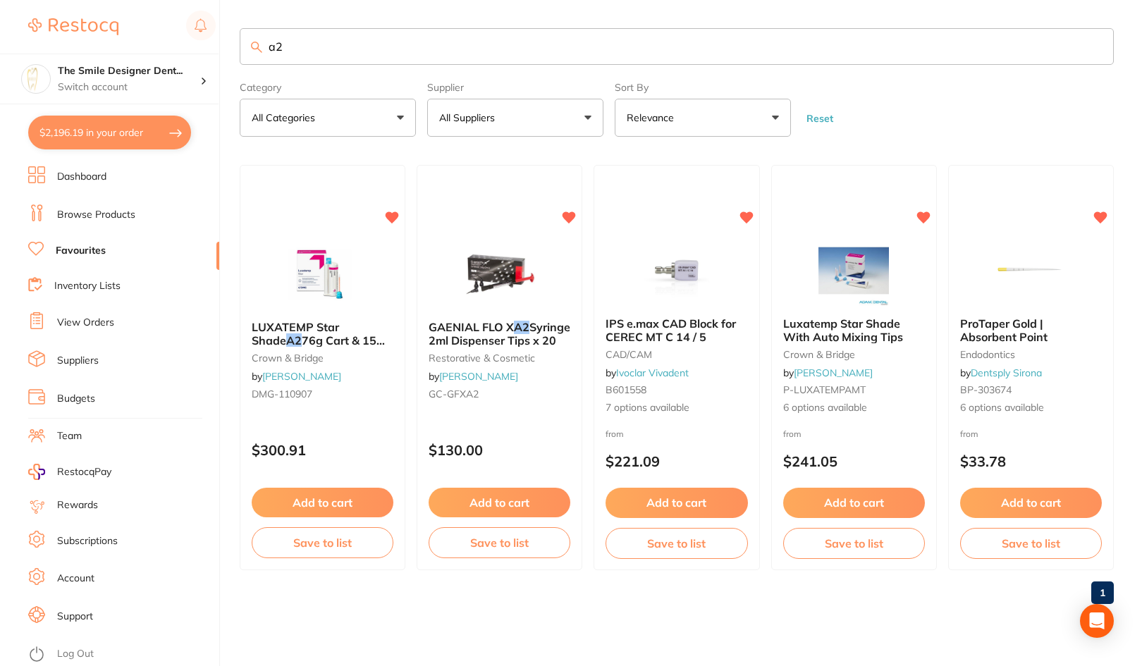
scroll to position [2001, 0]
click at [550, 424] on div "GAENIAL FLO X A2 Syringe 2ml Dispenser Tips x 20 restorative & cosmetic by [PER…" at bounding box center [500, 367] width 166 height 405
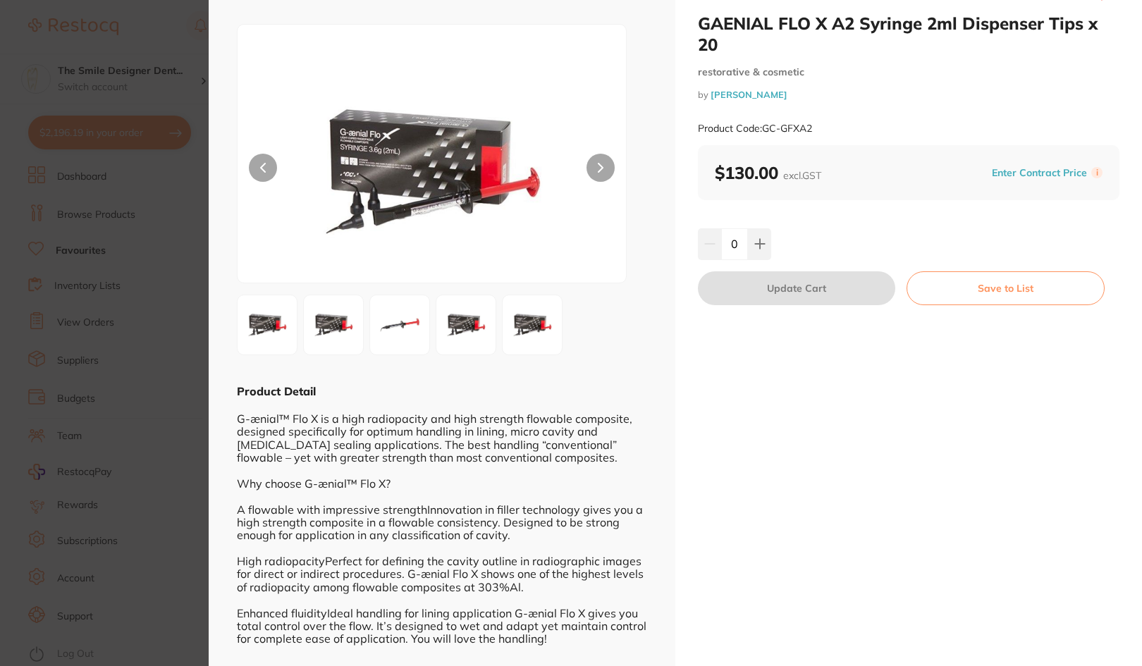
scroll to position [42, 0]
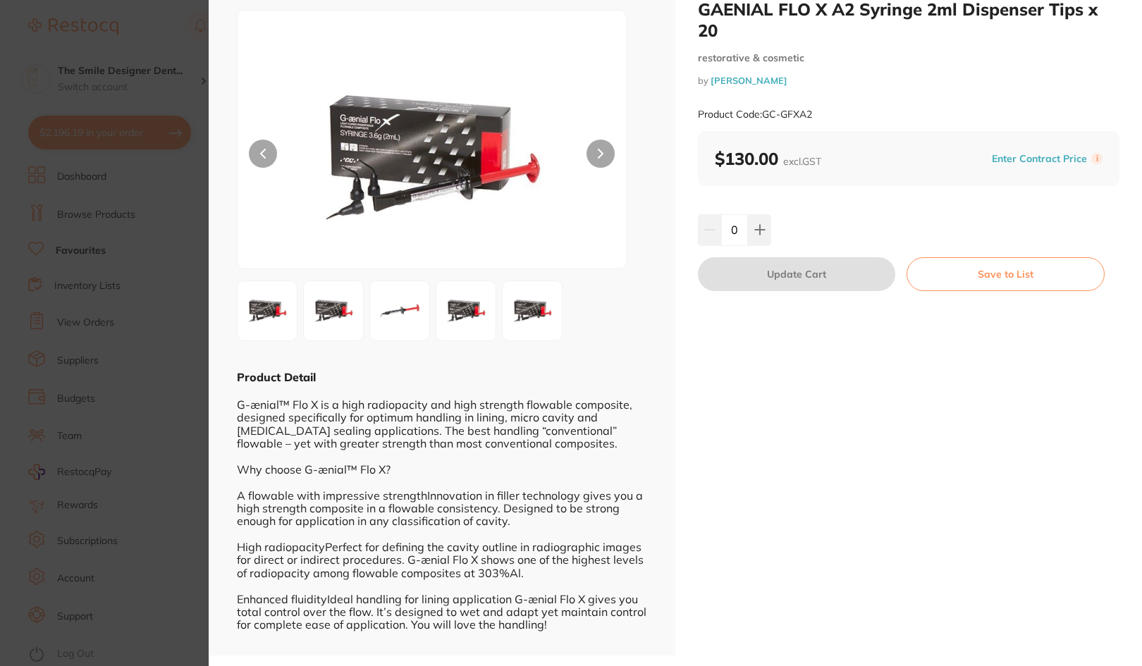
click at [138, 250] on section "GAENIAL FLO X A2 Syringe 2ml Dispenser Tips x 20 restorative & cosmetic by [PER…" at bounding box center [571, 333] width 1142 height 666
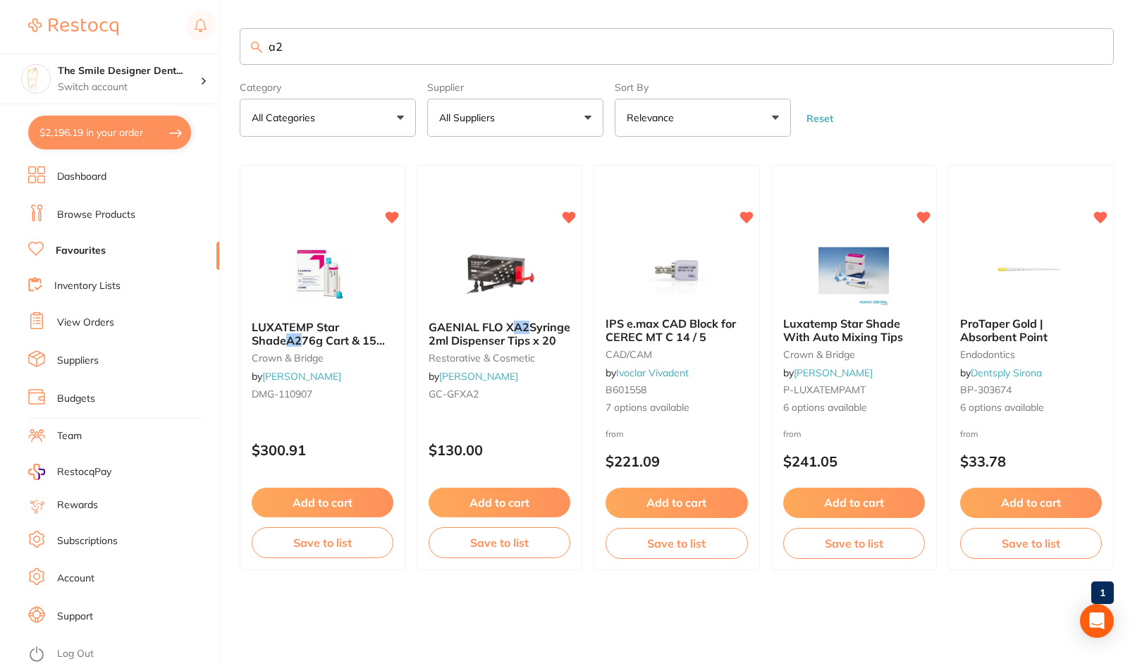
drag, startPoint x: 353, startPoint y: 44, endPoint x: 179, endPoint y: 43, distance: 174.2
click at [179, 43] on div "$2,196.19 The Smile Designer Dent... Switch account The Smile Designer Dental S…" at bounding box center [571, 333] width 1142 height 666
type input "bond"
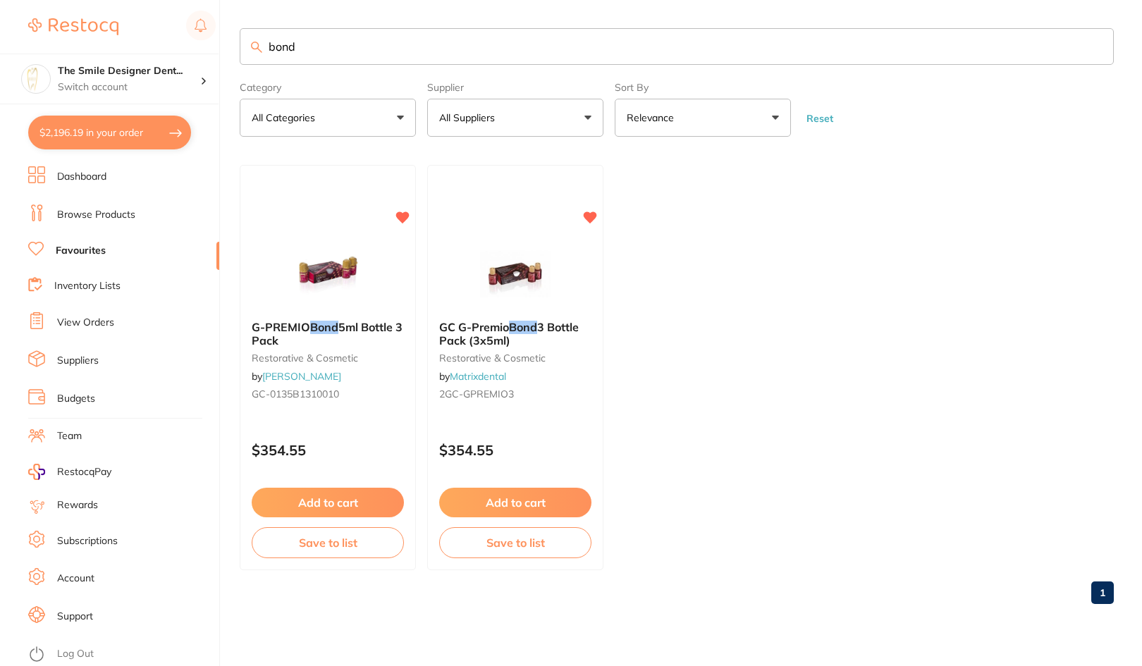
click at [351, 262] on img at bounding box center [328, 274] width 92 height 71
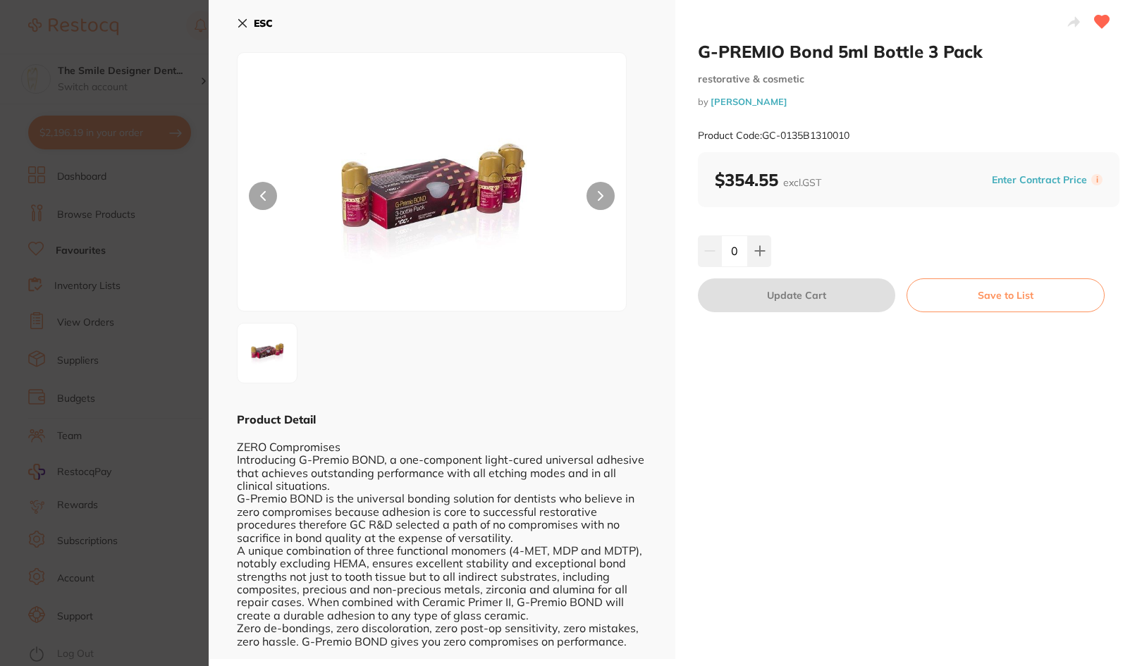
click at [159, 185] on section "G-PREMIO Bond 5ml Bottle 3 Pack restorative & cosmetic by [PERSON_NAME] Product…" at bounding box center [571, 333] width 1142 height 666
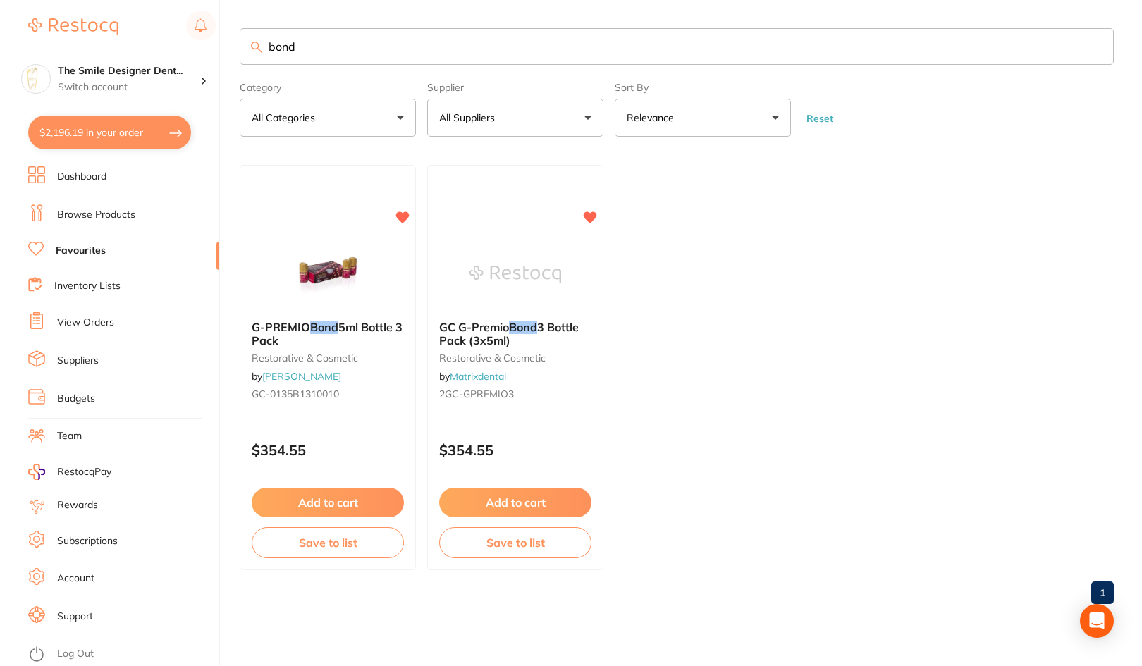
click at [132, 128] on button "$2,196.19 in your order" at bounding box center [109, 133] width 163 height 34
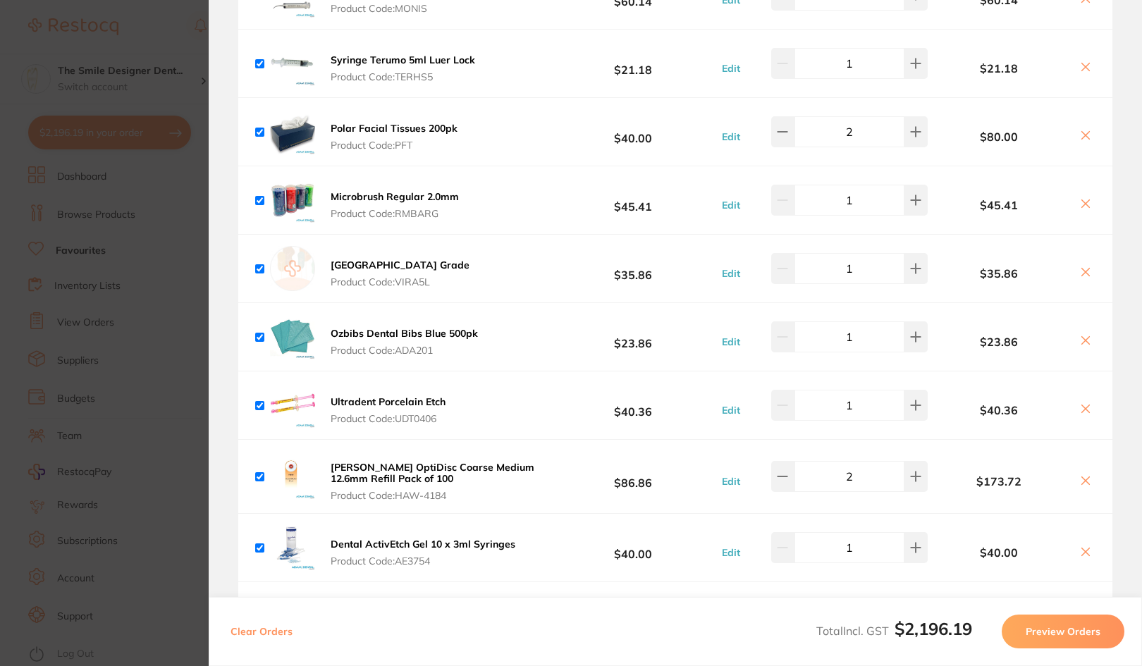
scroll to position [732, 0]
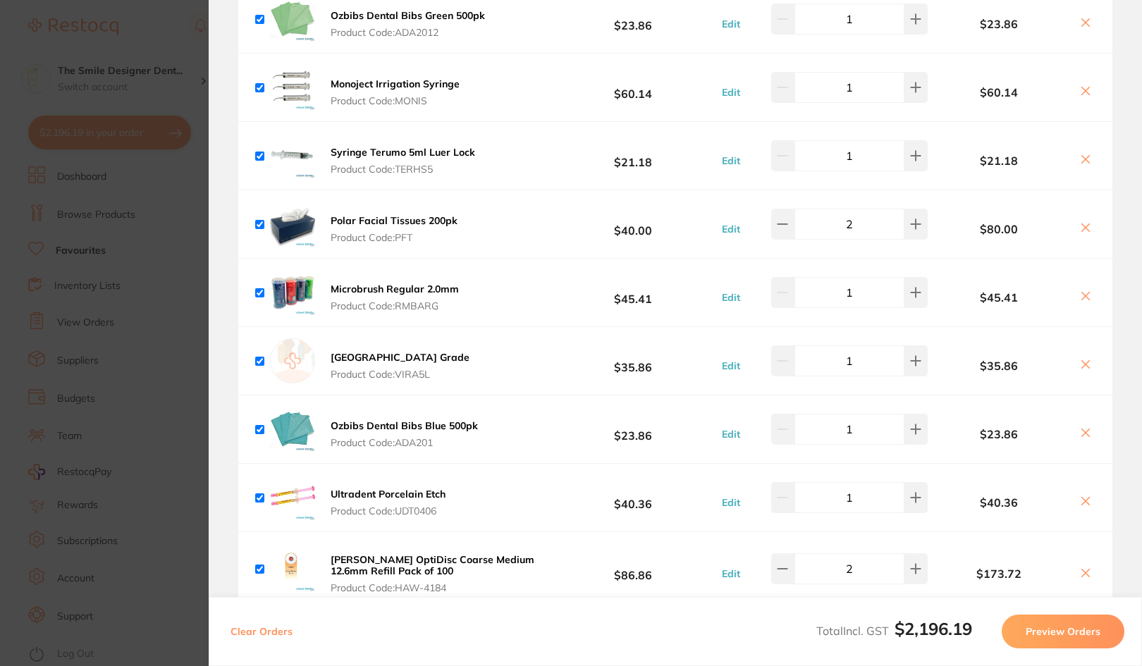
click at [94, 252] on section "Update RRP Set your pre negotiated price for this item. Item Agreed RRP (excl. …" at bounding box center [571, 333] width 1142 height 666
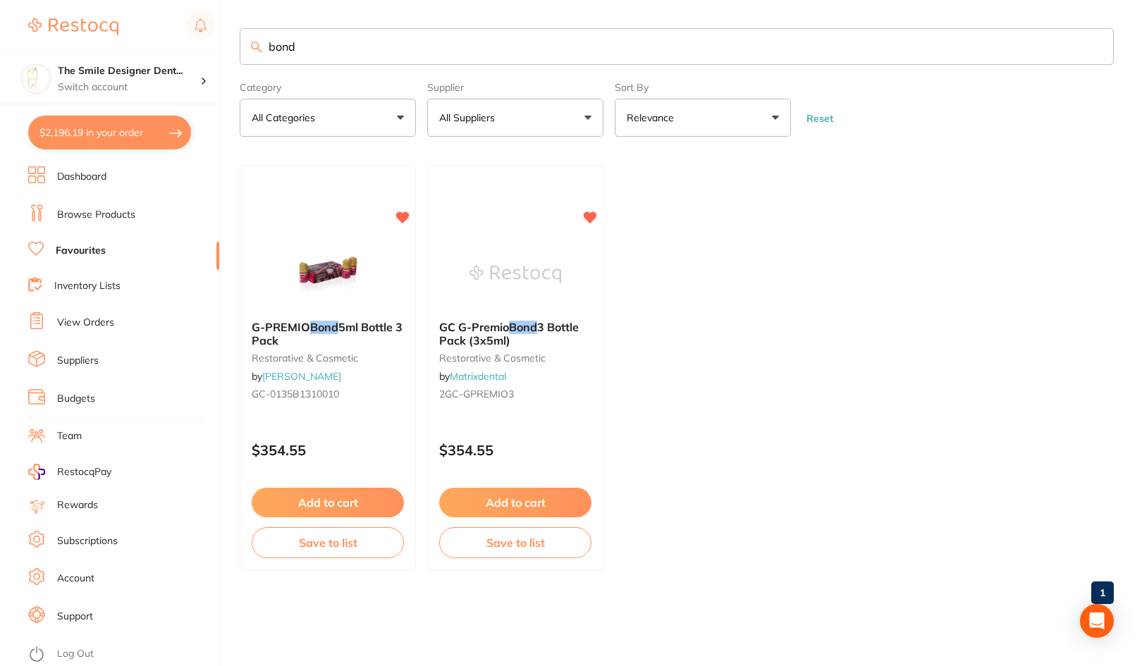
click at [123, 208] on link "Browse Products" at bounding box center [96, 215] width 78 height 14
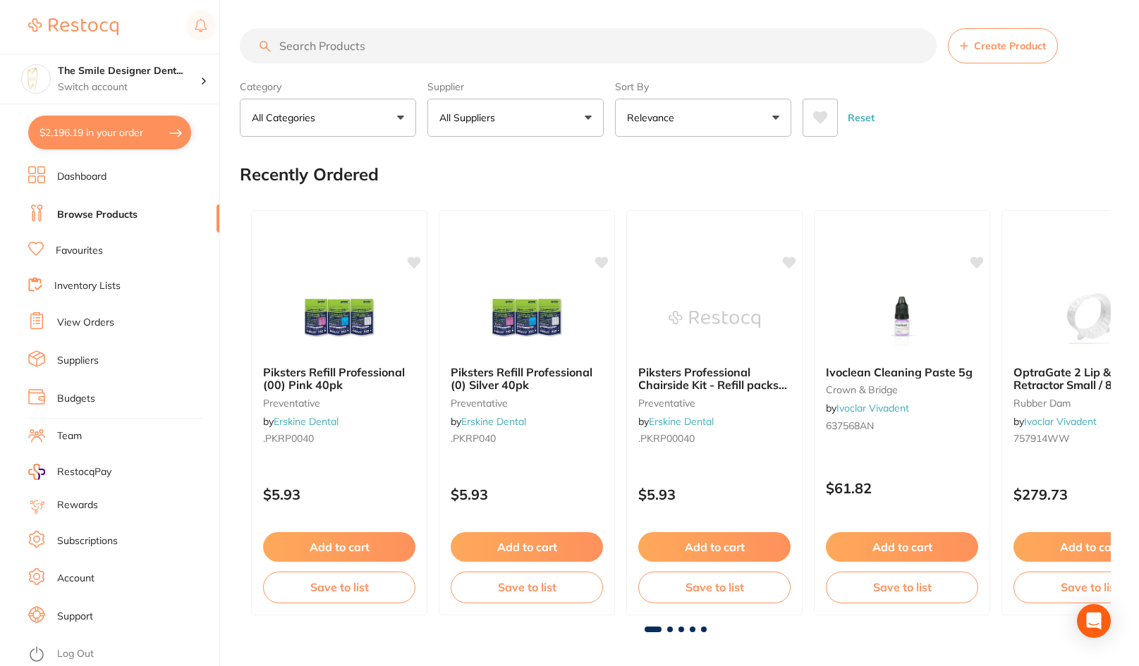
click at [355, 56] on input "search" at bounding box center [588, 45] width 697 height 35
type input "rubber dam"
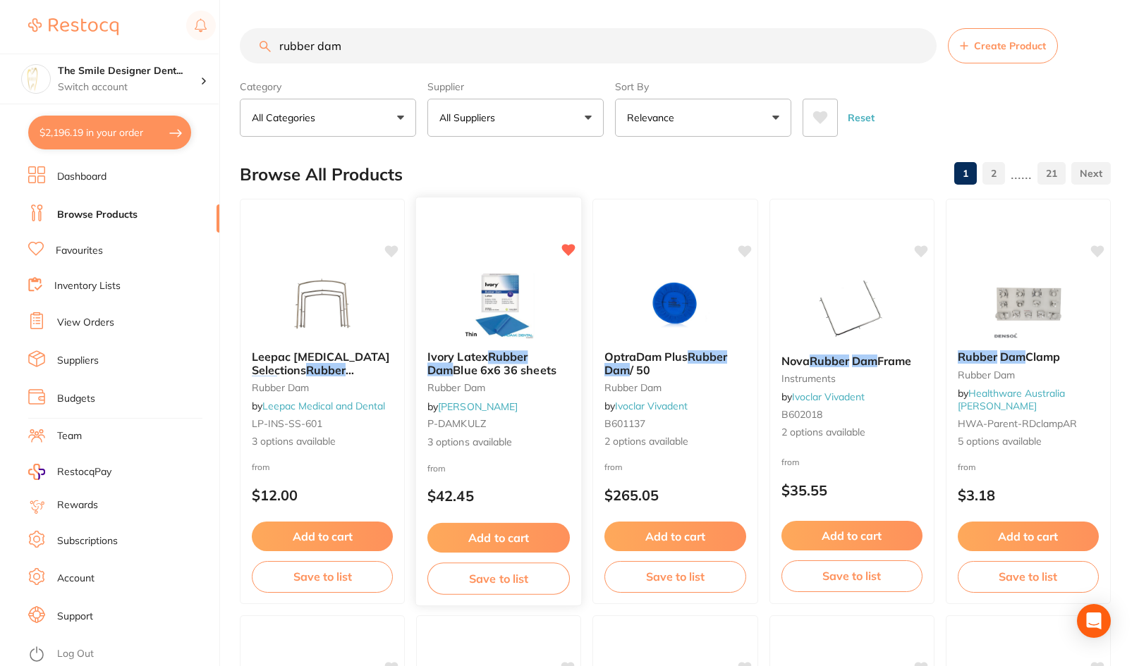
click at [478, 283] on img at bounding box center [499, 303] width 92 height 71
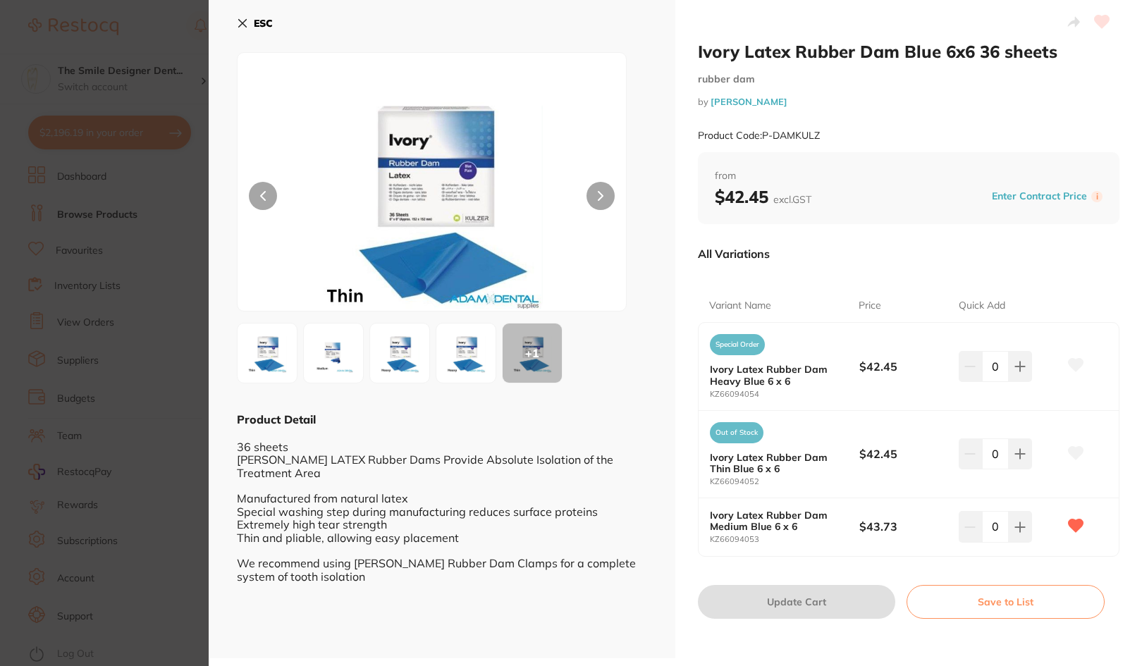
scroll to position [3, 0]
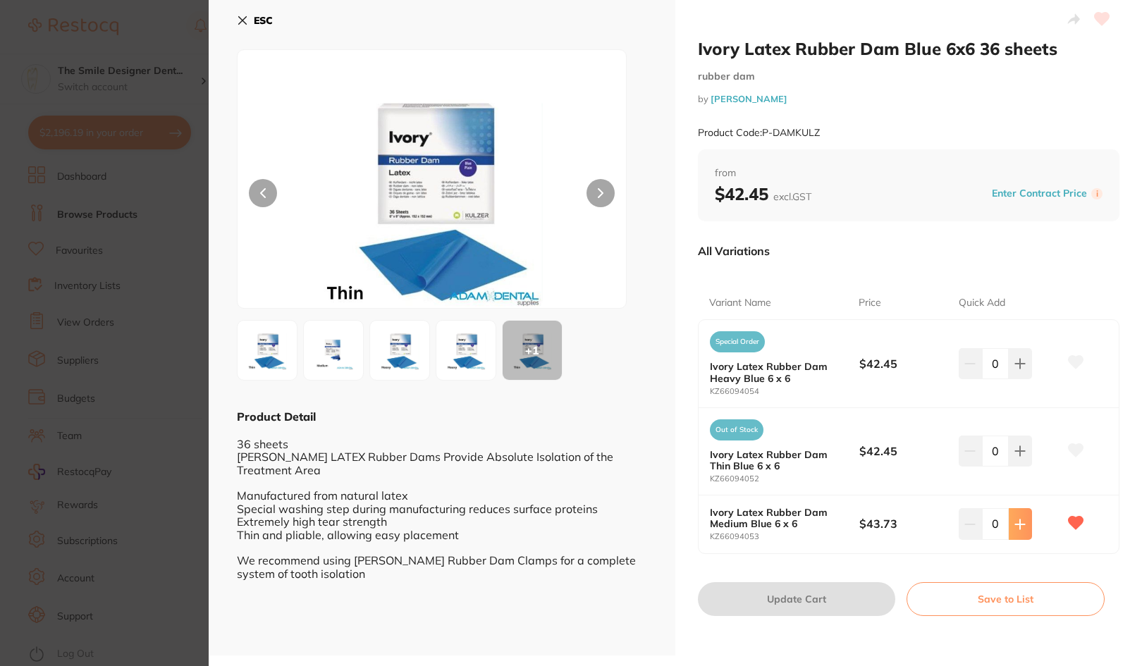
click at [1026, 518] on button at bounding box center [1020, 523] width 23 height 31
type input "1"
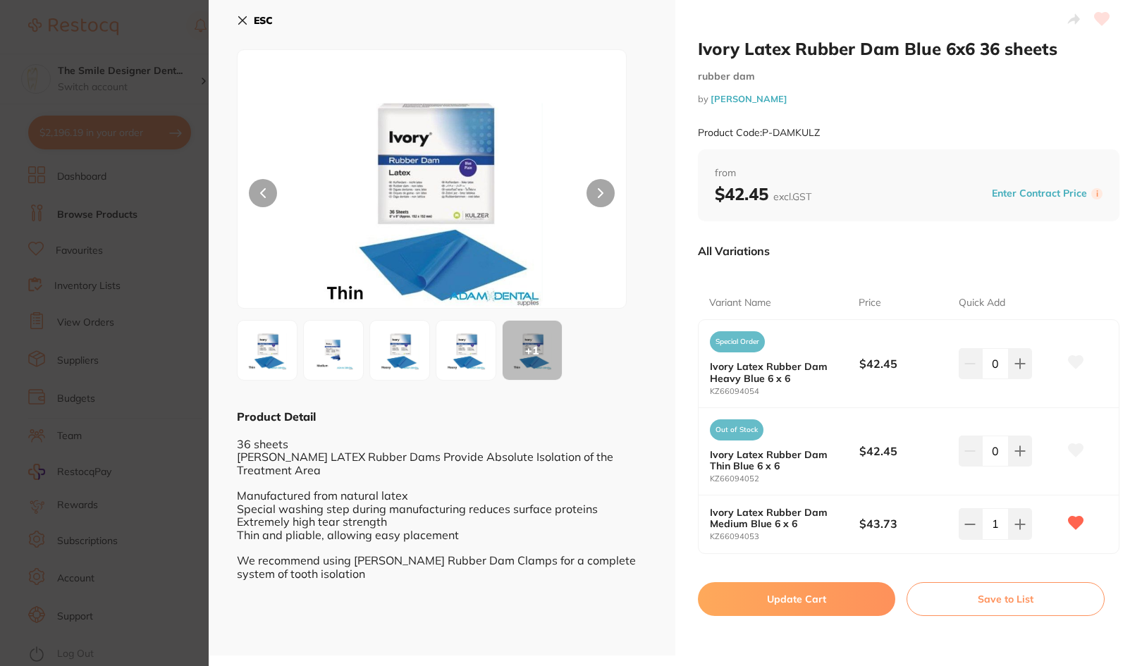
drag, startPoint x: 846, startPoint y: 597, endPoint x: 857, endPoint y: 601, distance: 11.1
click at [847, 597] on button "Update Cart" at bounding box center [796, 599] width 197 height 34
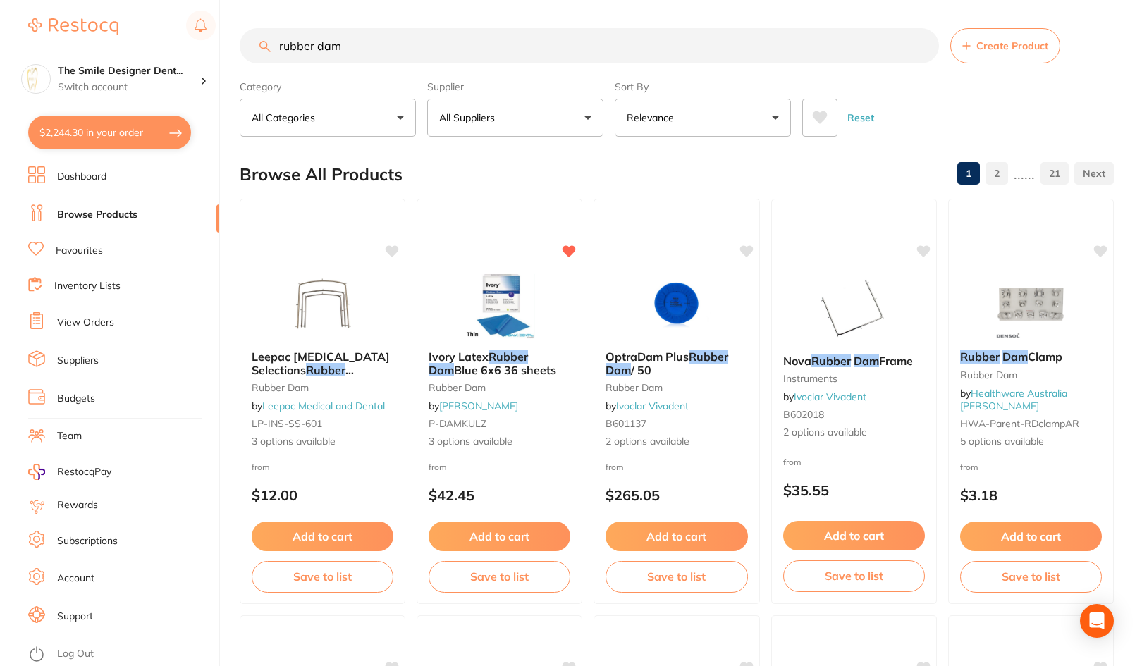
checkbox input "false"
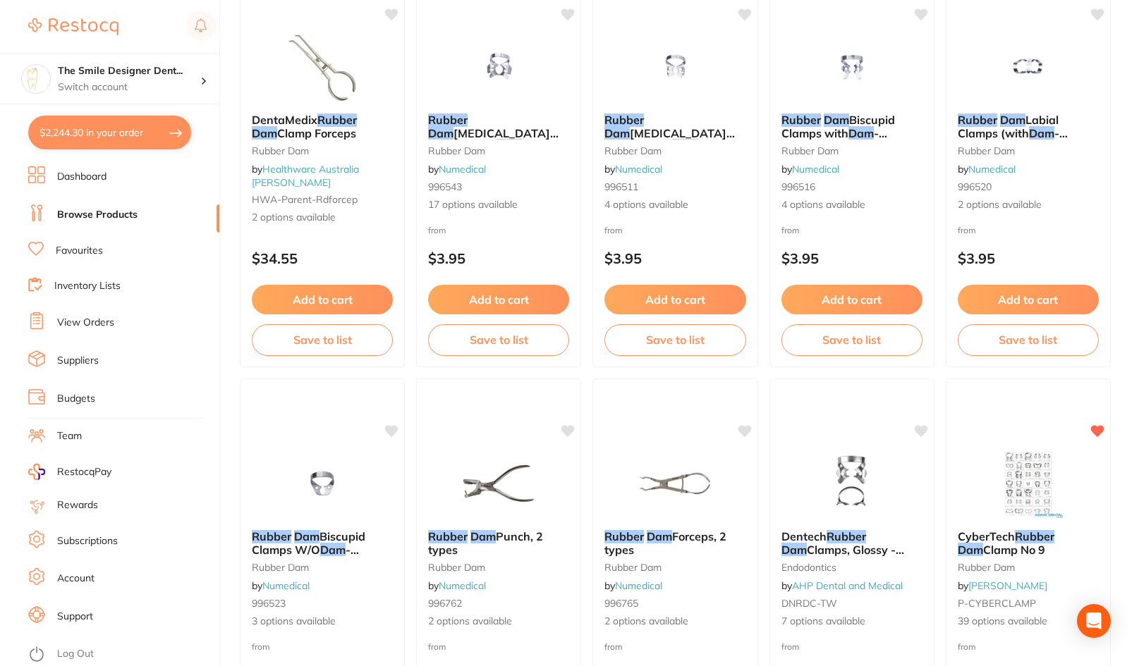
click at [105, 248] on li "Favourites" at bounding box center [123, 251] width 191 height 18
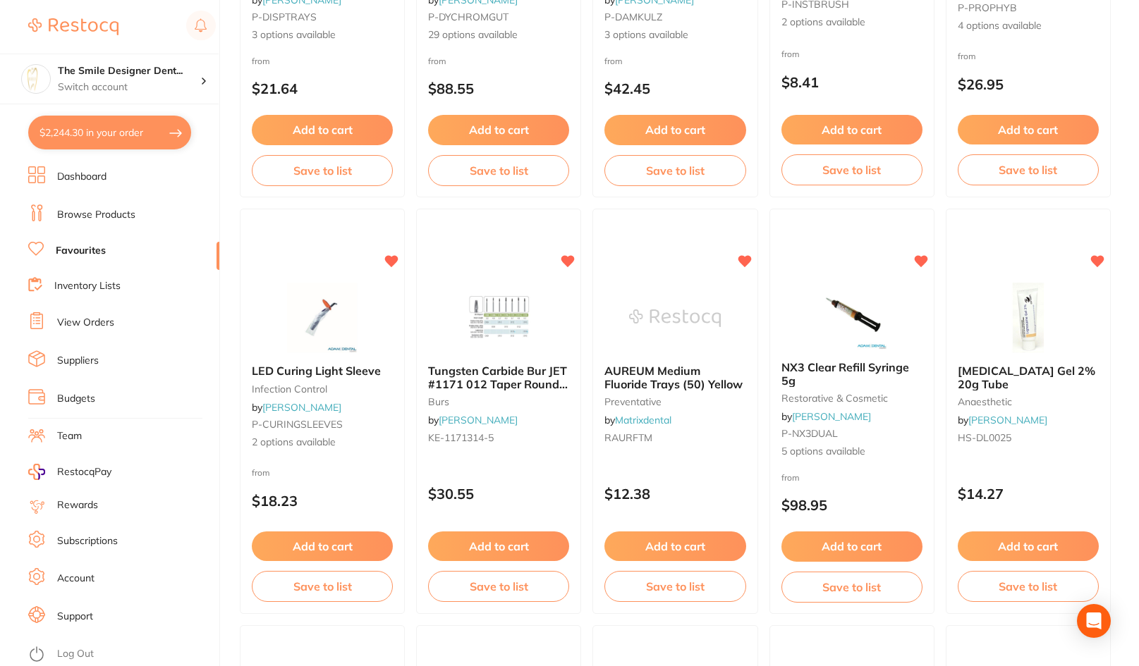
scroll to position [1199, 0]
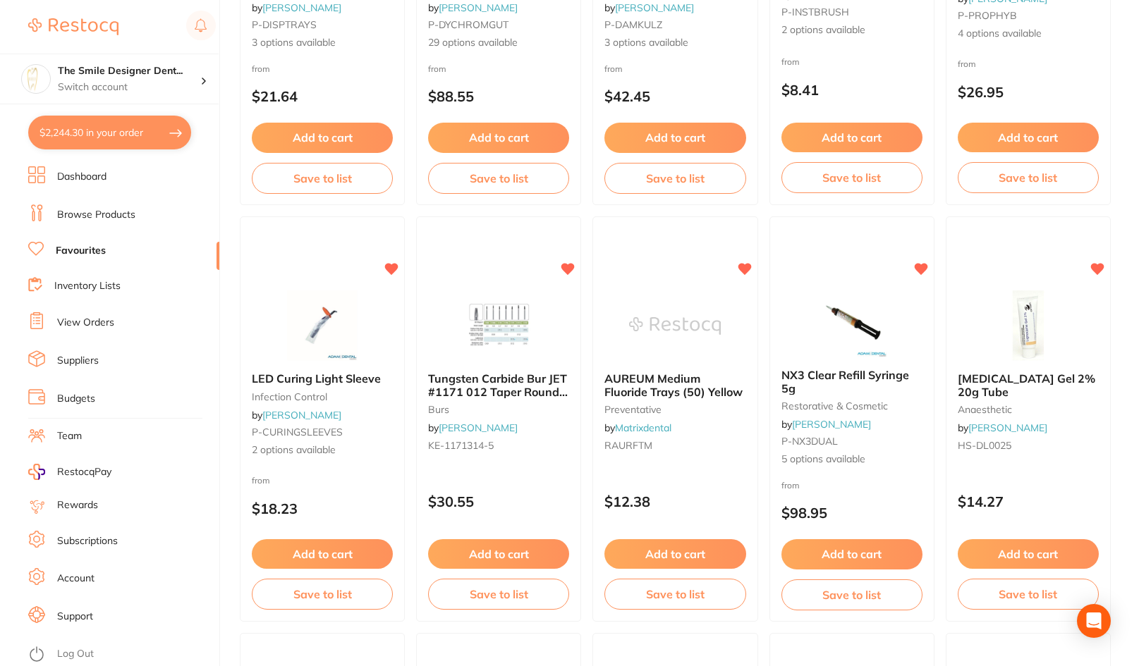
click at [102, 177] on link "Dashboard" at bounding box center [81, 177] width 49 height 14
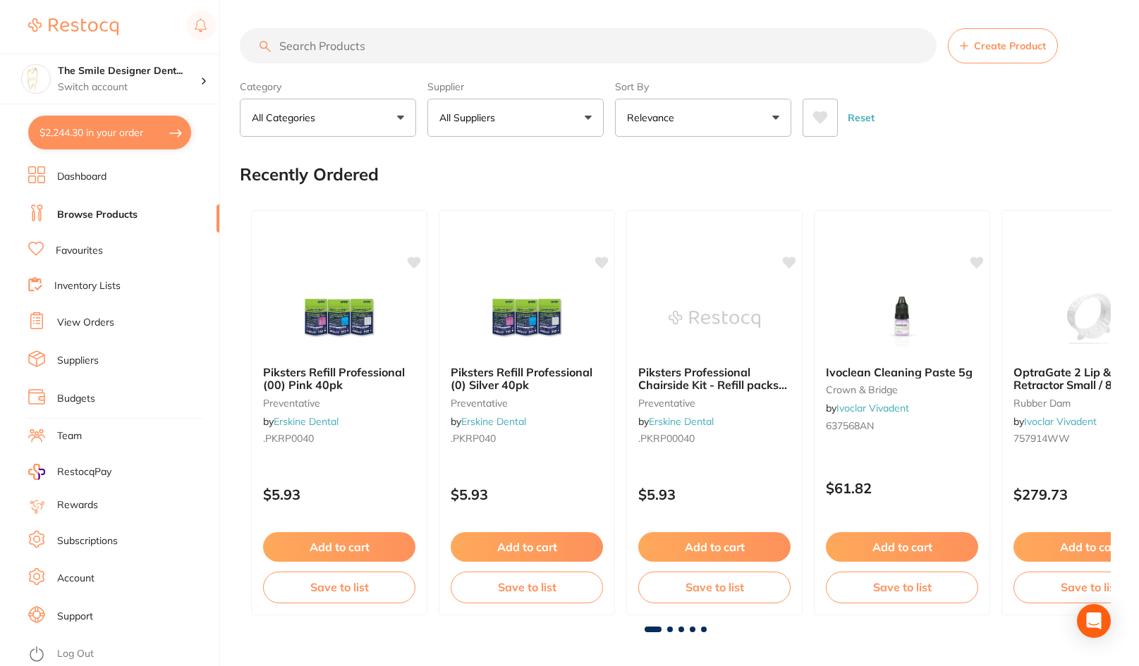
click at [348, 48] on input "search" at bounding box center [588, 45] width 697 height 35
type input "wooden wedge"
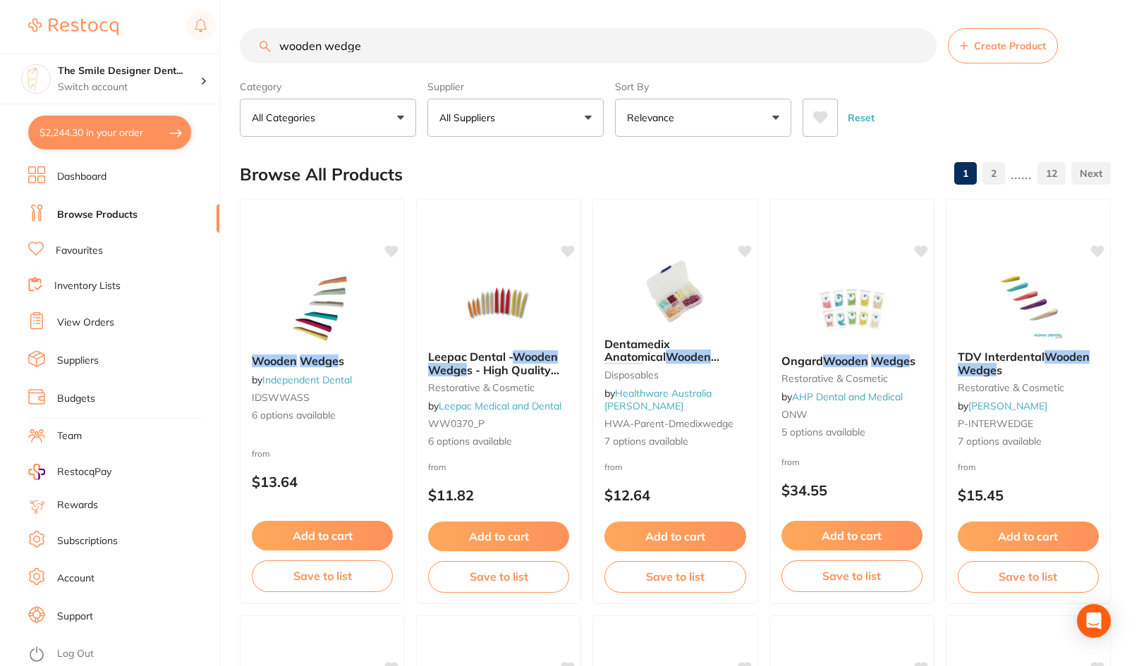
click at [524, 102] on button "All Suppliers" at bounding box center [515, 118] width 176 height 38
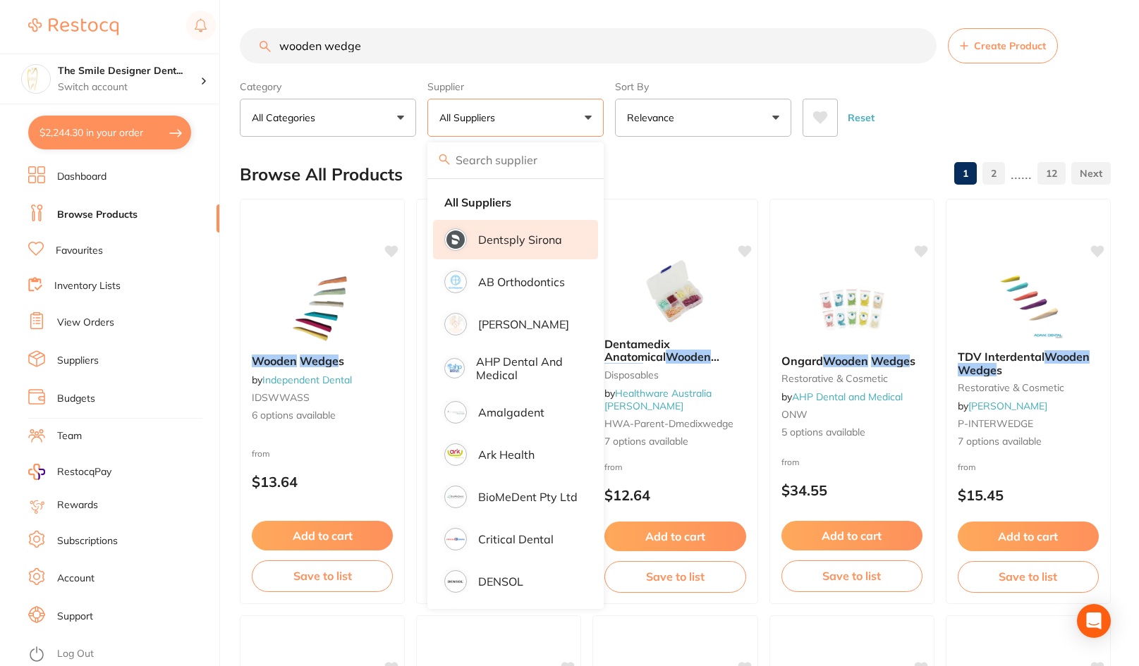
click at [529, 240] on p "Dentsply Sirona" at bounding box center [520, 239] width 84 height 13
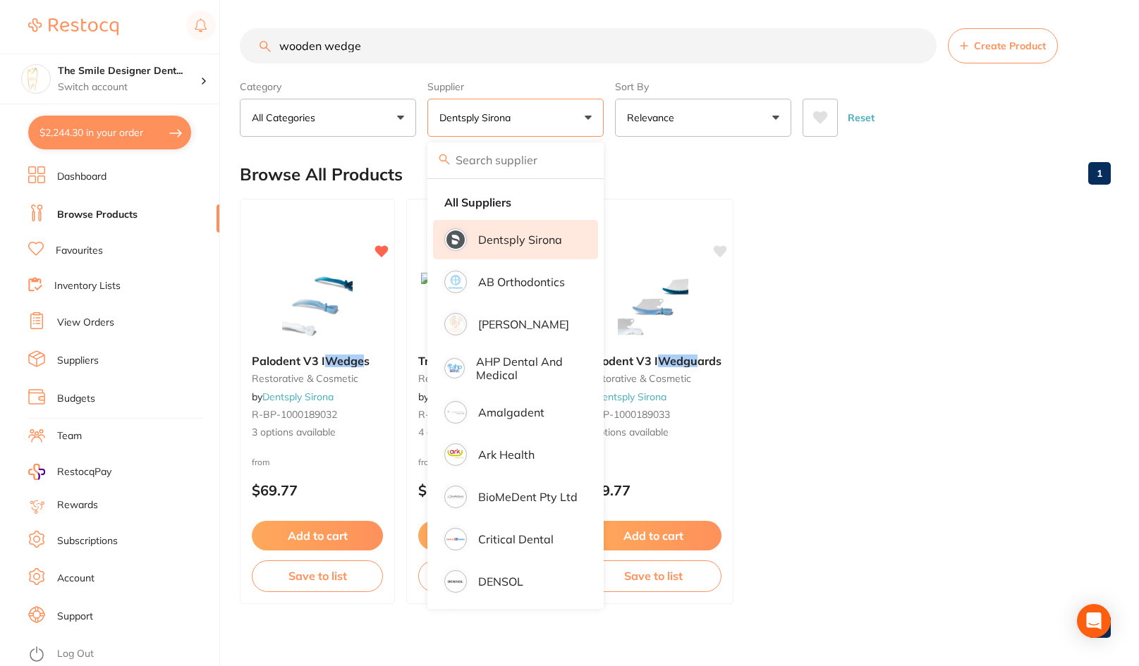
click at [557, 108] on button "Dentsply Sirona" at bounding box center [515, 118] width 176 height 38
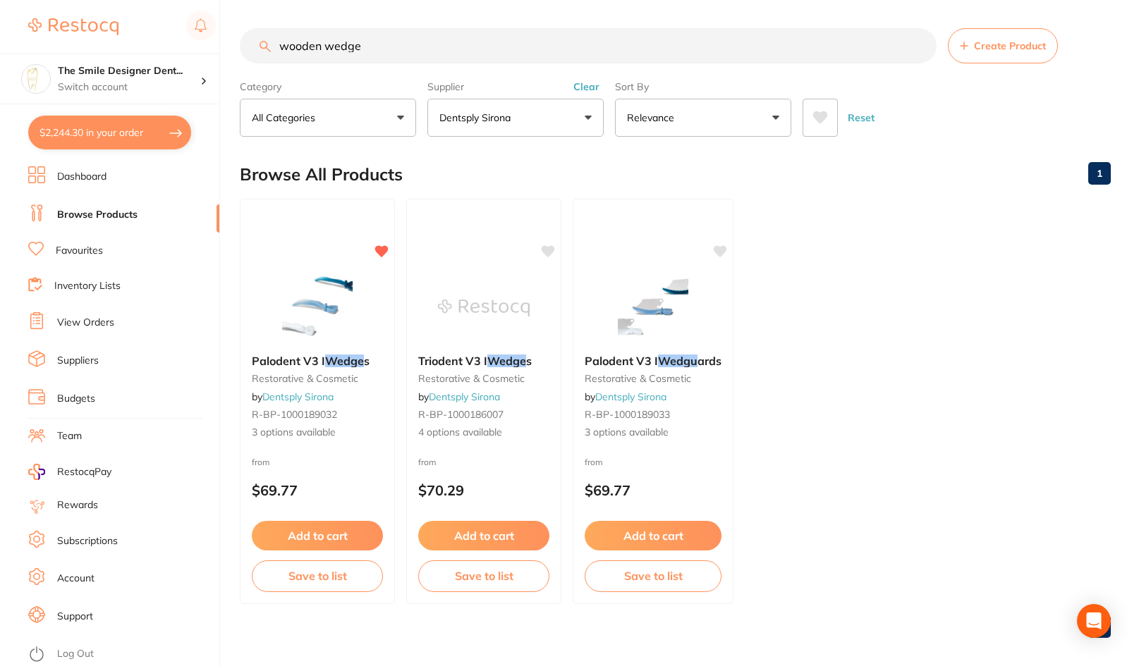
click at [557, 108] on button "Dentsply Sirona" at bounding box center [515, 118] width 176 height 38
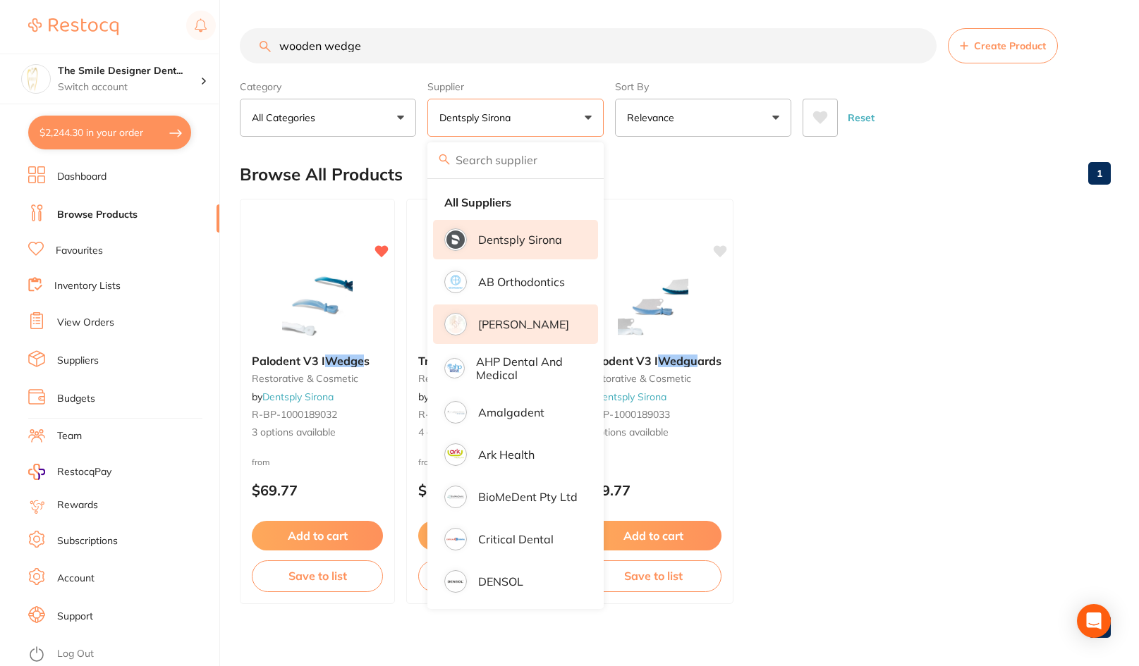
click at [532, 322] on p "[PERSON_NAME]" at bounding box center [523, 324] width 91 height 13
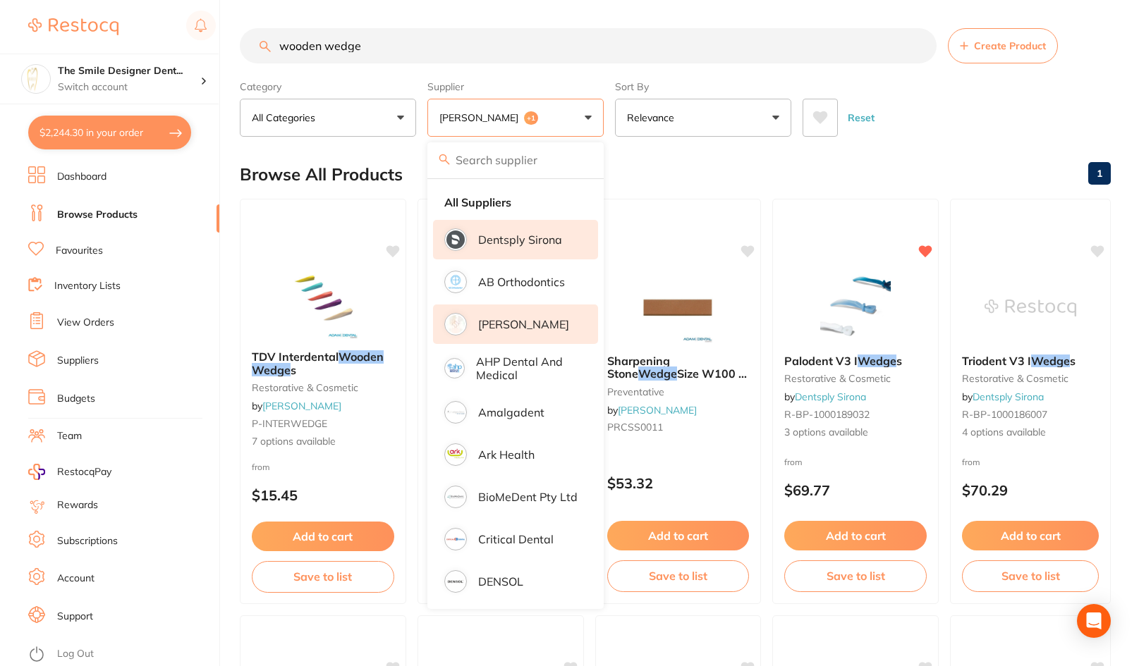
click at [544, 116] on button "[PERSON_NAME] +1" at bounding box center [515, 118] width 176 height 38
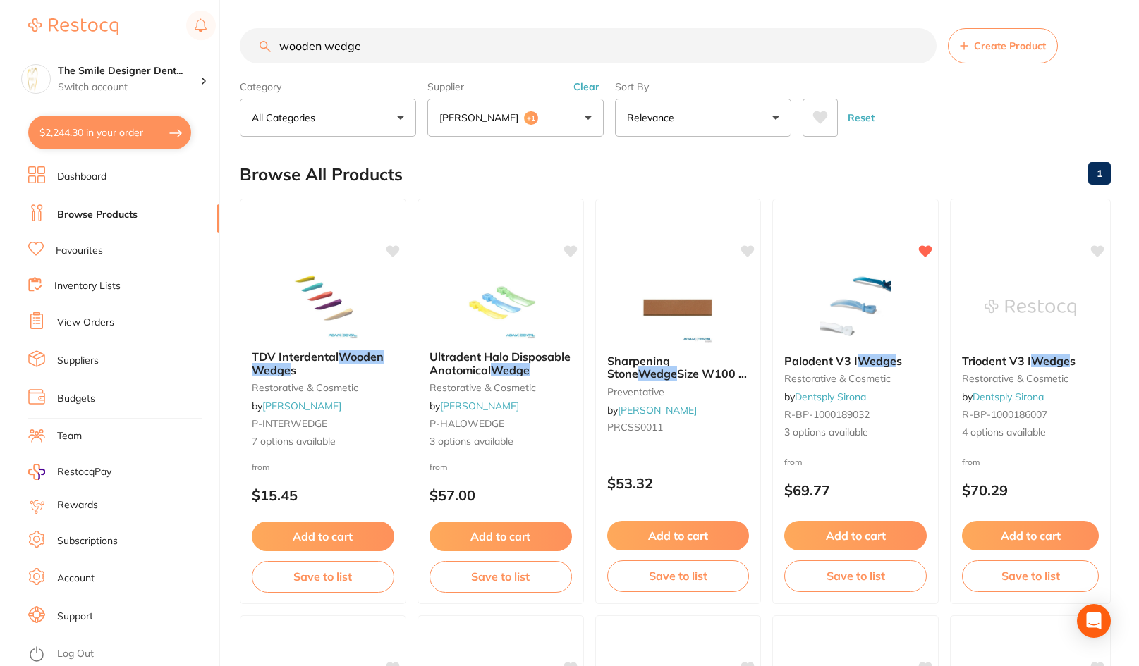
click at [544, 116] on button "[PERSON_NAME] +1" at bounding box center [515, 118] width 176 height 38
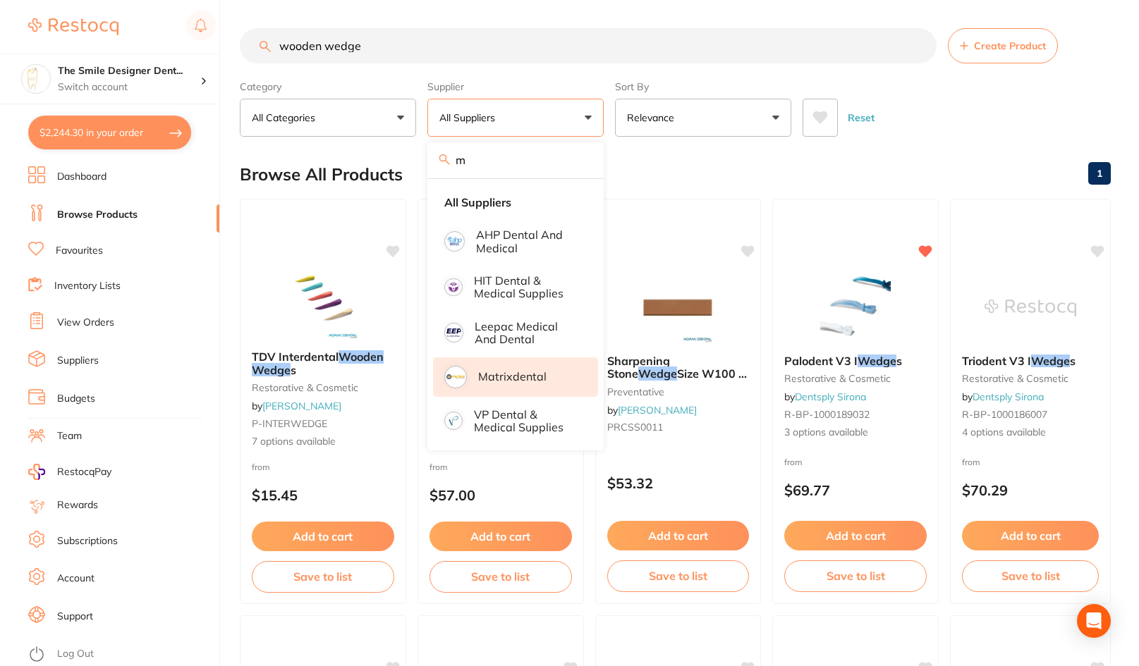
type input "m"
click at [489, 375] on p "Matrixdental" at bounding box center [512, 376] width 68 height 13
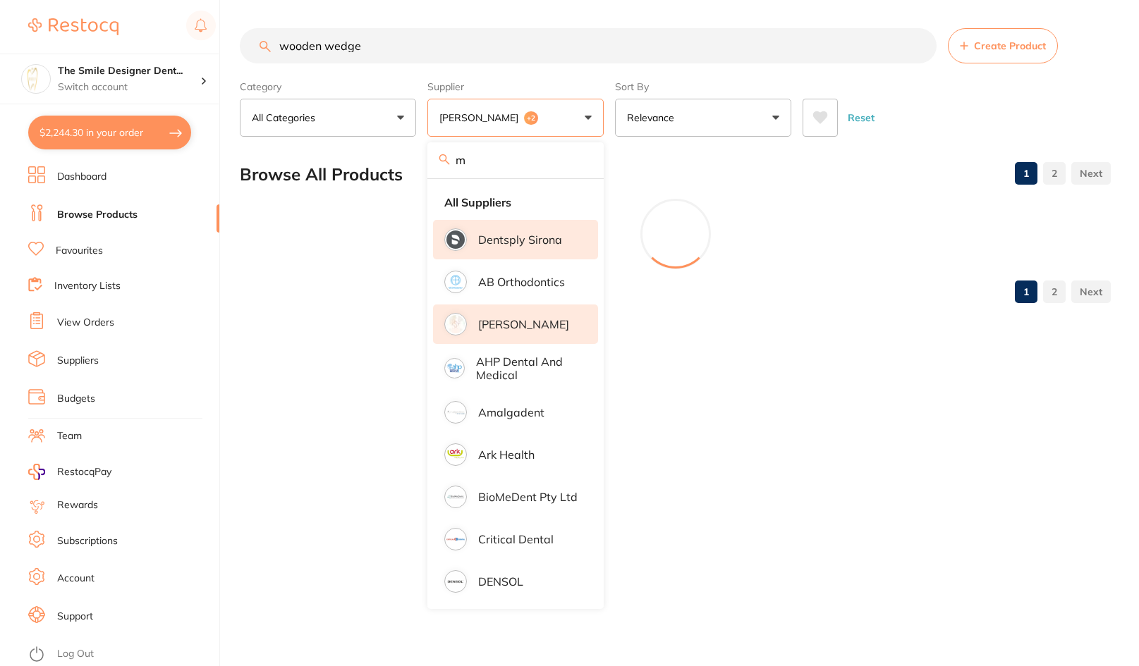
click at [882, 161] on div "Browse All Products 1 2" at bounding box center [675, 174] width 871 height 47
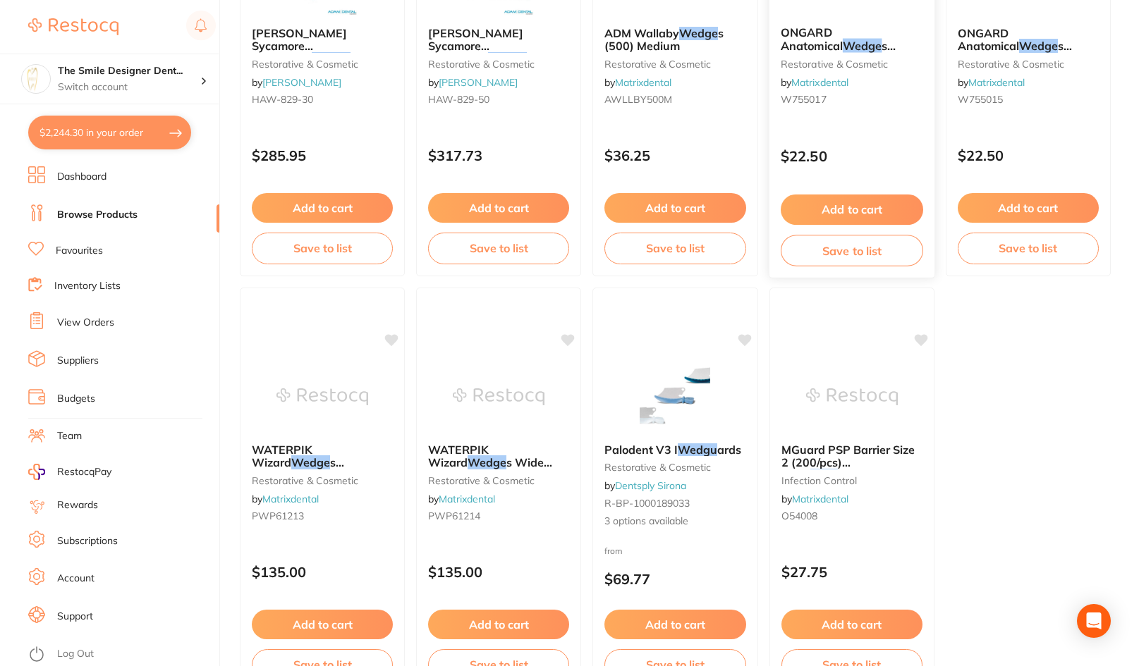
scroll to position [4179, 0]
